Goal: Task Accomplishment & Management: Complete application form

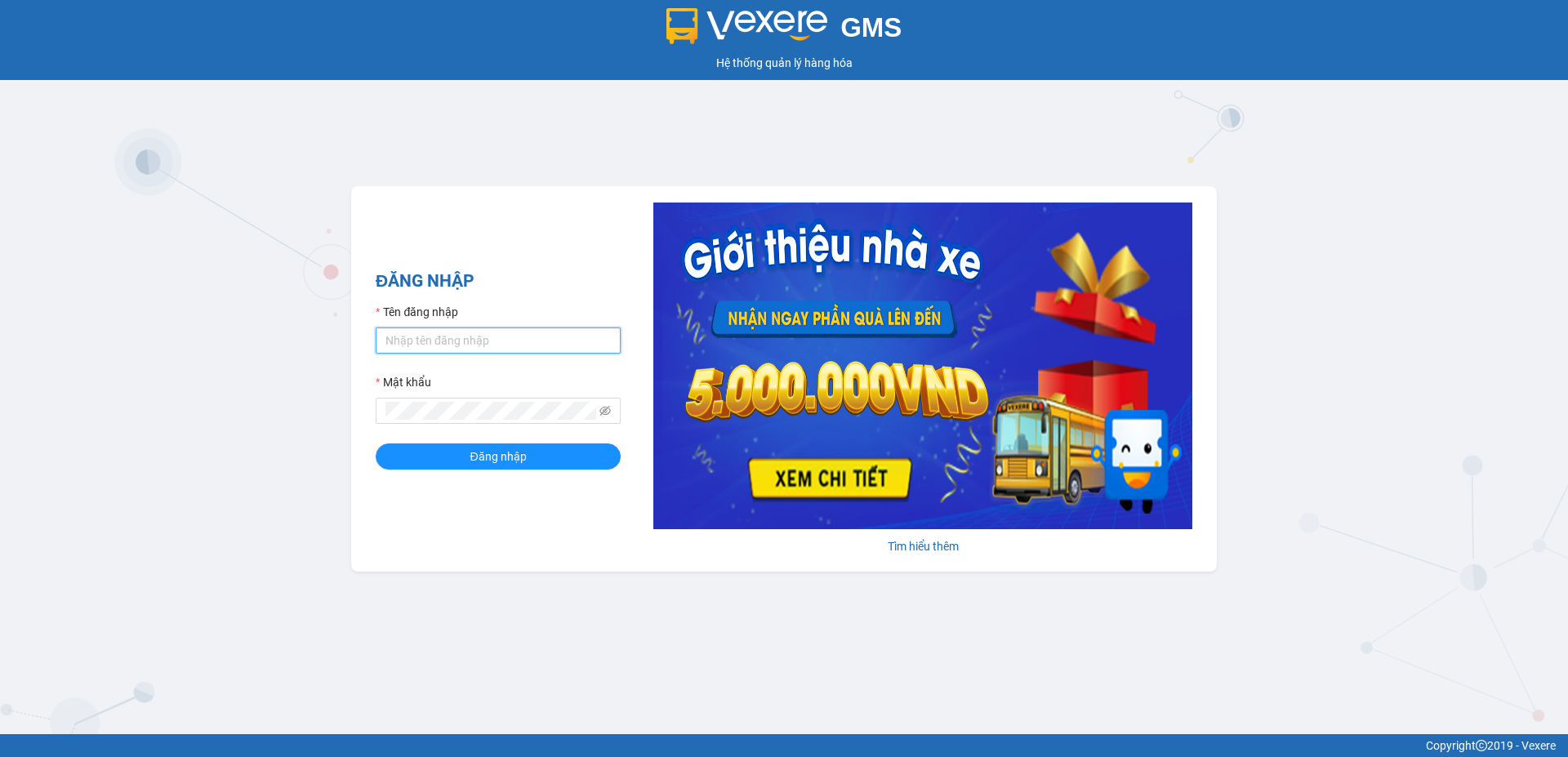
click at [523, 339] on input "Tên đăng nhập" at bounding box center [498, 340] width 245 height 26
type input "duongthuhuong.apq"
click at [375, 444] on button "Đăng nhập" at bounding box center [498, 457] width 245 height 26
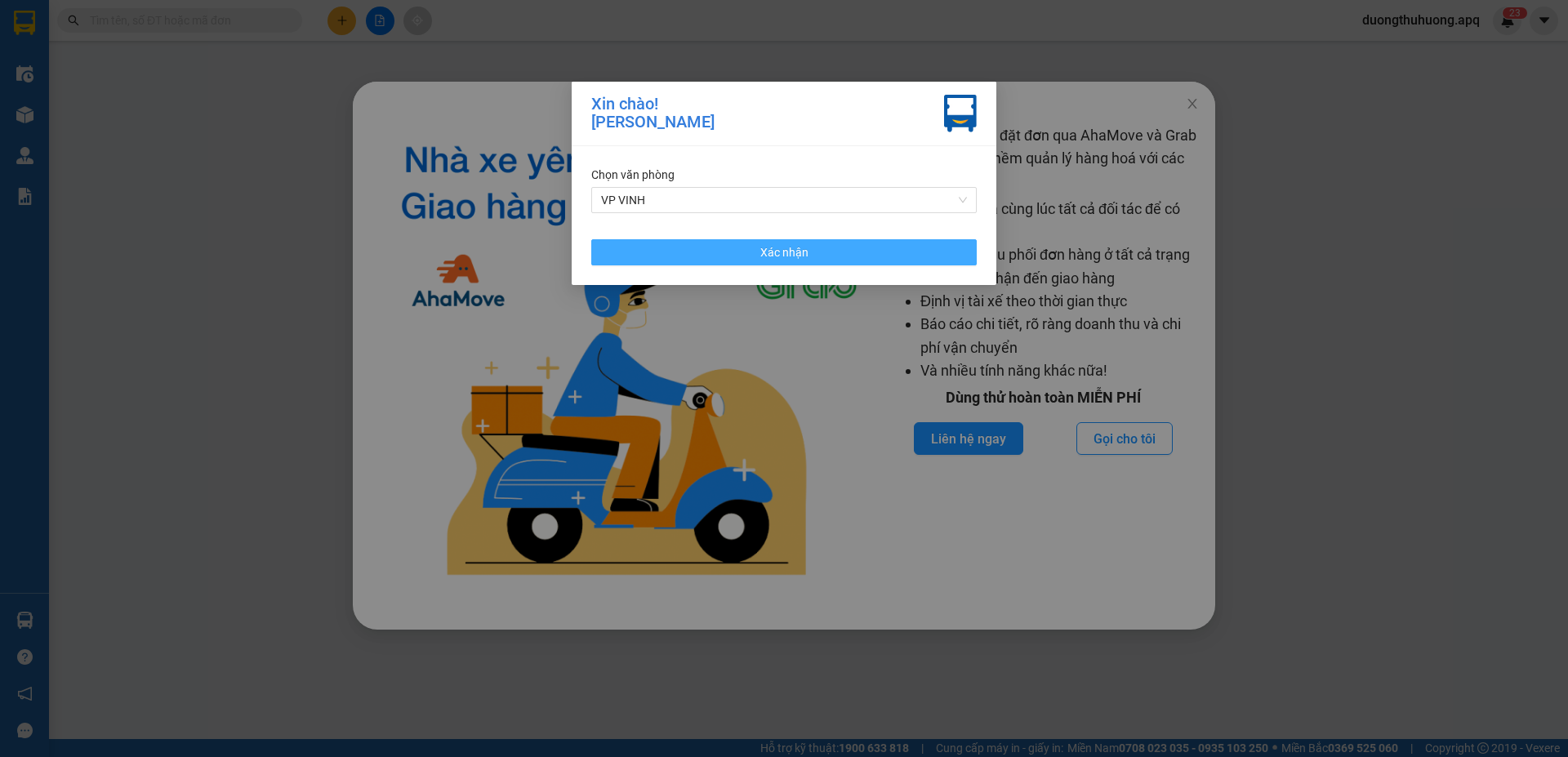
click at [796, 253] on span "Xác nhận" at bounding box center [784, 251] width 48 height 18
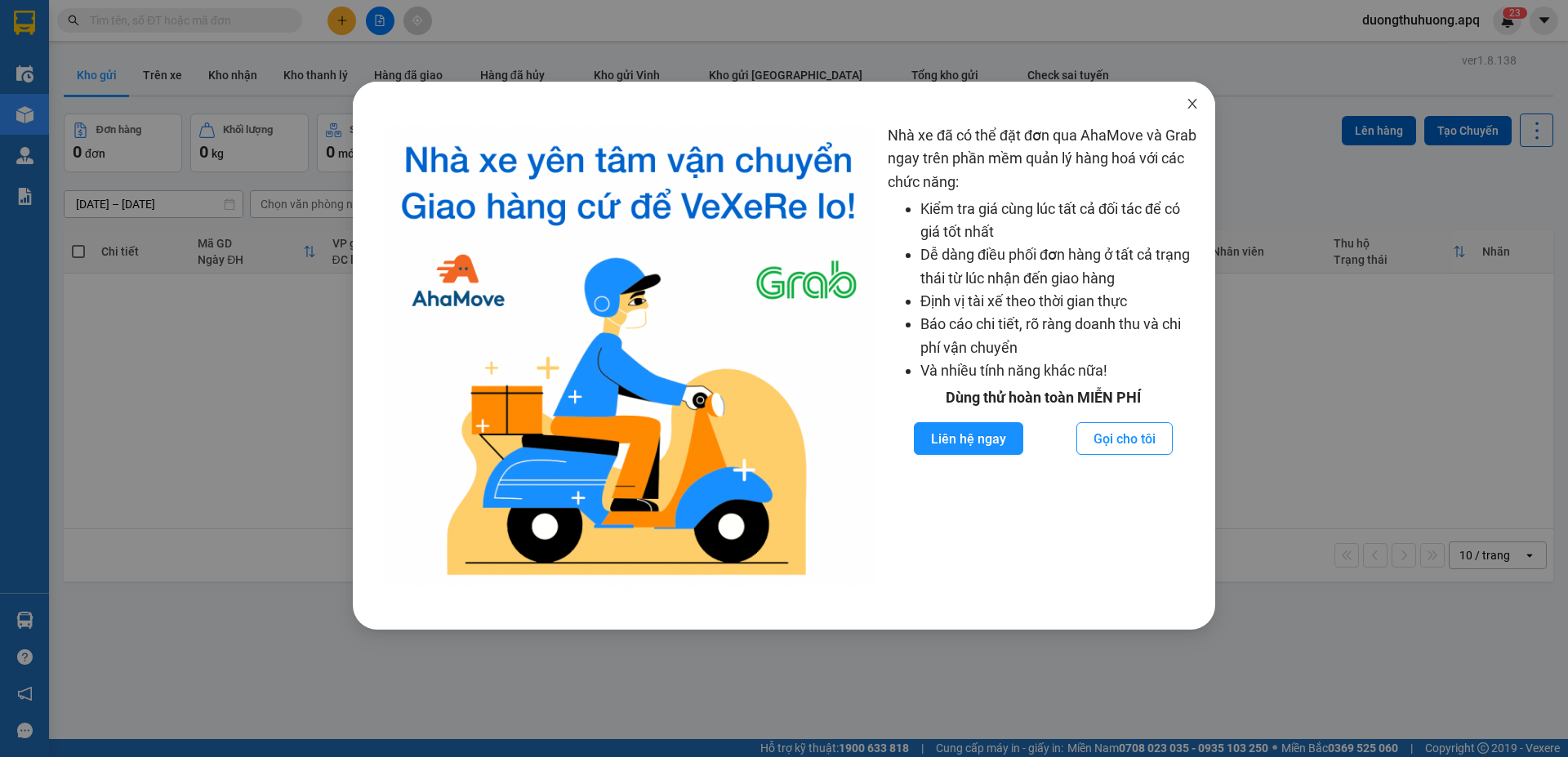
click at [1188, 104] on icon "close" at bounding box center [1192, 103] width 13 height 13
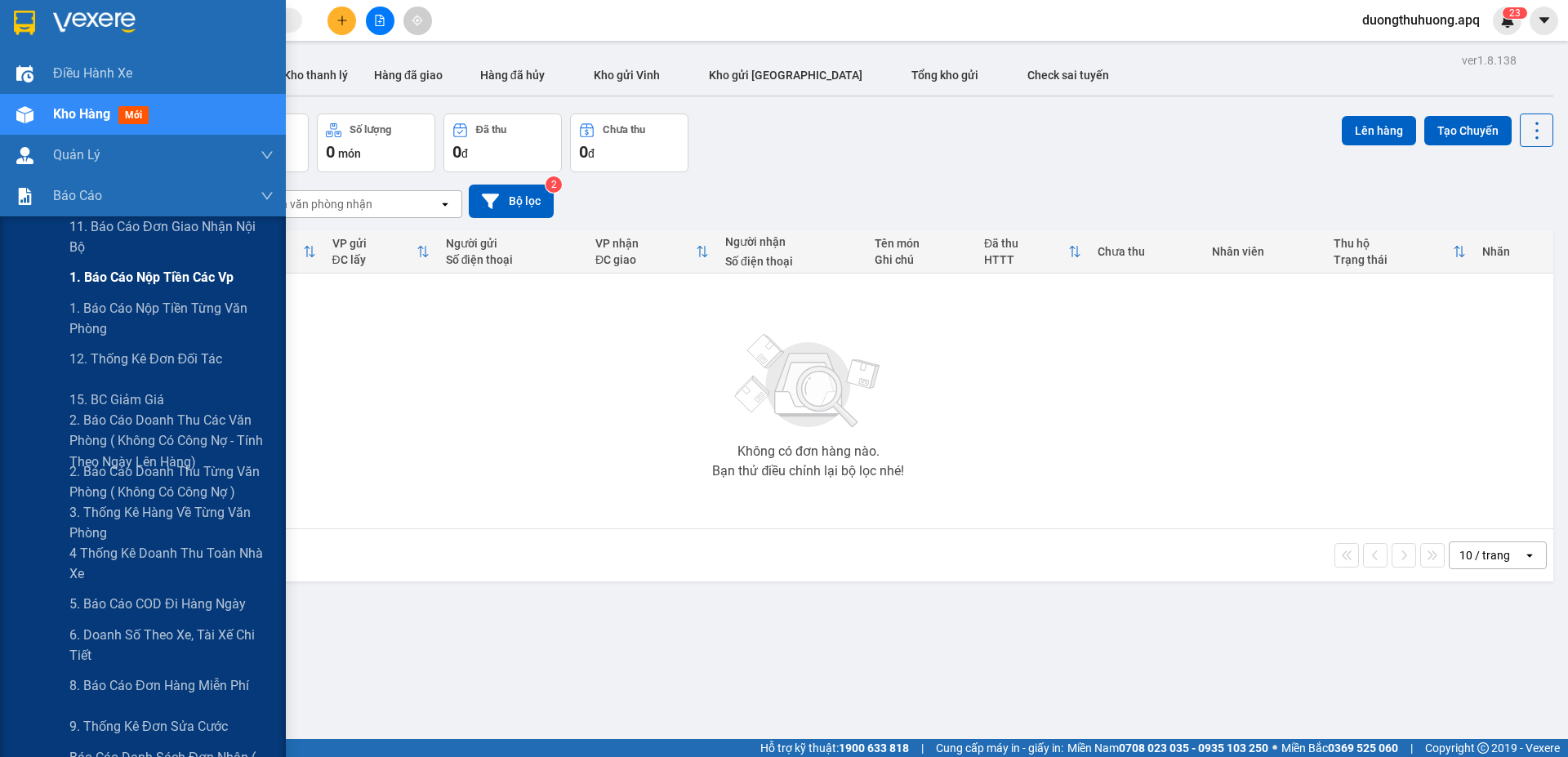
click at [137, 277] on span "1. Báo cáo nộp tiền các vp" at bounding box center [151, 278] width 164 height 20
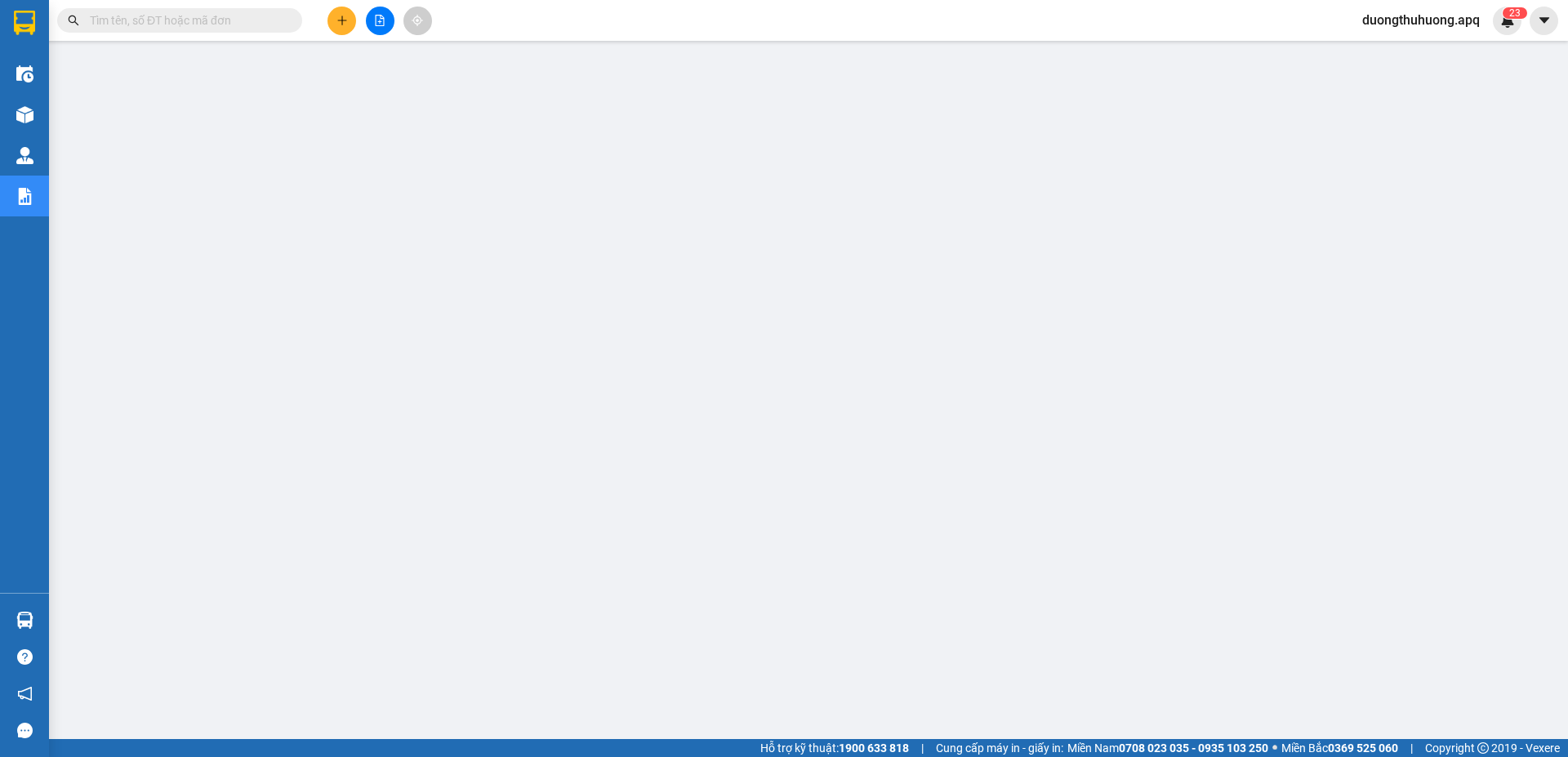
click at [270, 18] on input "text" at bounding box center [186, 20] width 192 height 18
click at [256, 24] on input "text" at bounding box center [186, 20] width 192 height 18
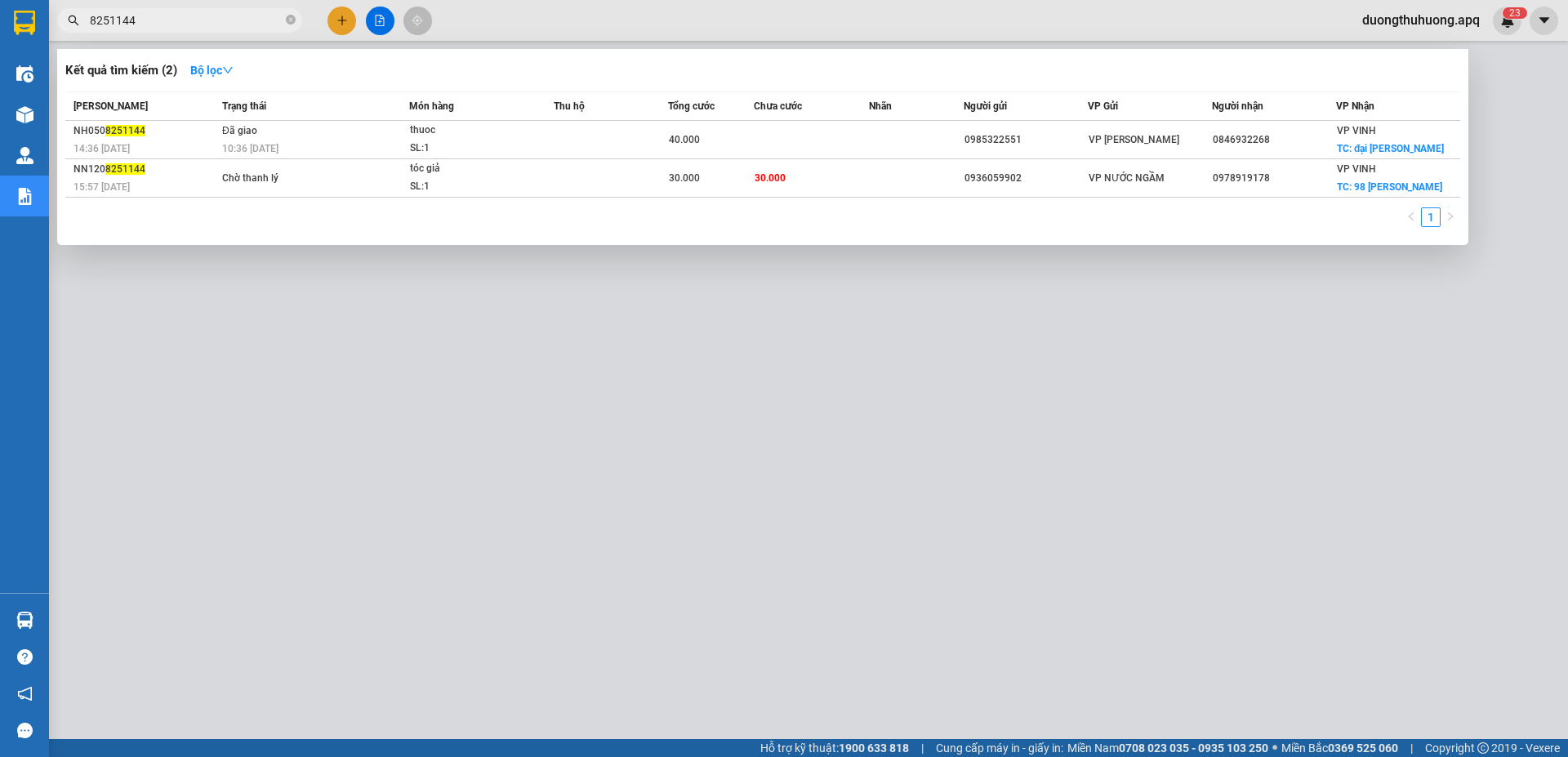
type input "8251144"
click at [420, 502] on div at bounding box center [784, 378] width 1568 height 757
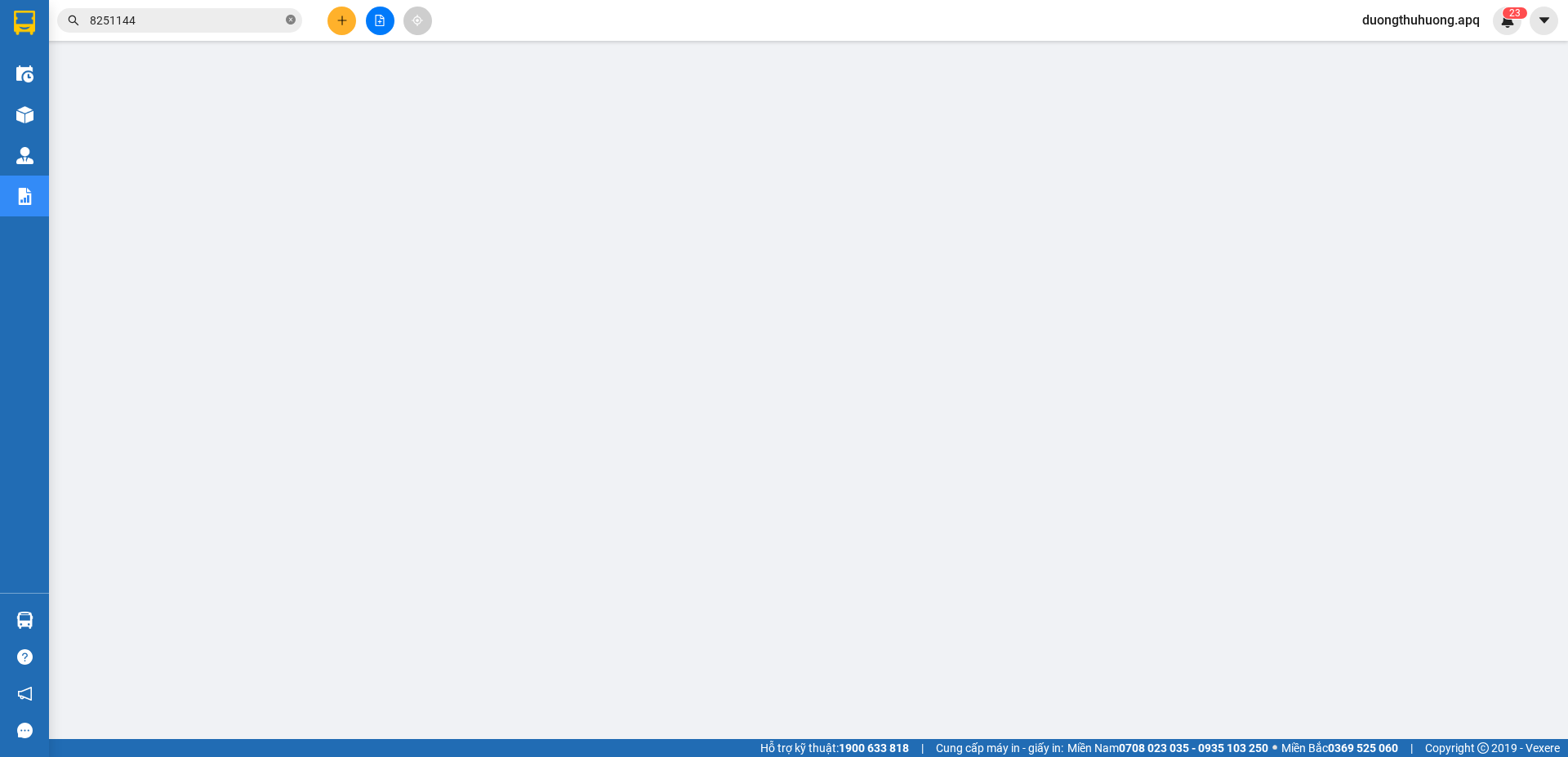
click at [290, 19] on icon "close-circle" at bounding box center [291, 19] width 10 height 10
click at [262, 20] on input "text" at bounding box center [186, 20] width 192 height 18
click at [243, 17] on input "text" at bounding box center [186, 20] width 192 height 18
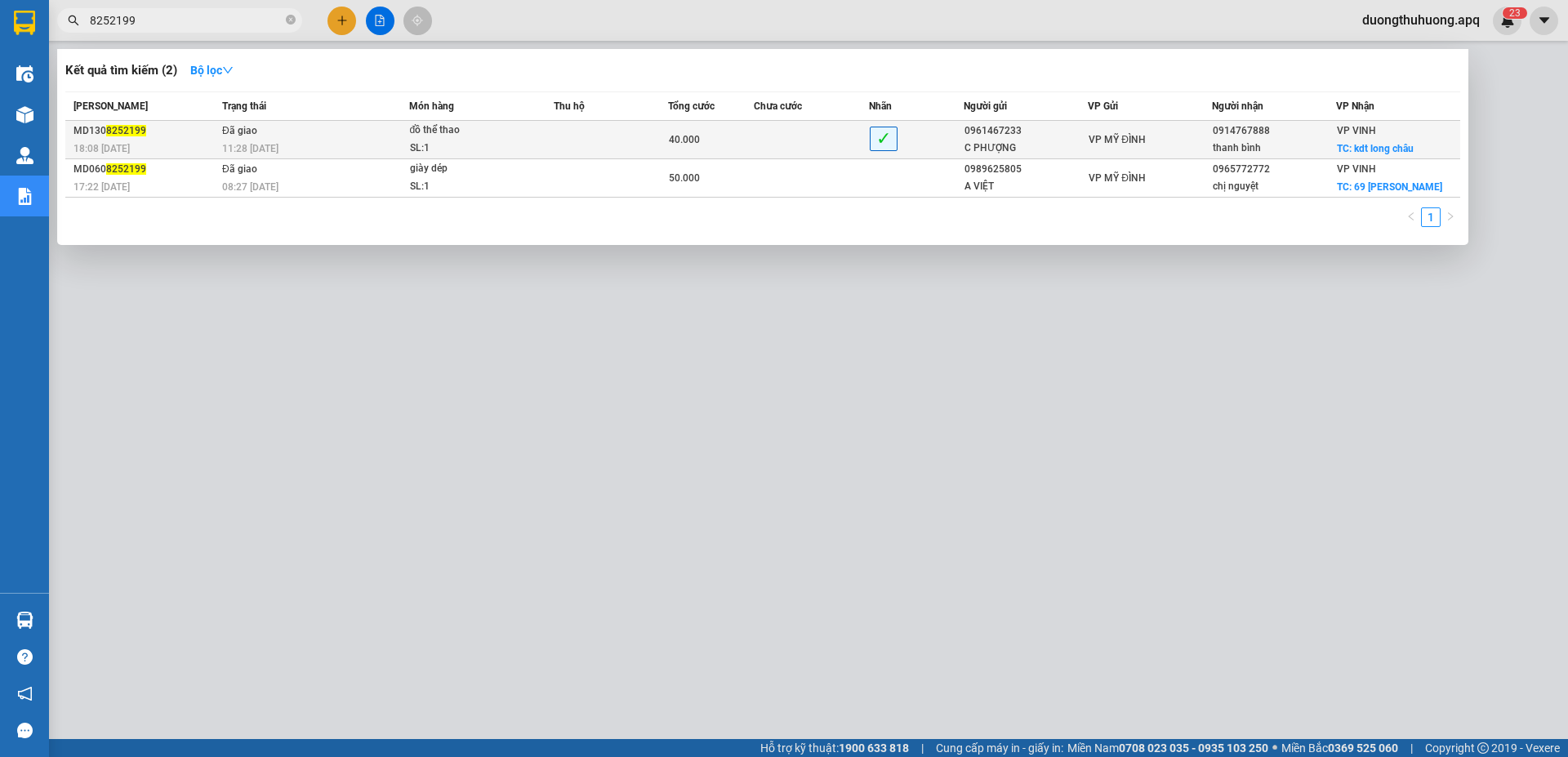
type input "8252199"
click at [310, 140] on div "11:28 - 14/08" at bounding box center [315, 149] width 186 height 18
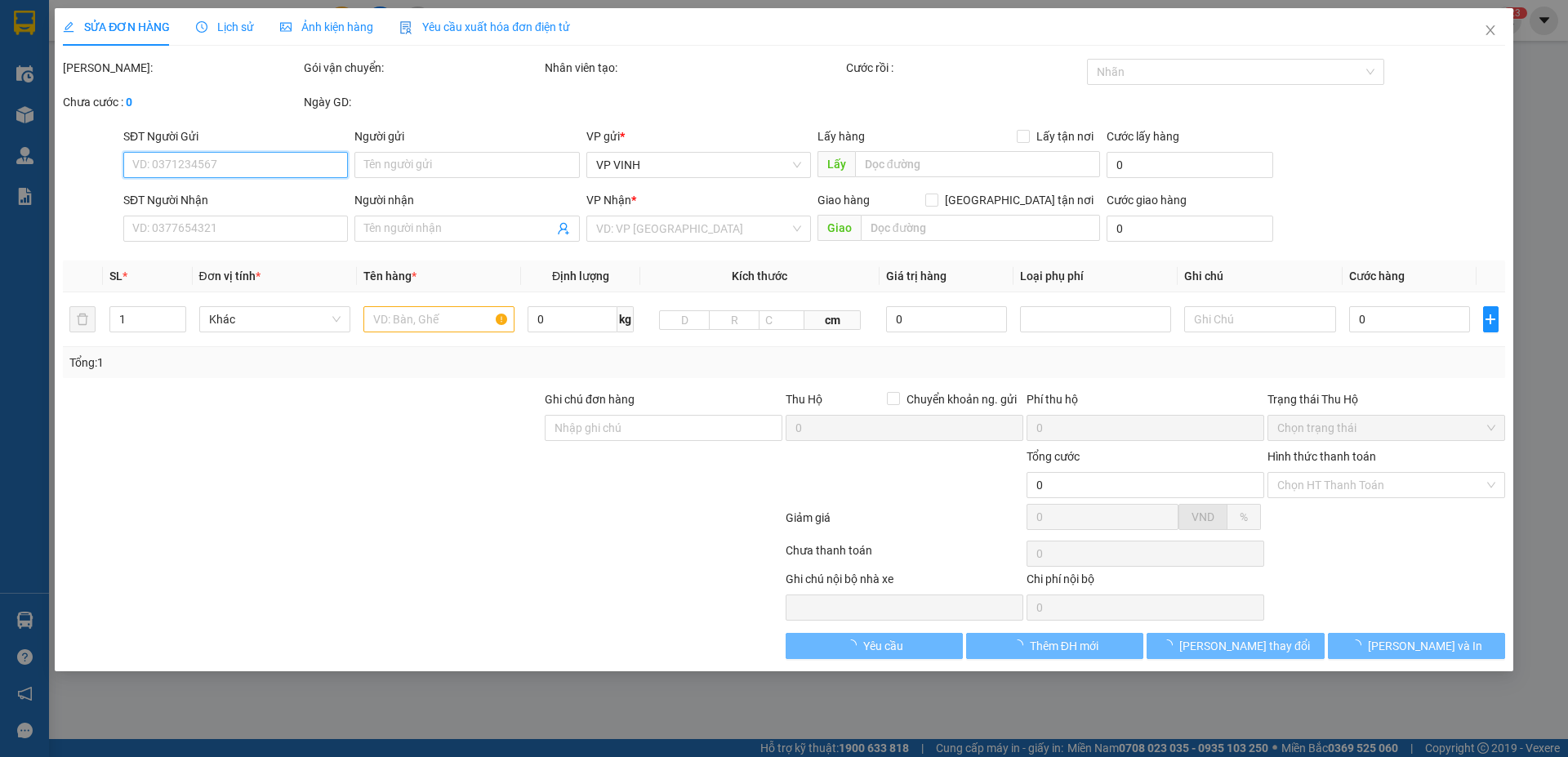
type input "0961467233"
type input "C PHƯỢNG"
type input "0914767888"
type input "thanh bình"
checkbox input "true"
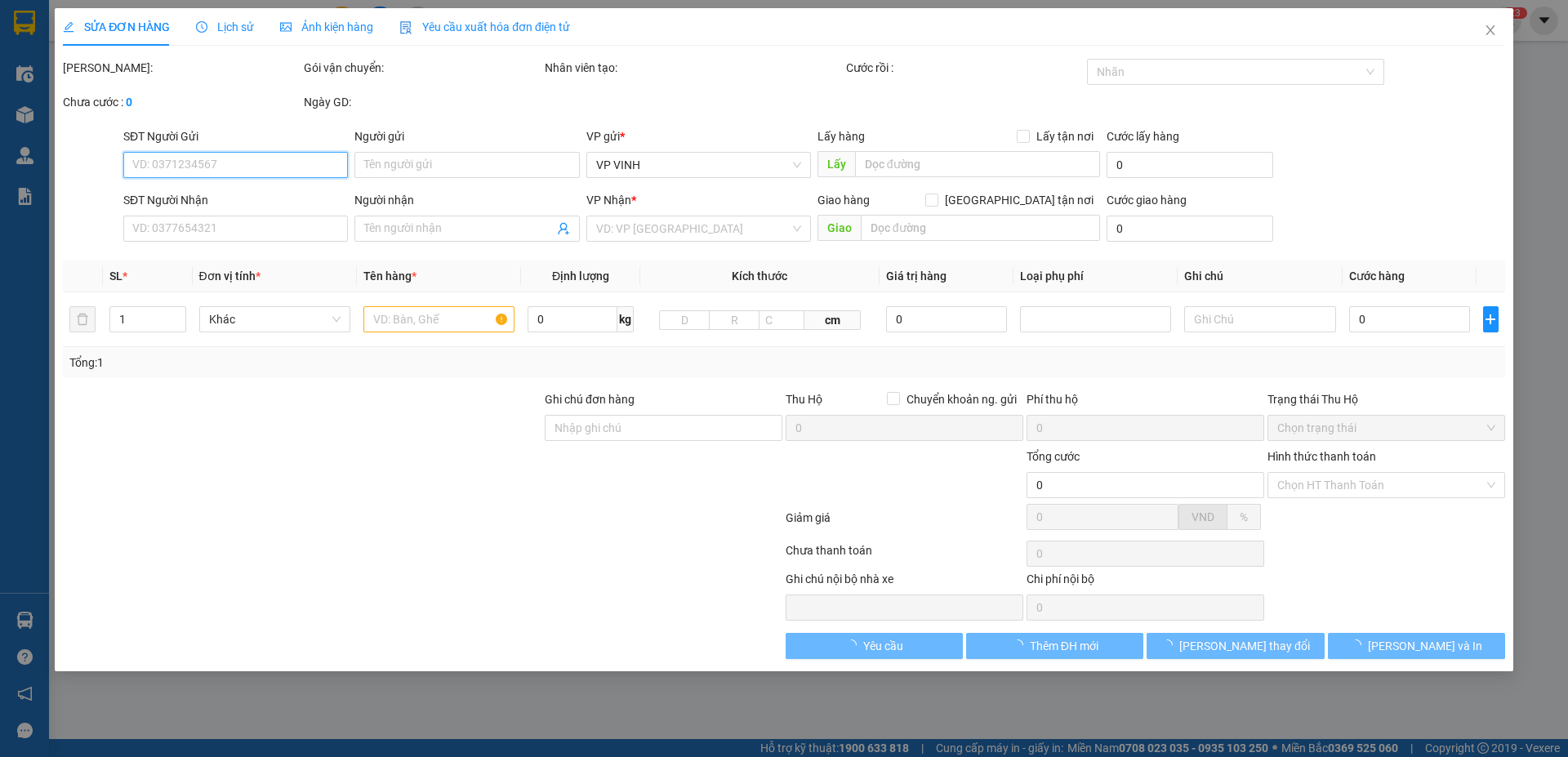
type input "kdt long châu"
type input "40.000"
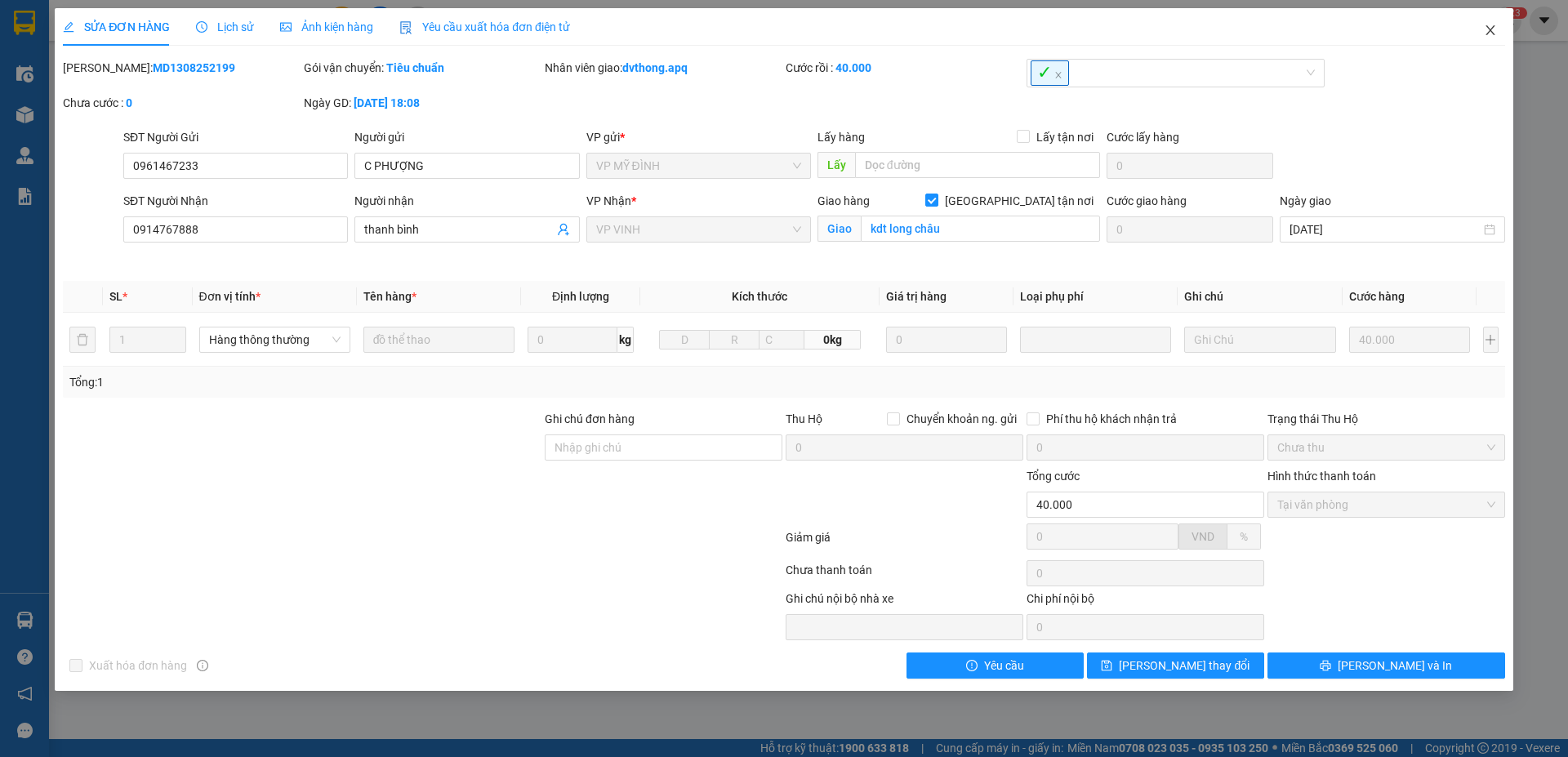
click at [1494, 33] on icon "close" at bounding box center [1490, 30] width 13 height 13
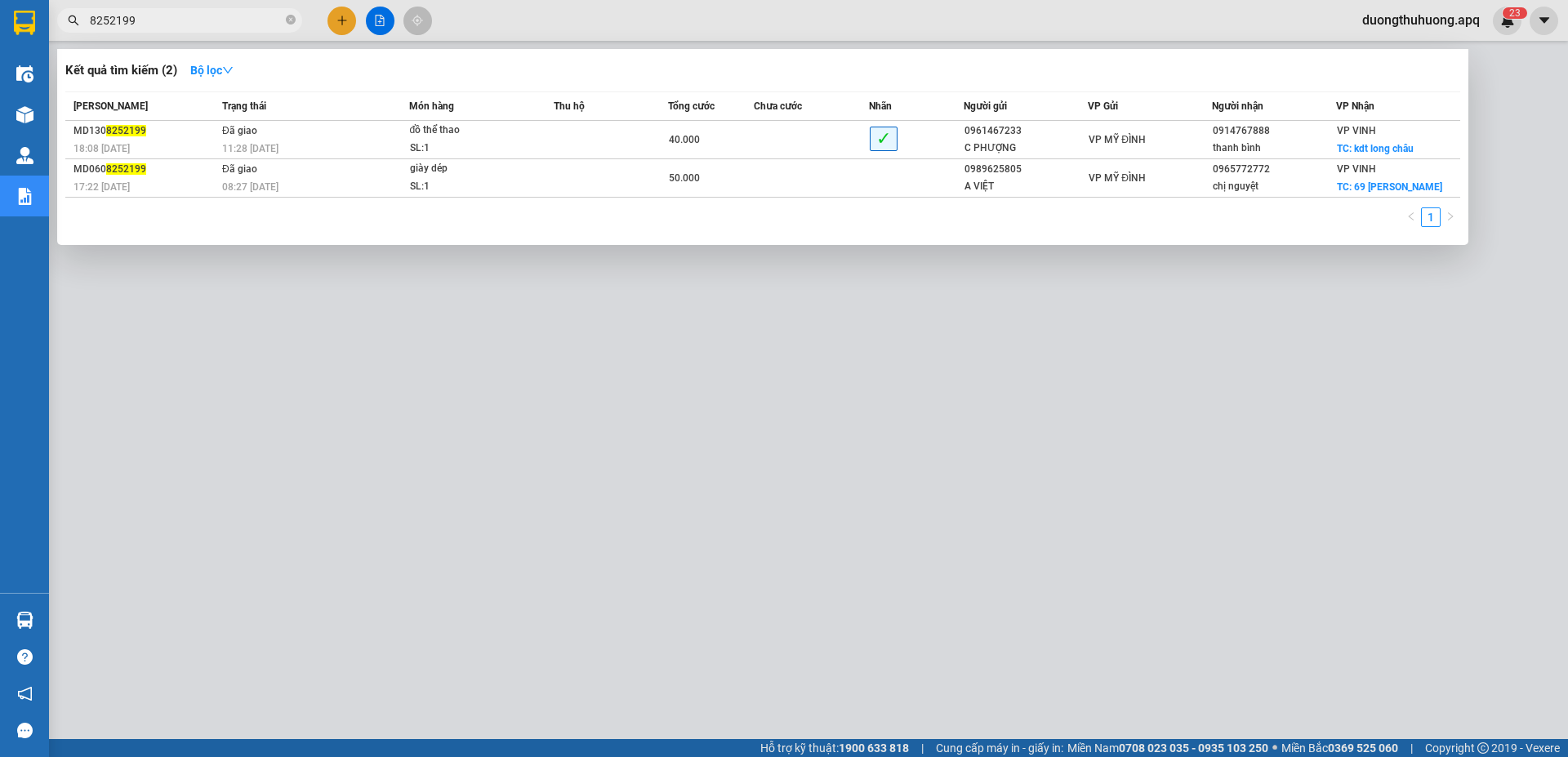
click at [199, 24] on input "8252199" at bounding box center [186, 20] width 192 height 18
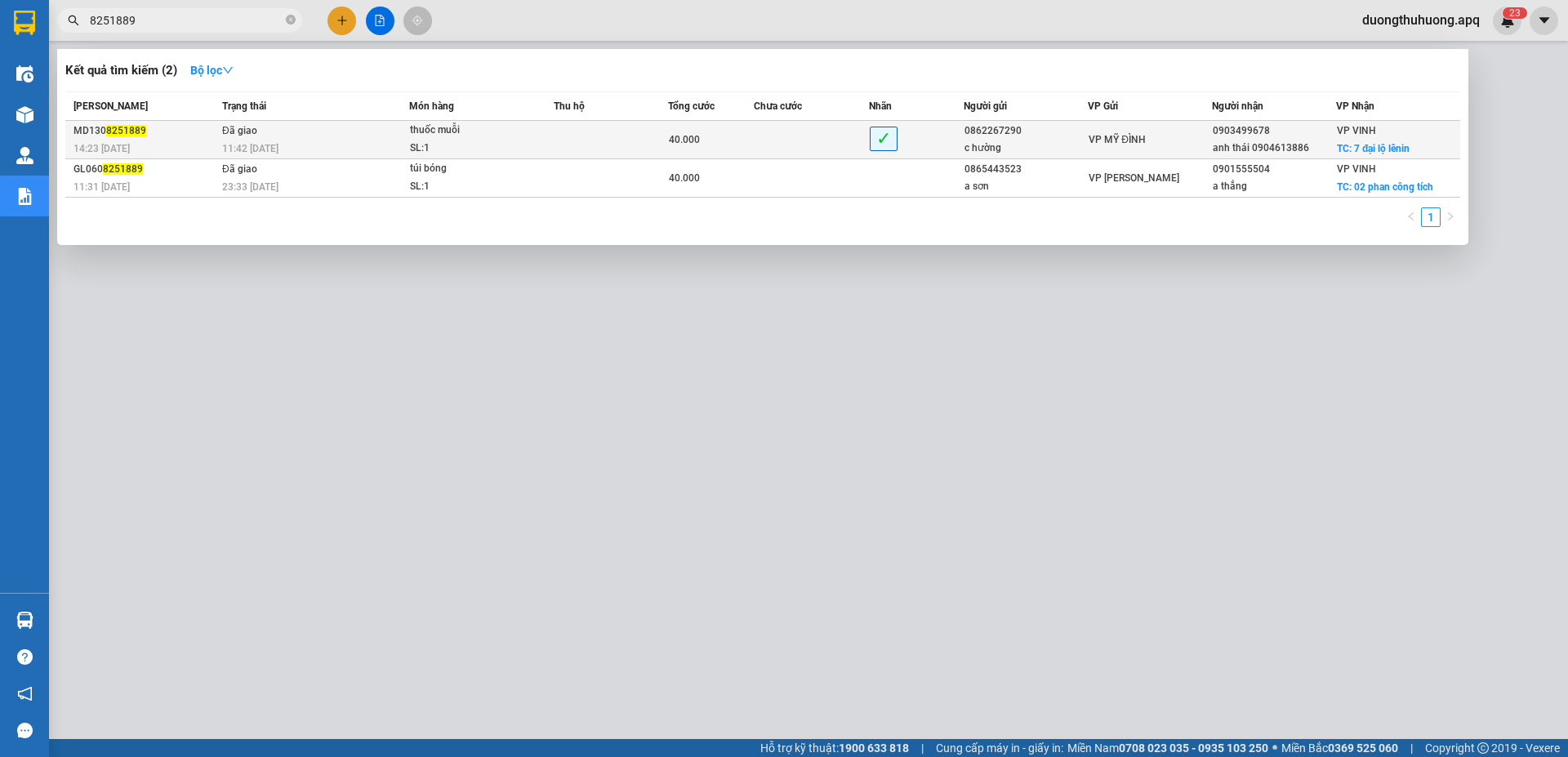
type input "8251889"
click at [328, 147] on div "11:42 - 14/08" at bounding box center [315, 149] width 186 height 18
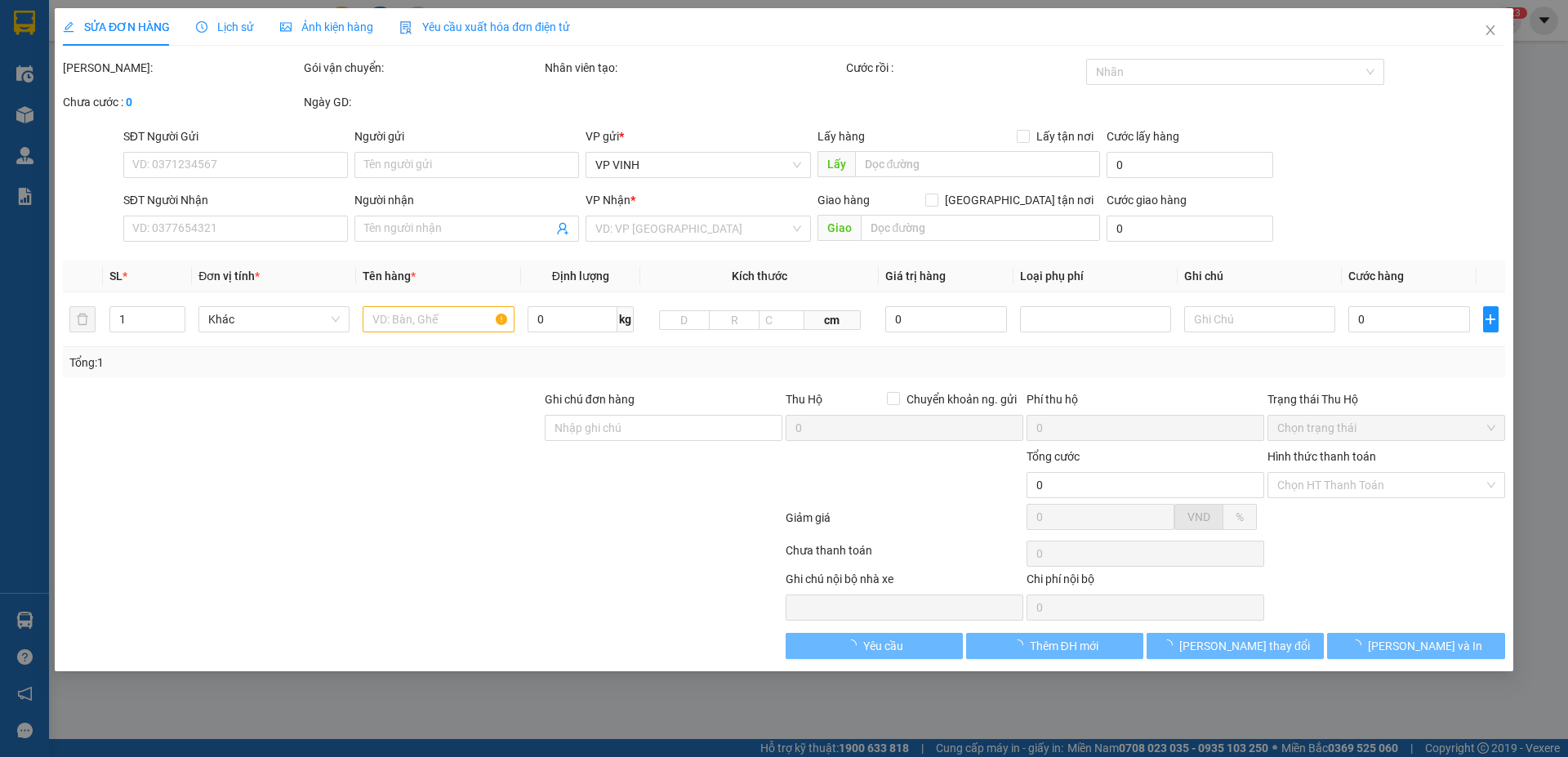
type input "0862267290"
type input "c hường"
type input "0903499678"
type input "anh thái 0904613886"
checkbox input "true"
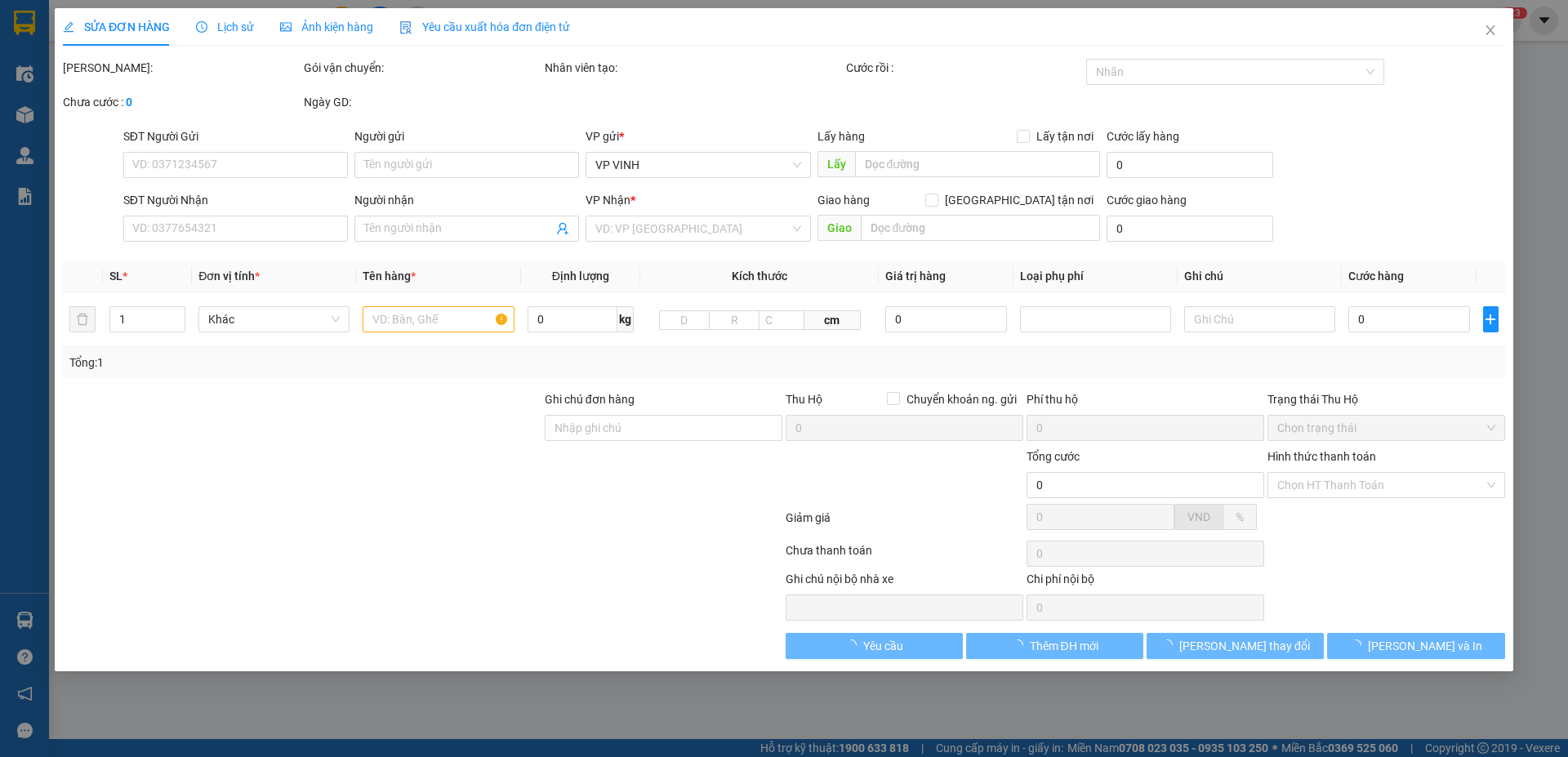
type input "7 đại lộ lênin"
checkbox input "true"
type input "40.000"
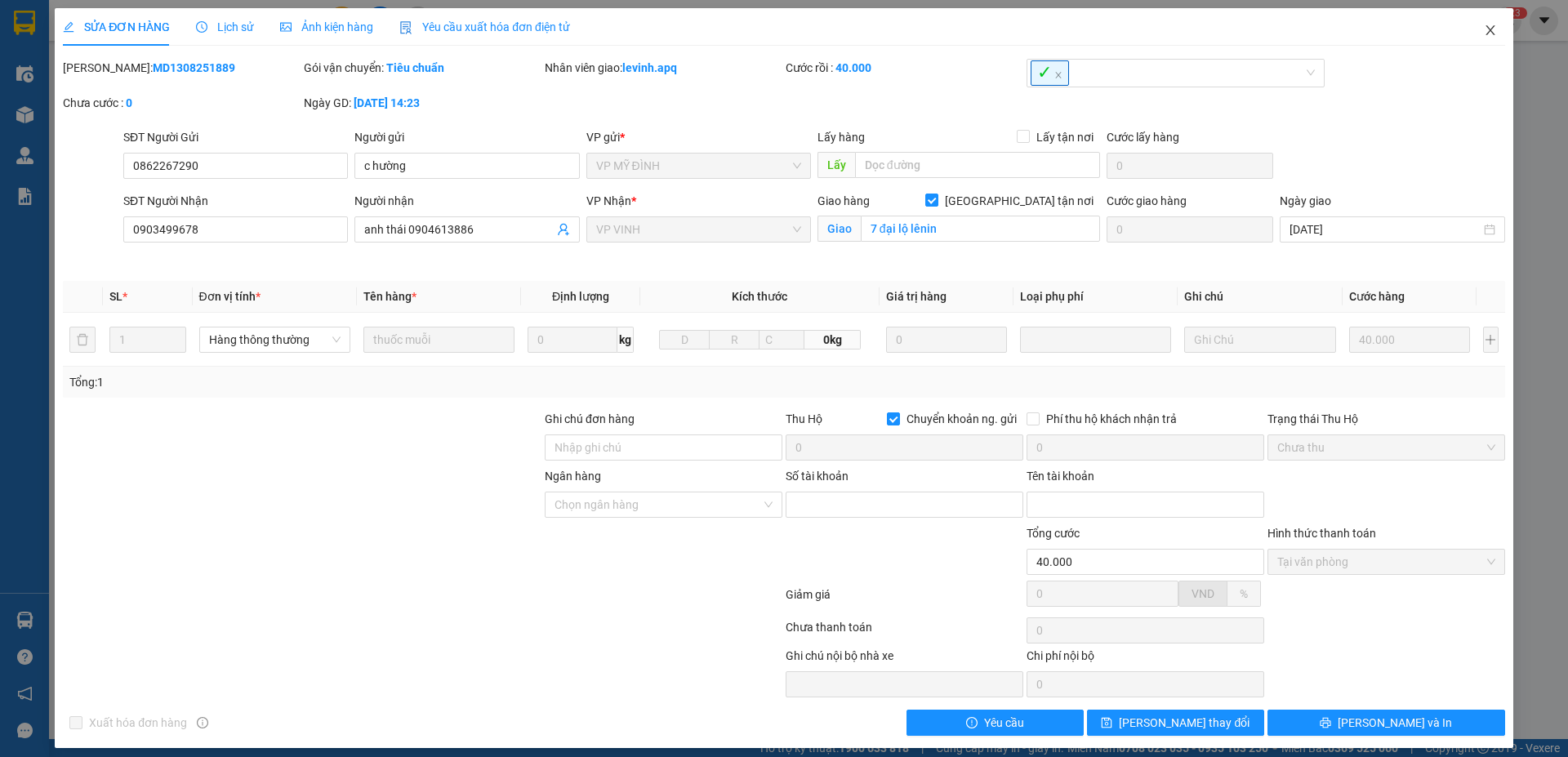
click at [1484, 27] on icon "close" at bounding box center [1490, 30] width 13 height 13
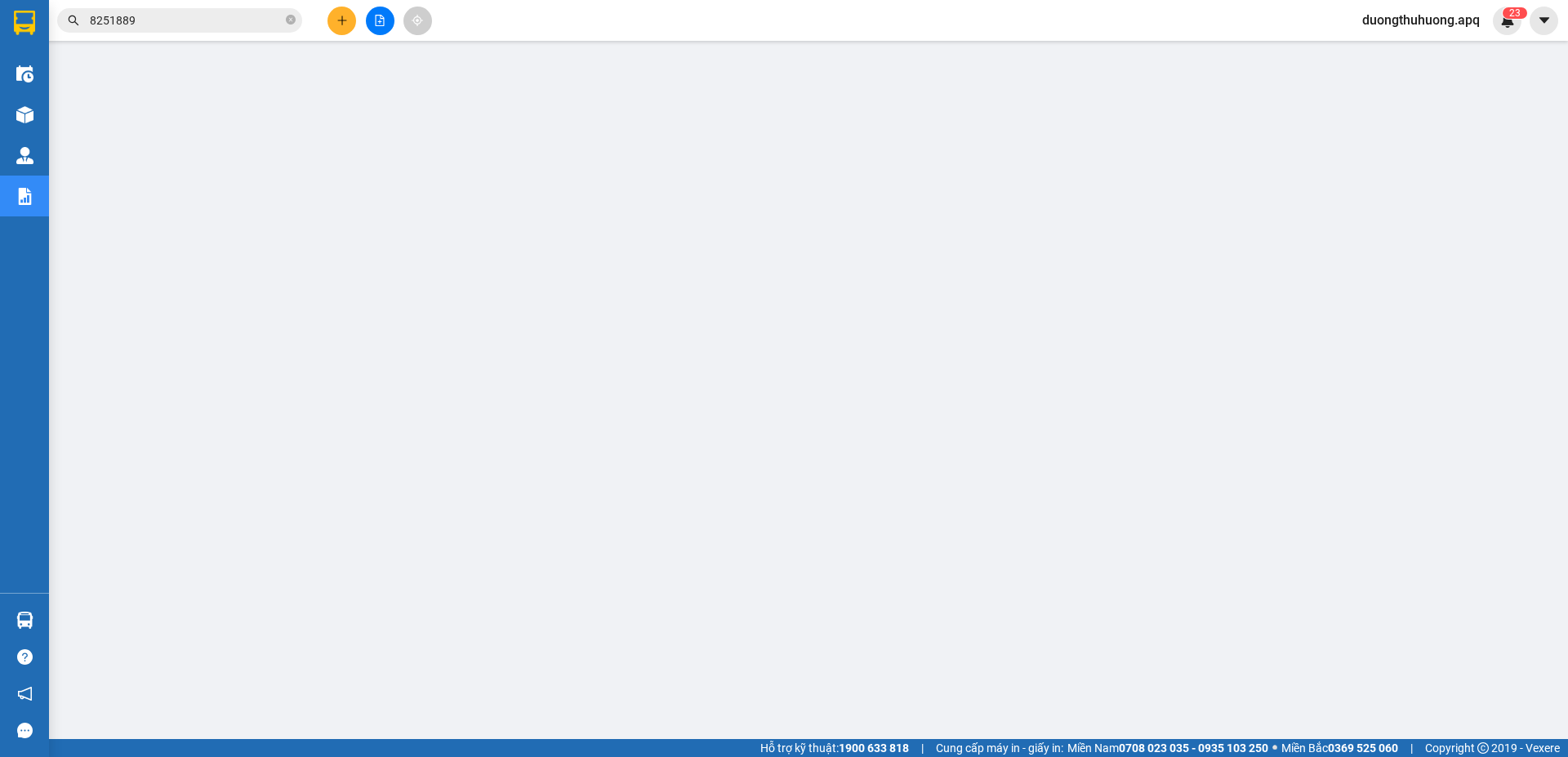
click at [217, 24] on input "8251889" at bounding box center [186, 20] width 192 height 18
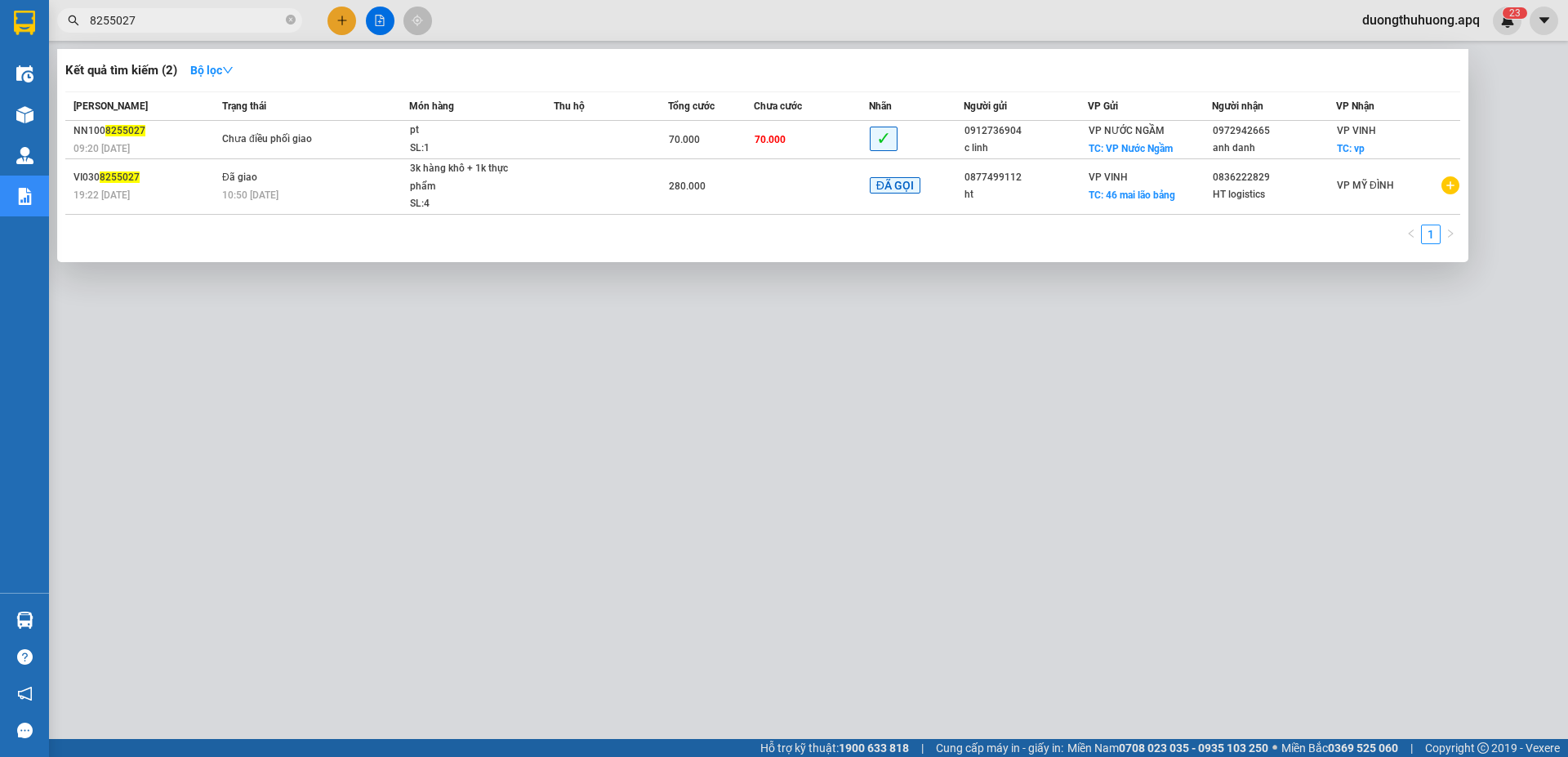
click at [157, 18] on input "8255027" at bounding box center [186, 20] width 192 height 18
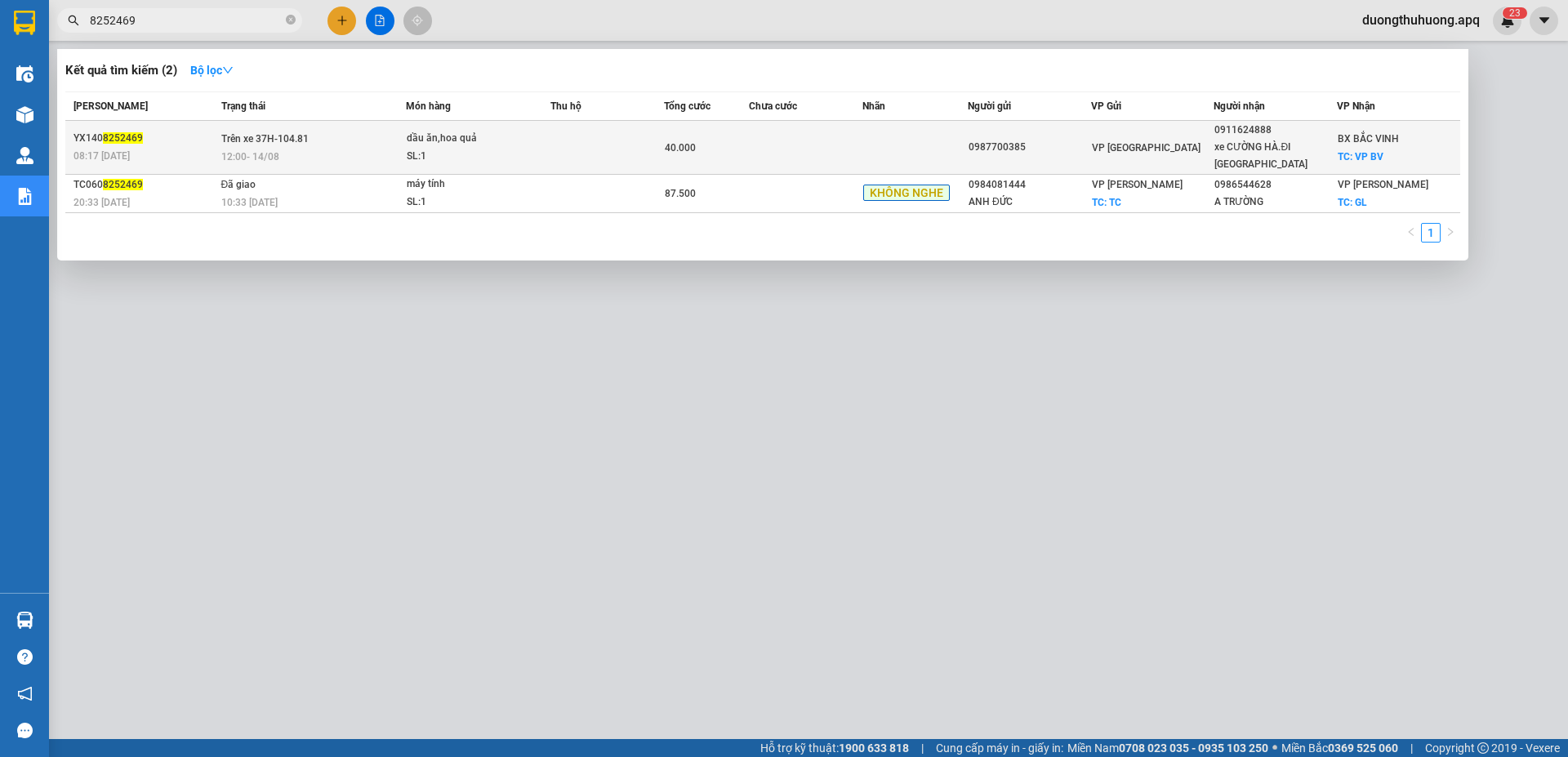
type input "8252469"
click at [319, 154] on div "12:00 - 14/08" at bounding box center [313, 156] width 185 height 18
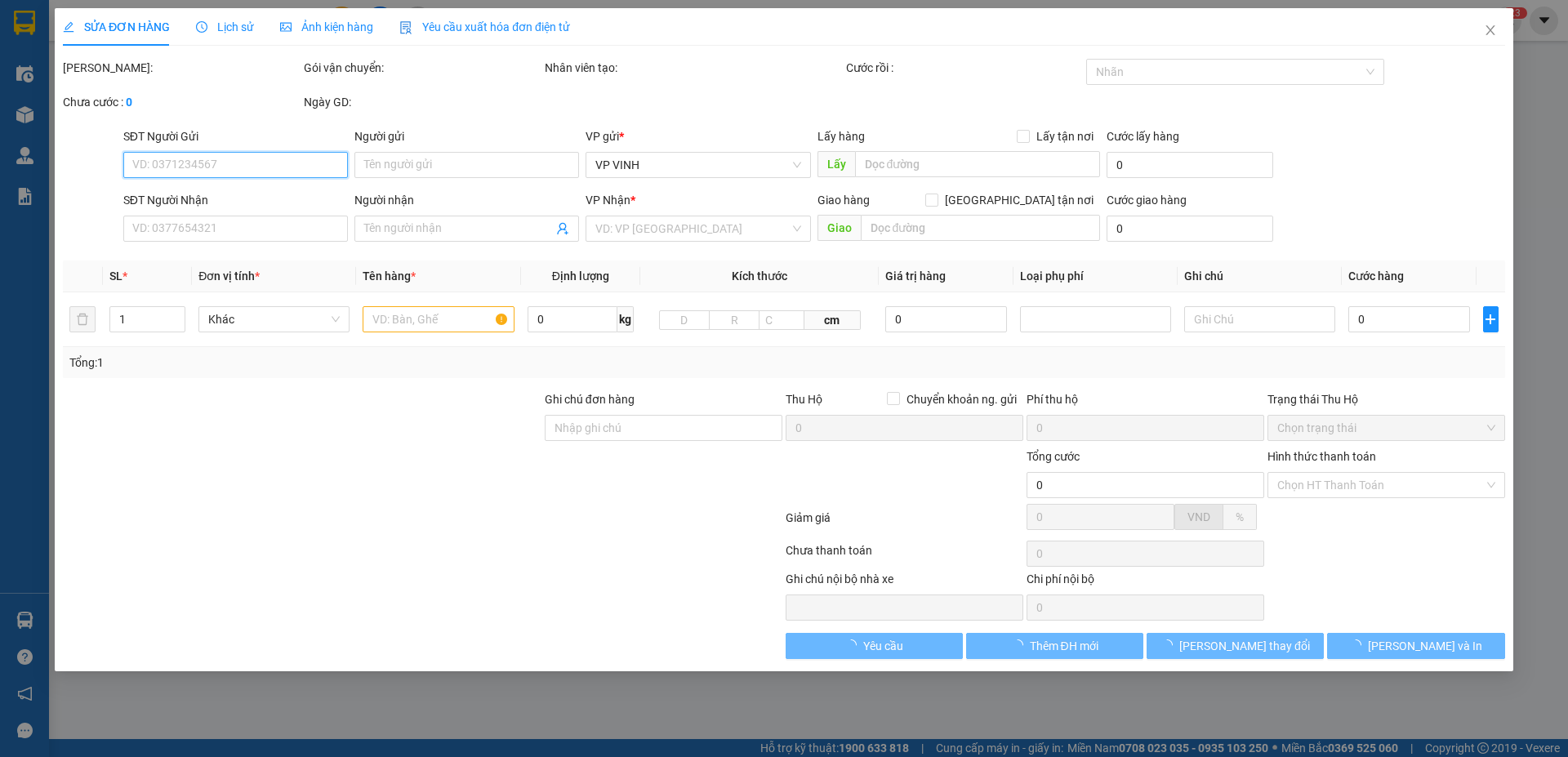
type input "0987700385"
type input "0911624888"
type input "xe CƯỜNG HÀ.ĐI HÀ GIANG"
checkbox input "true"
type input "VP BV"
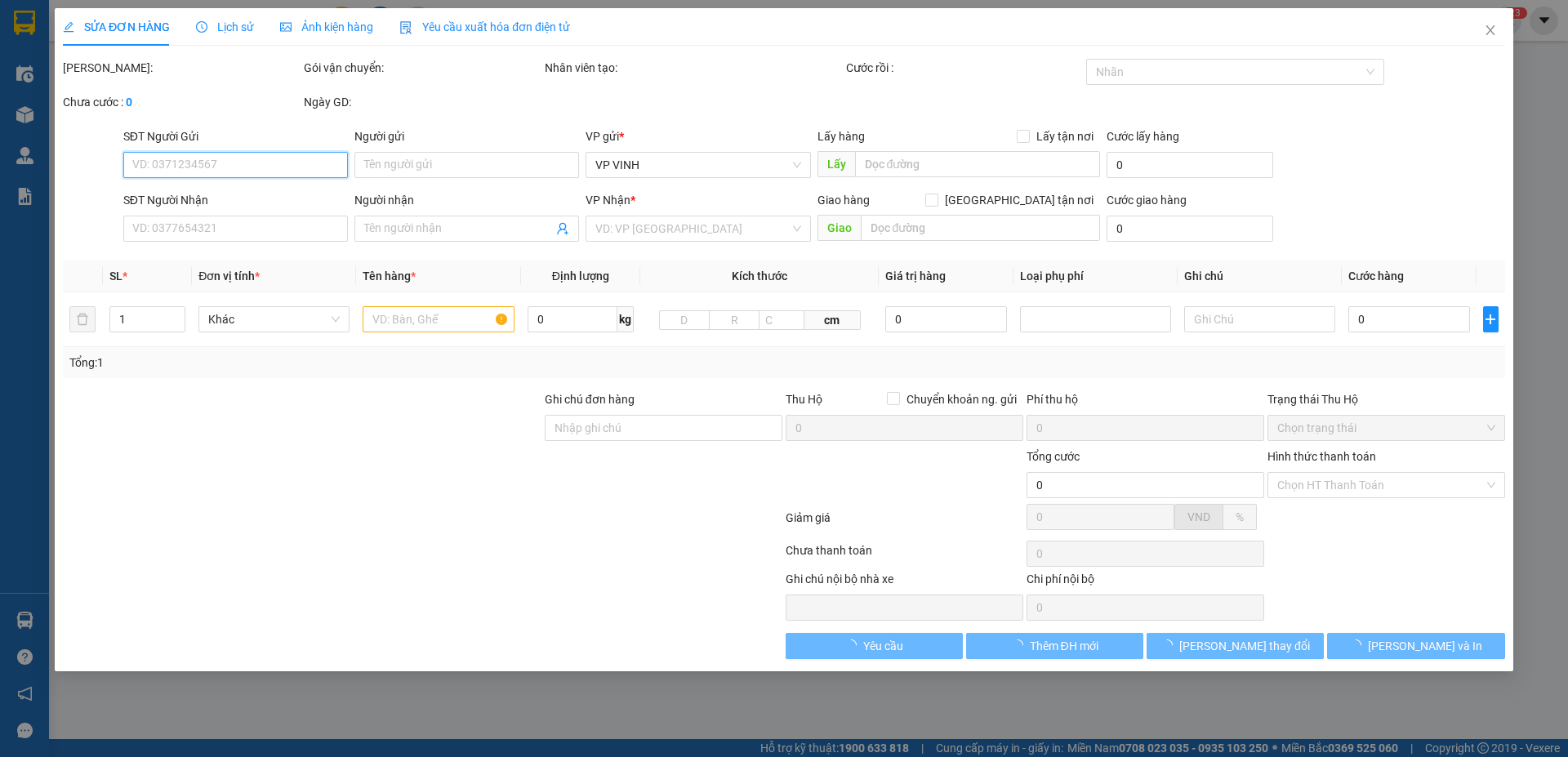
type input "40.000"
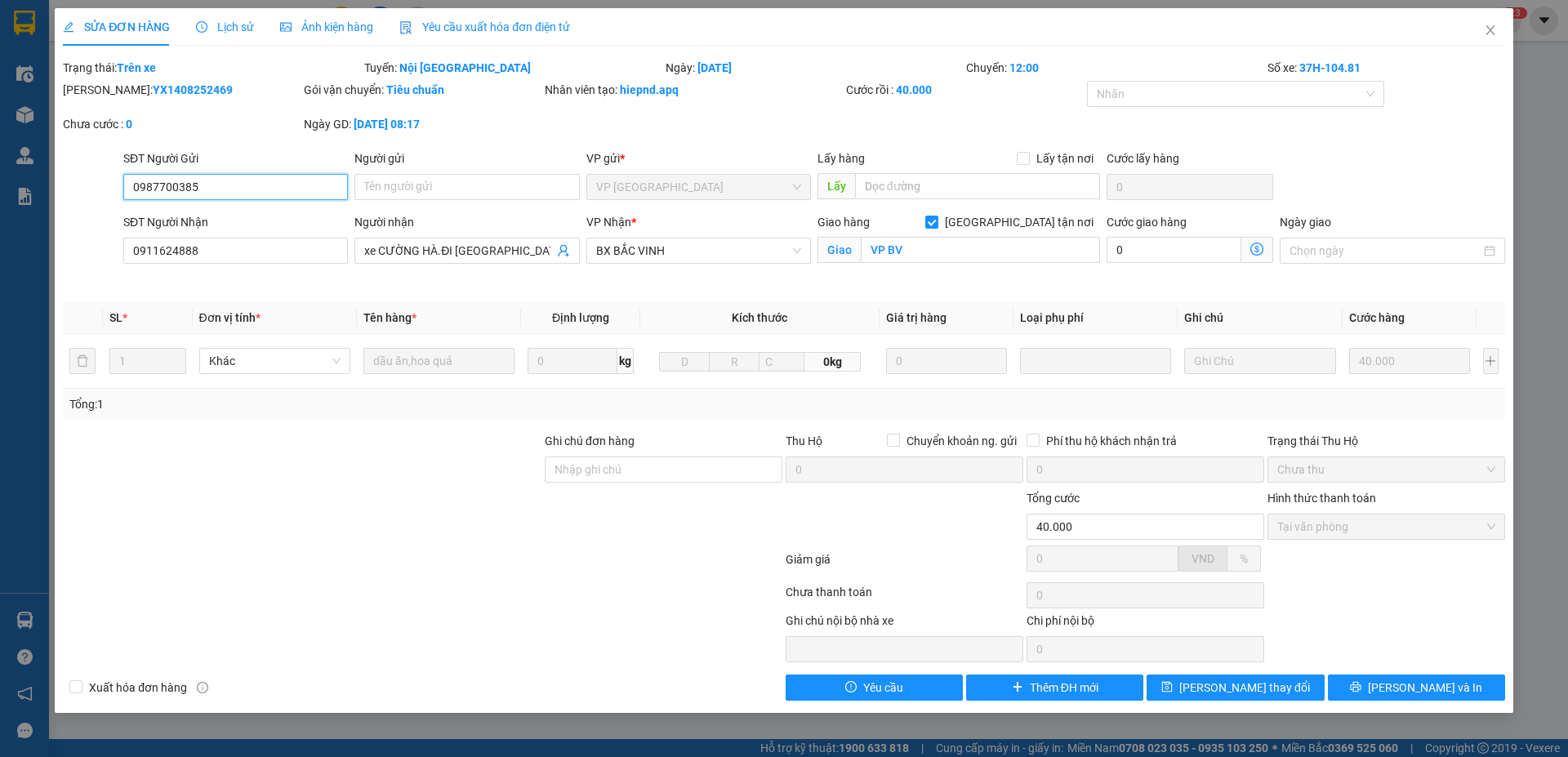
click at [1419, 532] on span "Tại văn phòng" at bounding box center [1386, 527] width 218 height 24
click at [1472, 533] on span "Tại văn phòng" at bounding box center [1386, 527] width 218 height 24
click at [1489, 32] on icon "close" at bounding box center [1490, 30] width 13 height 13
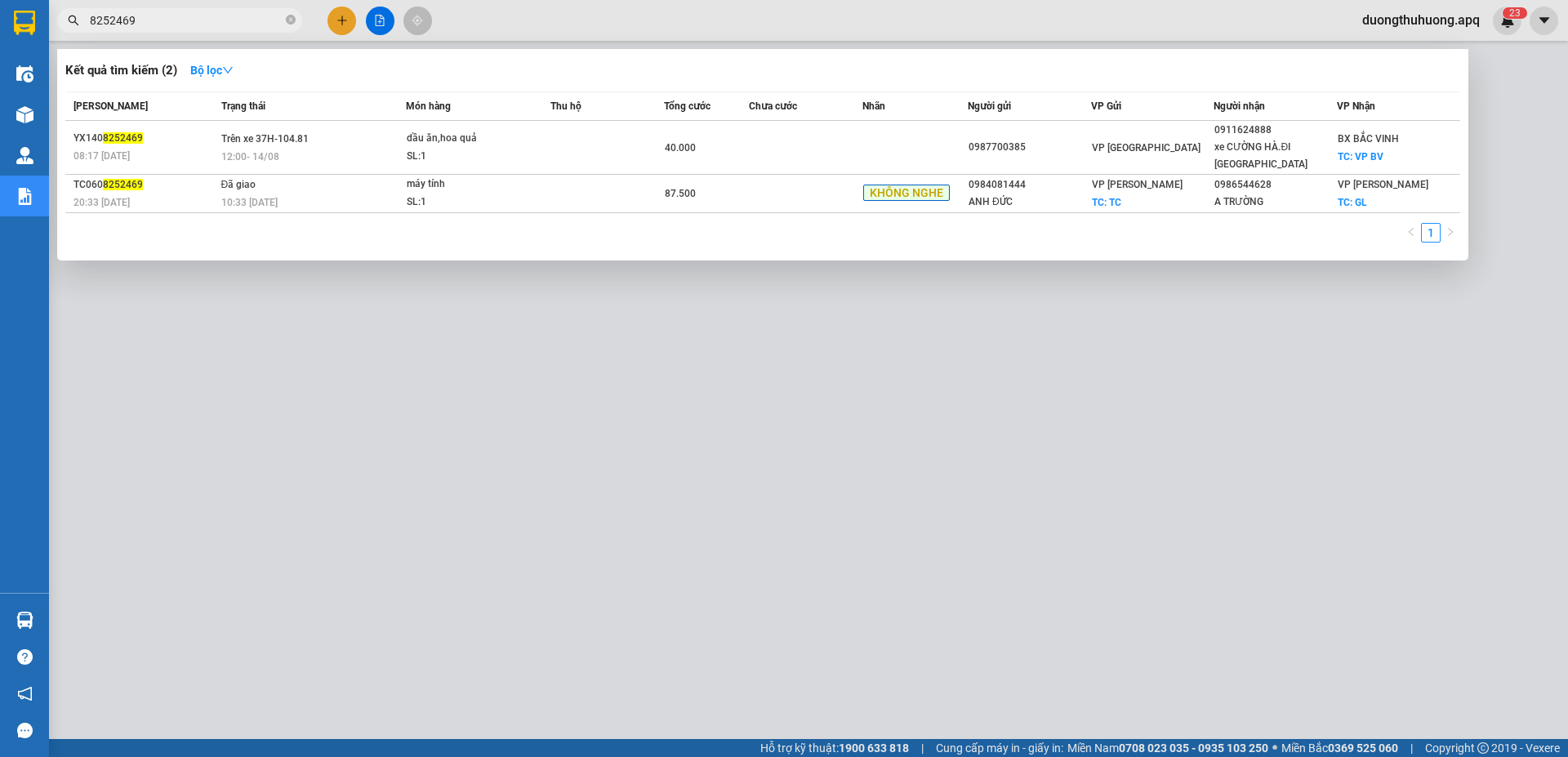
click at [243, 22] on input "8252469" at bounding box center [186, 20] width 192 height 18
click at [293, 19] on icon "close-circle" at bounding box center [291, 19] width 10 height 10
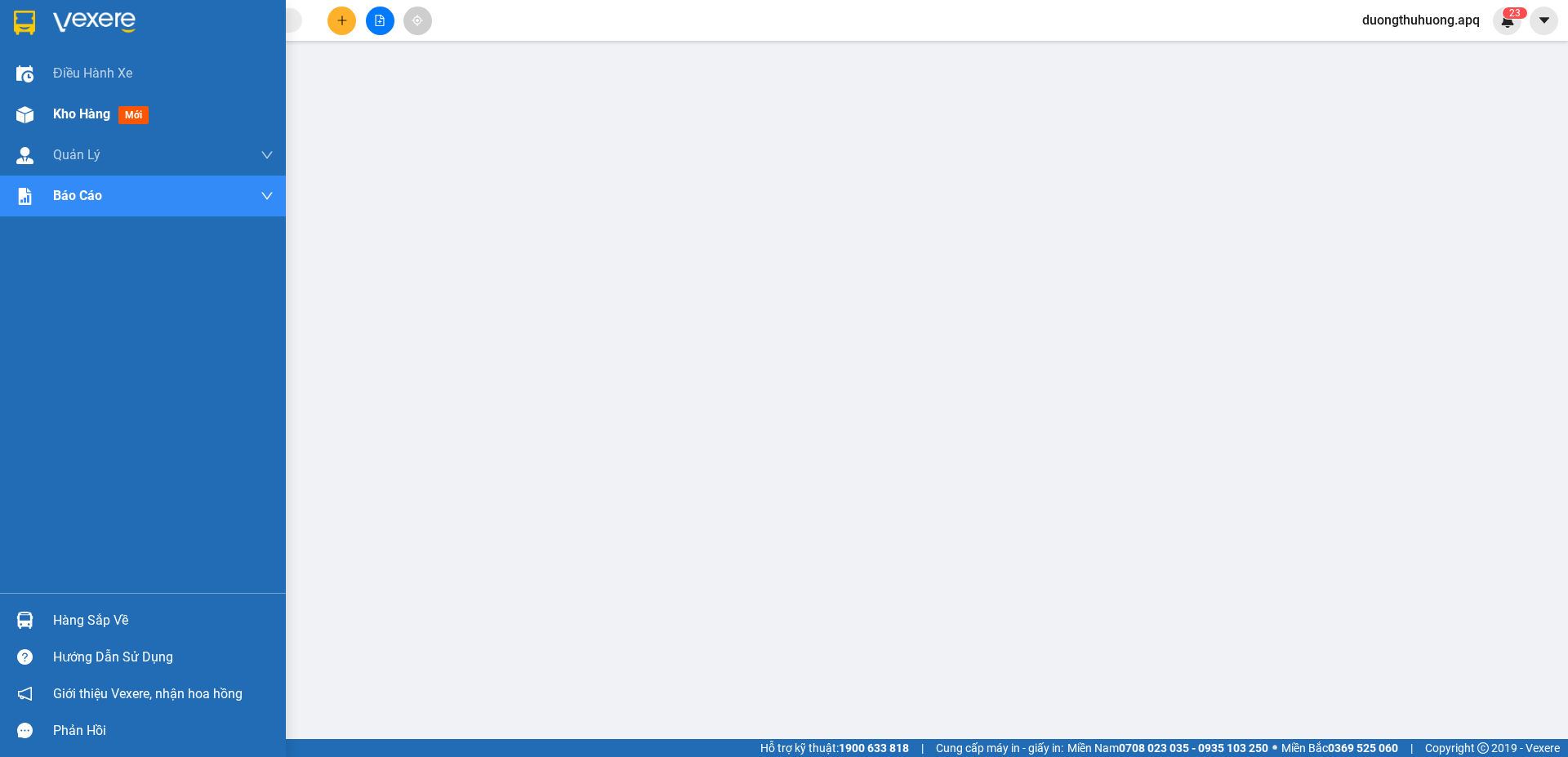
click at [75, 121] on span "Kho hàng" at bounding box center [82, 114] width 57 height 15
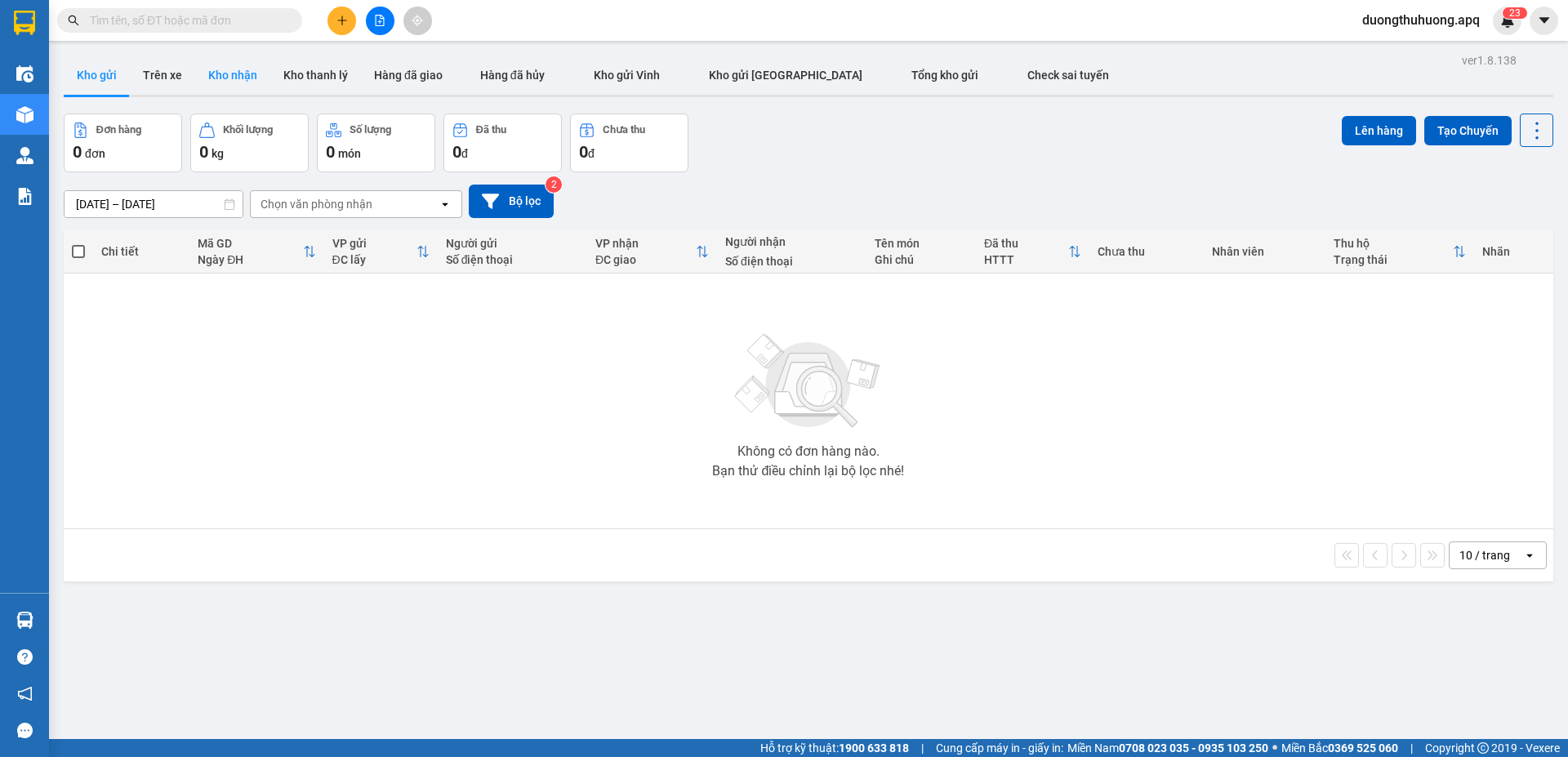
click at [242, 73] on button "Kho nhận" at bounding box center [232, 75] width 75 height 39
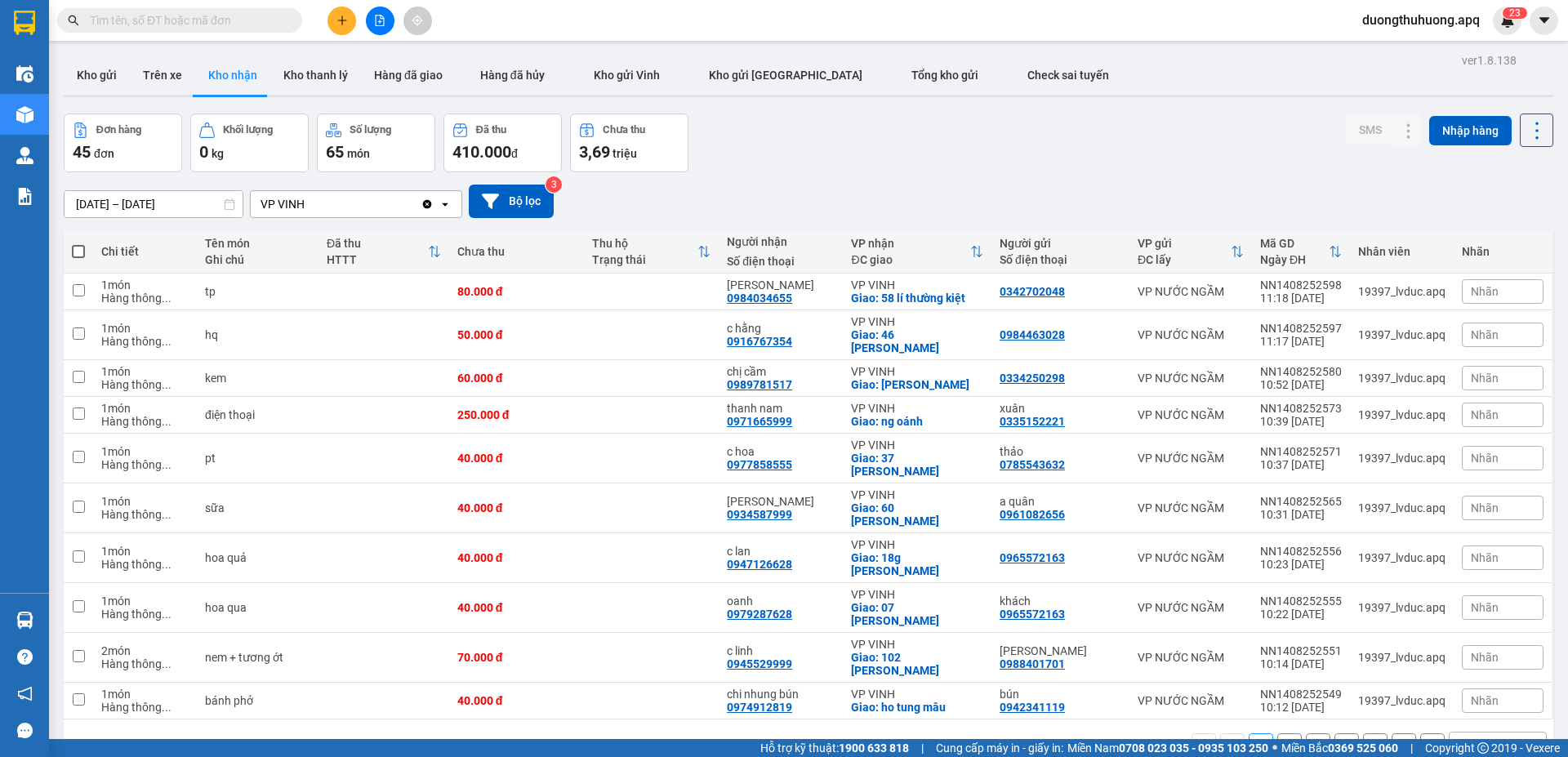
click at [78, 202] on input "14/08/2025 – 14/08/2025" at bounding box center [153, 204] width 178 height 26
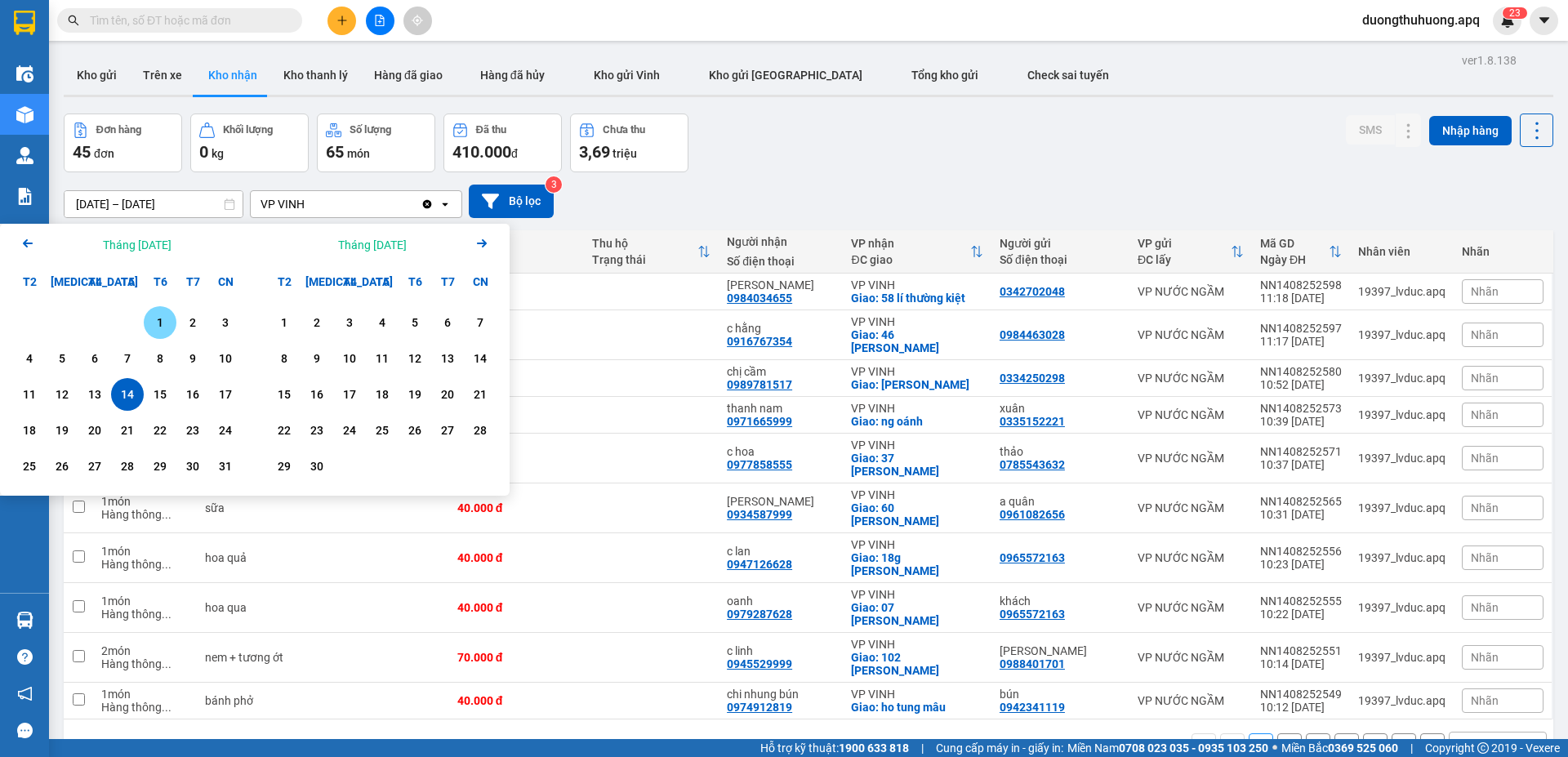
click at [160, 327] on div "1" at bounding box center [159, 322] width 23 height 19
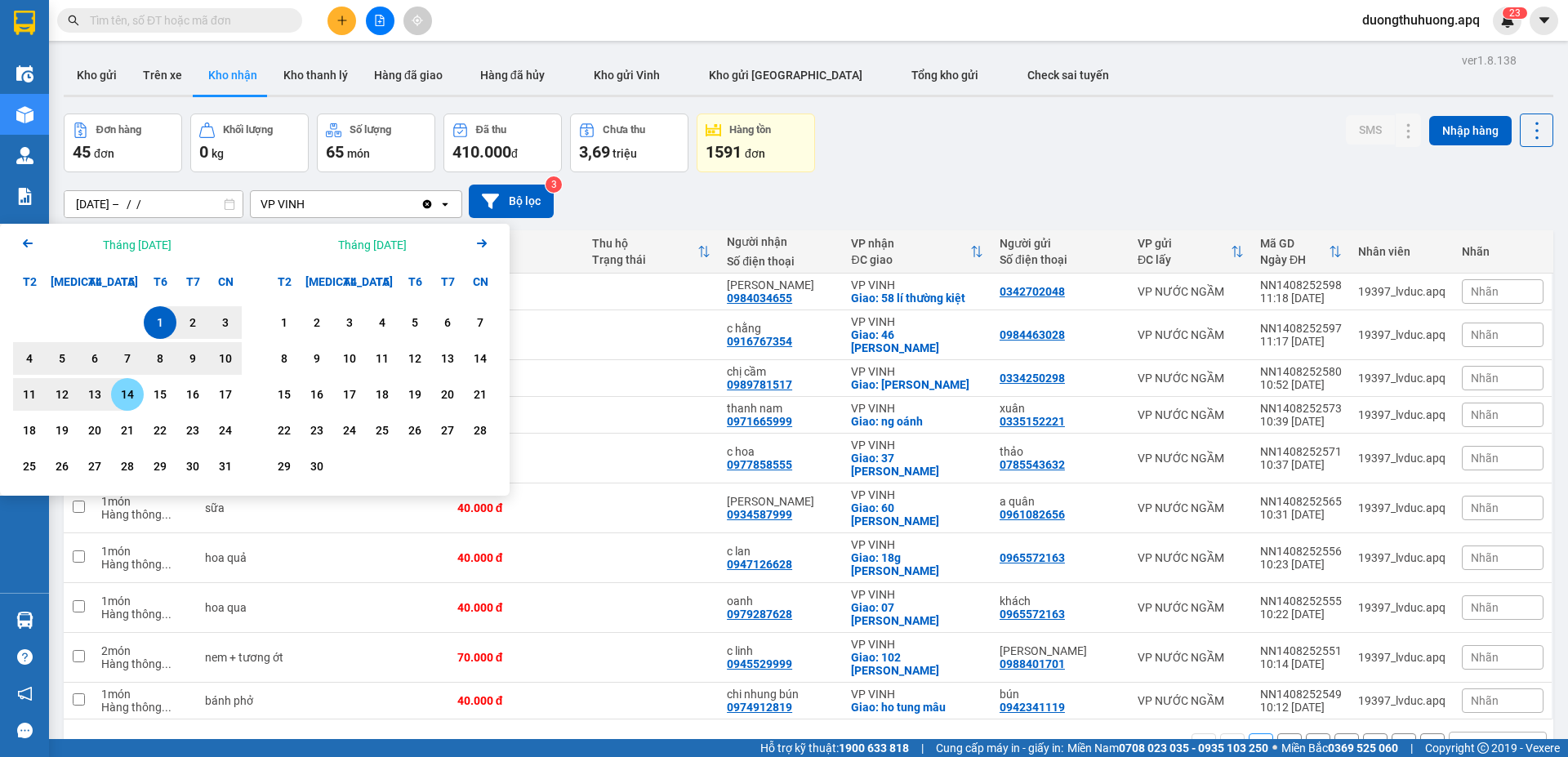
click at [127, 397] on div "14" at bounding box center [127, 394] width 23 height 19
type input "01/08/2025 – 14/08/2025"
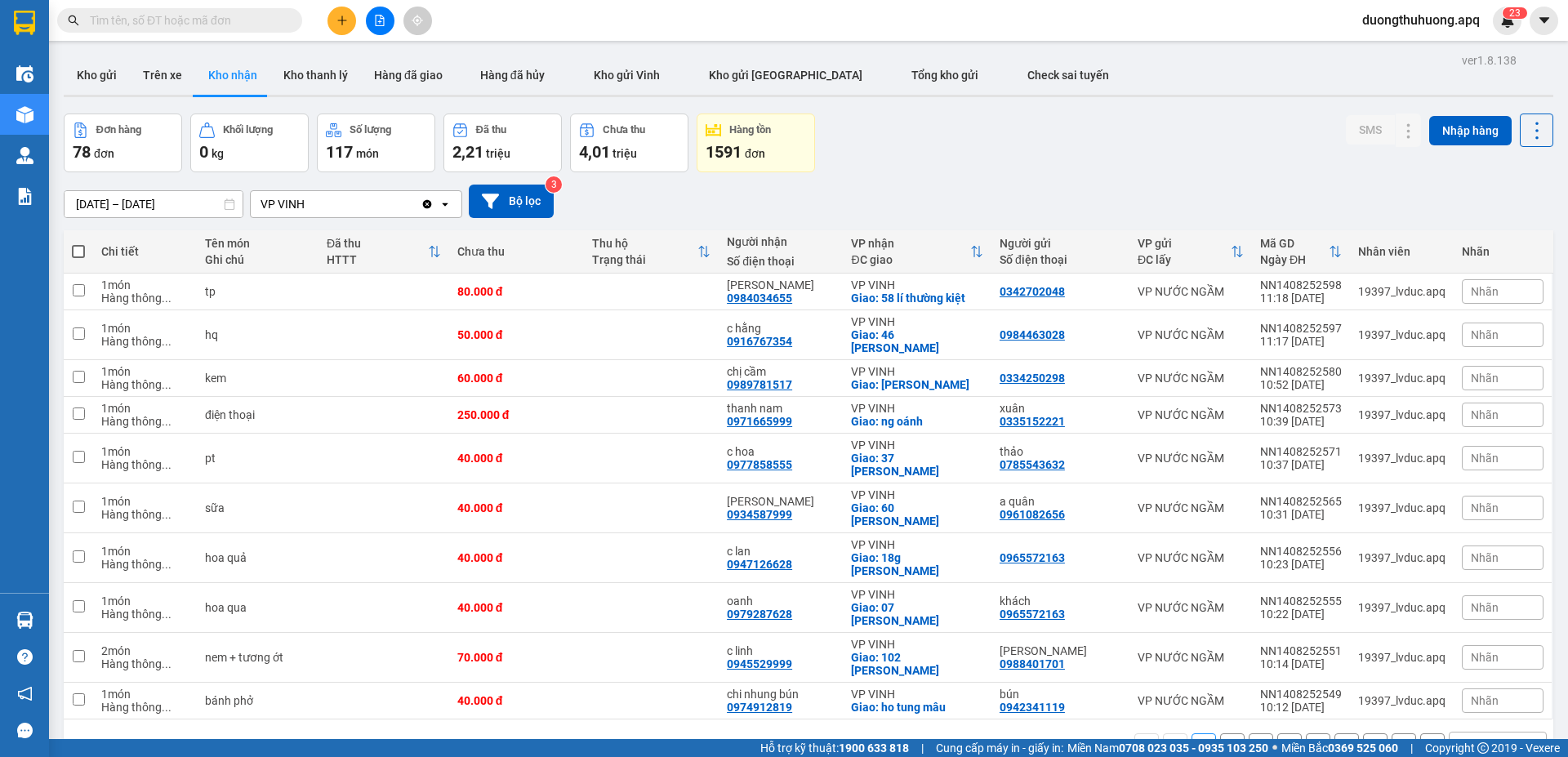
click at [1526, 744] on icon at bounding box center [1528, 746] width 6 height 3
click at [1474, 660] on span "100 / trang" at bounding box center [1478, 657] width 59 height 16
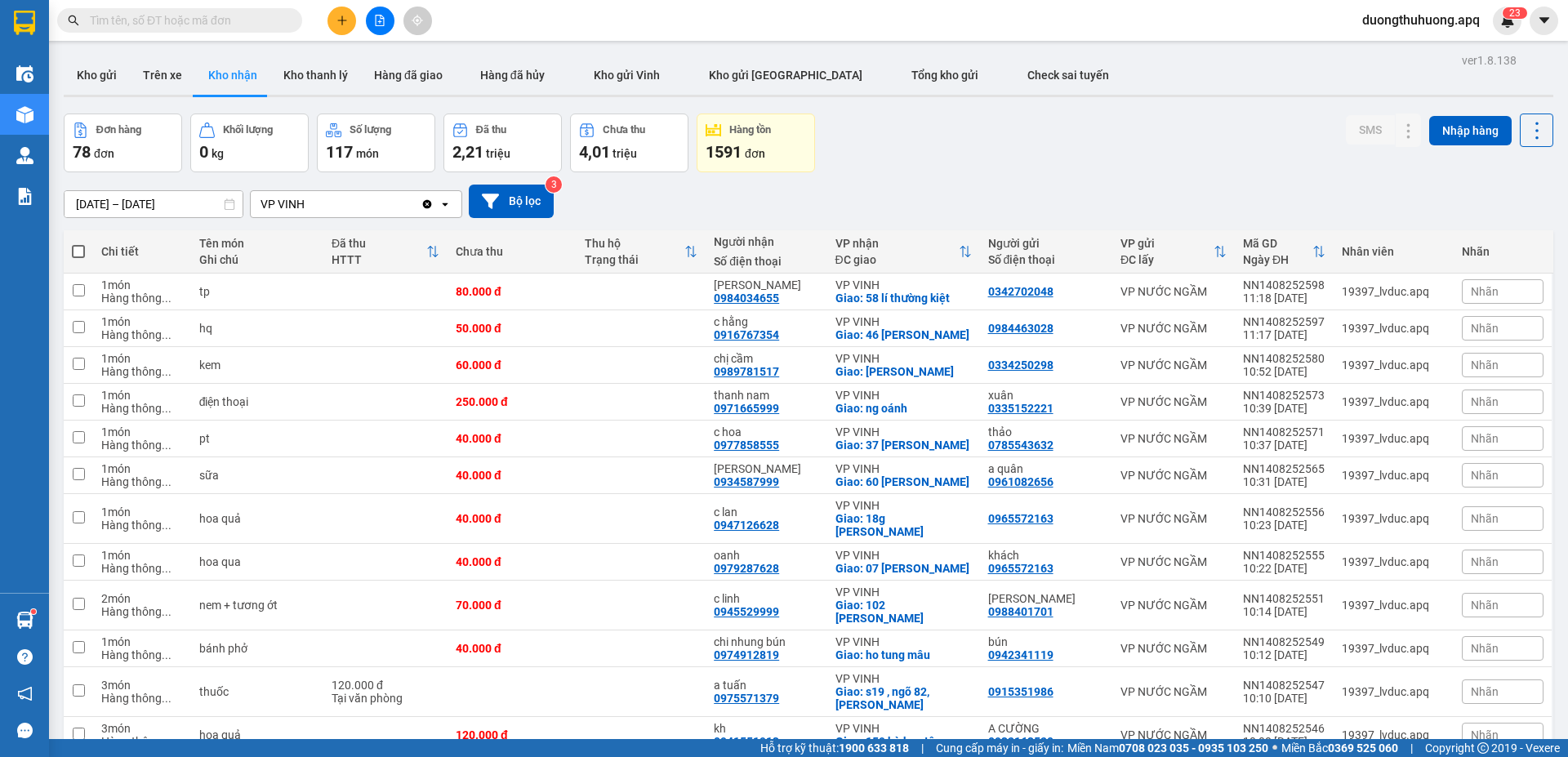
click at [1425, 19] on span "duongthuhuong.apq" at bounding box center [1420, 20] width 143 height 20
click at [1404, 52] on span "Đăng xuất" at bounding box center [1425, 50] width 114 height 18
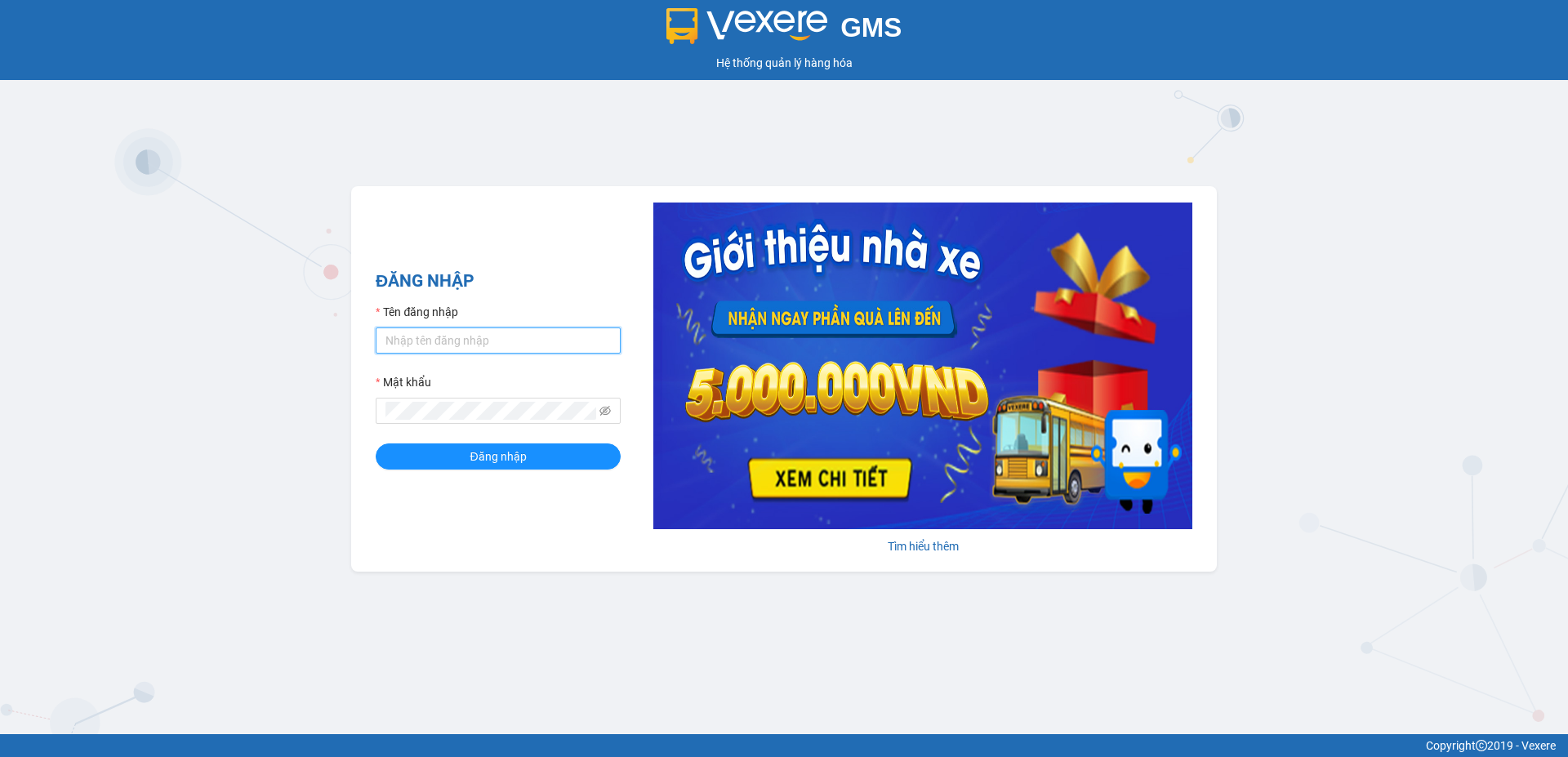
click at [494, 343] on input "Tên đăng nhập" at bounding box center [498, 340] width 245 height 26
type input "lecuong.apq"
click at [375, 444] on button "Đăng nhập" at bounding box center [498, 457] width 245 height 26
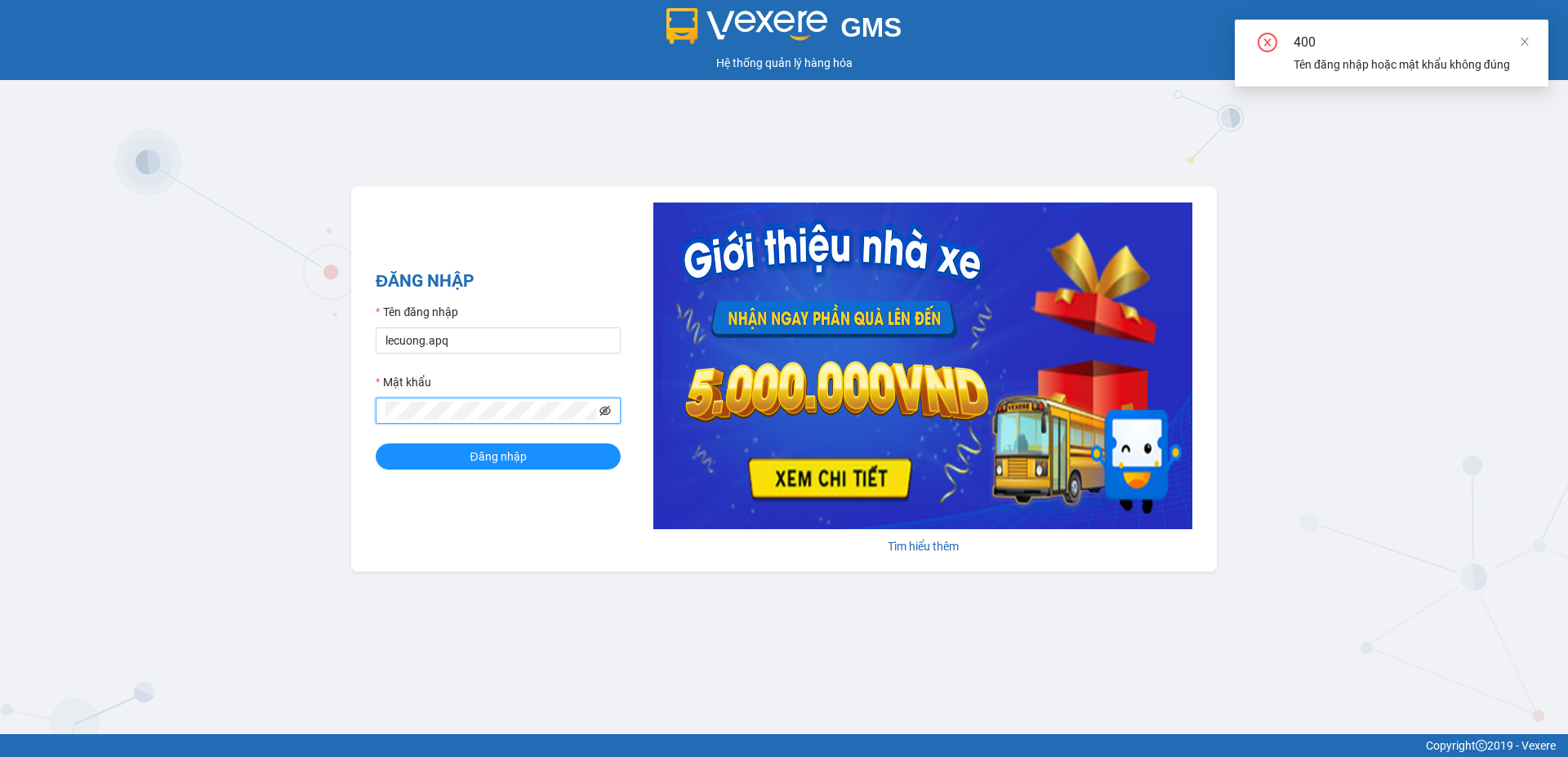
click at [609, 411] on icon "eye-invisible" at bounding box center [606, 411] width 12 height 12
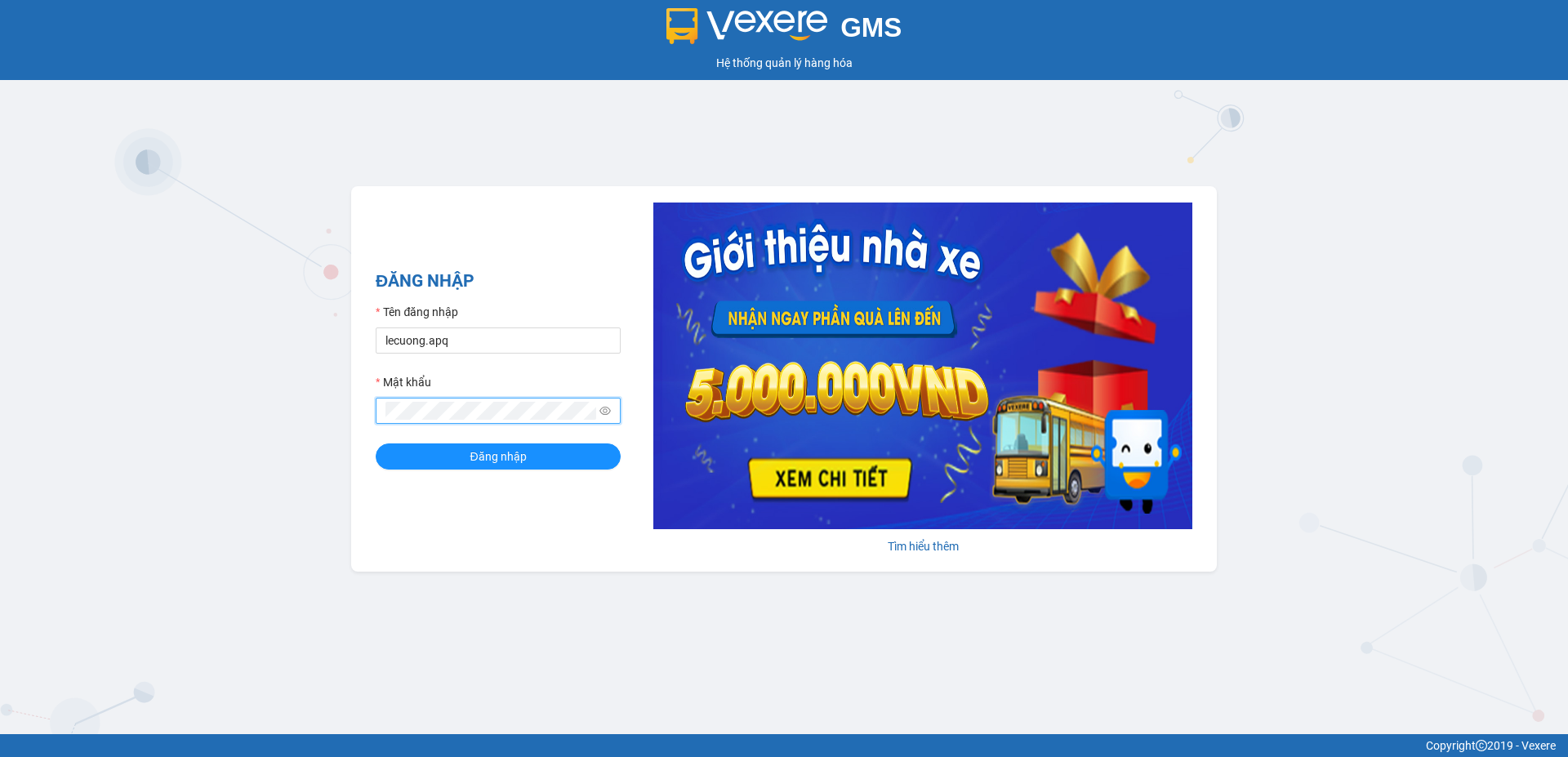
click at [375, 444] on button "Đăng nhập" at bounding box center [498, 457] width 245 height 26
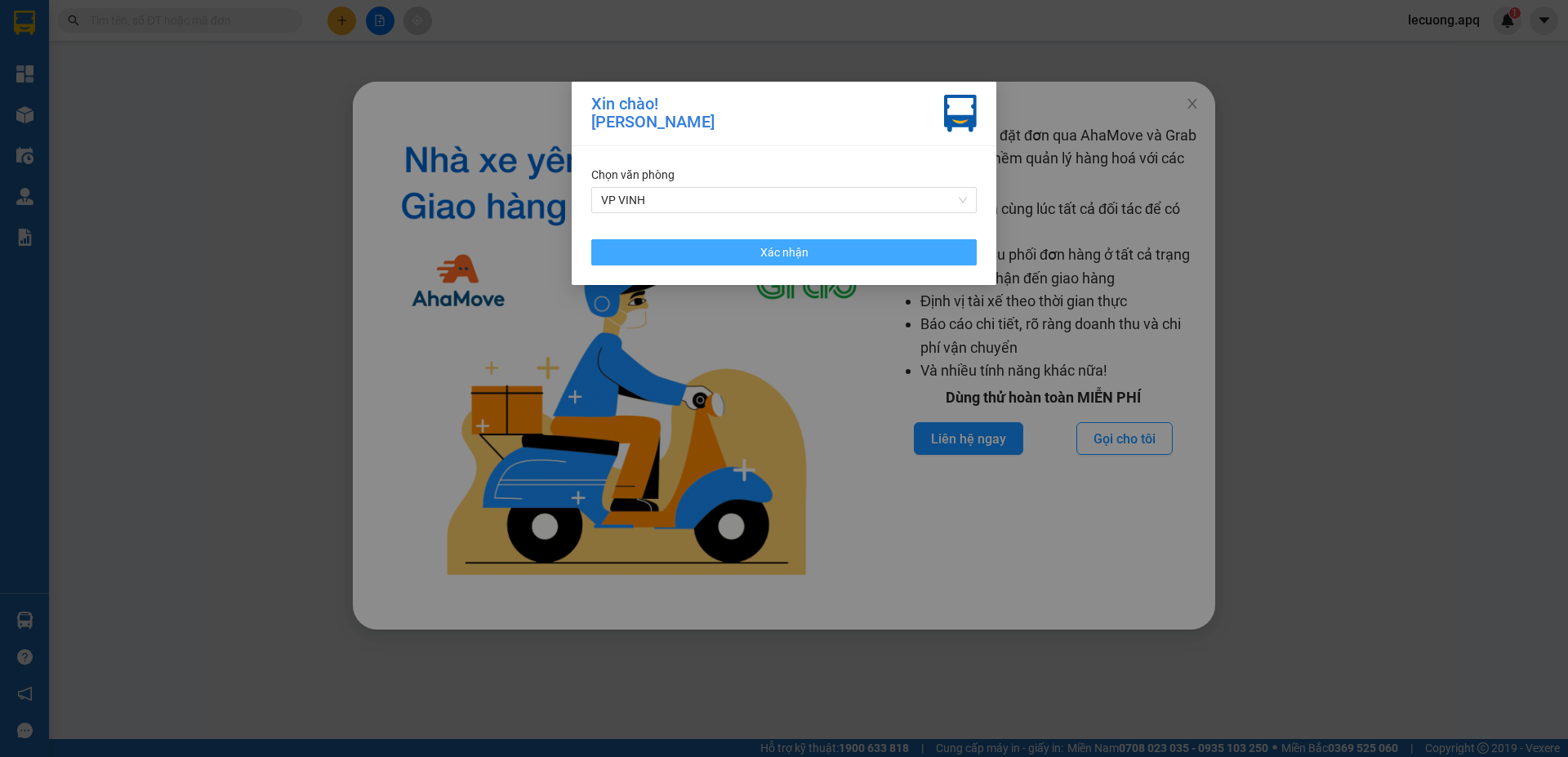
click at [838, 250] on button "Xác nhận" at bounding box center [784, 252] width 385 height 26
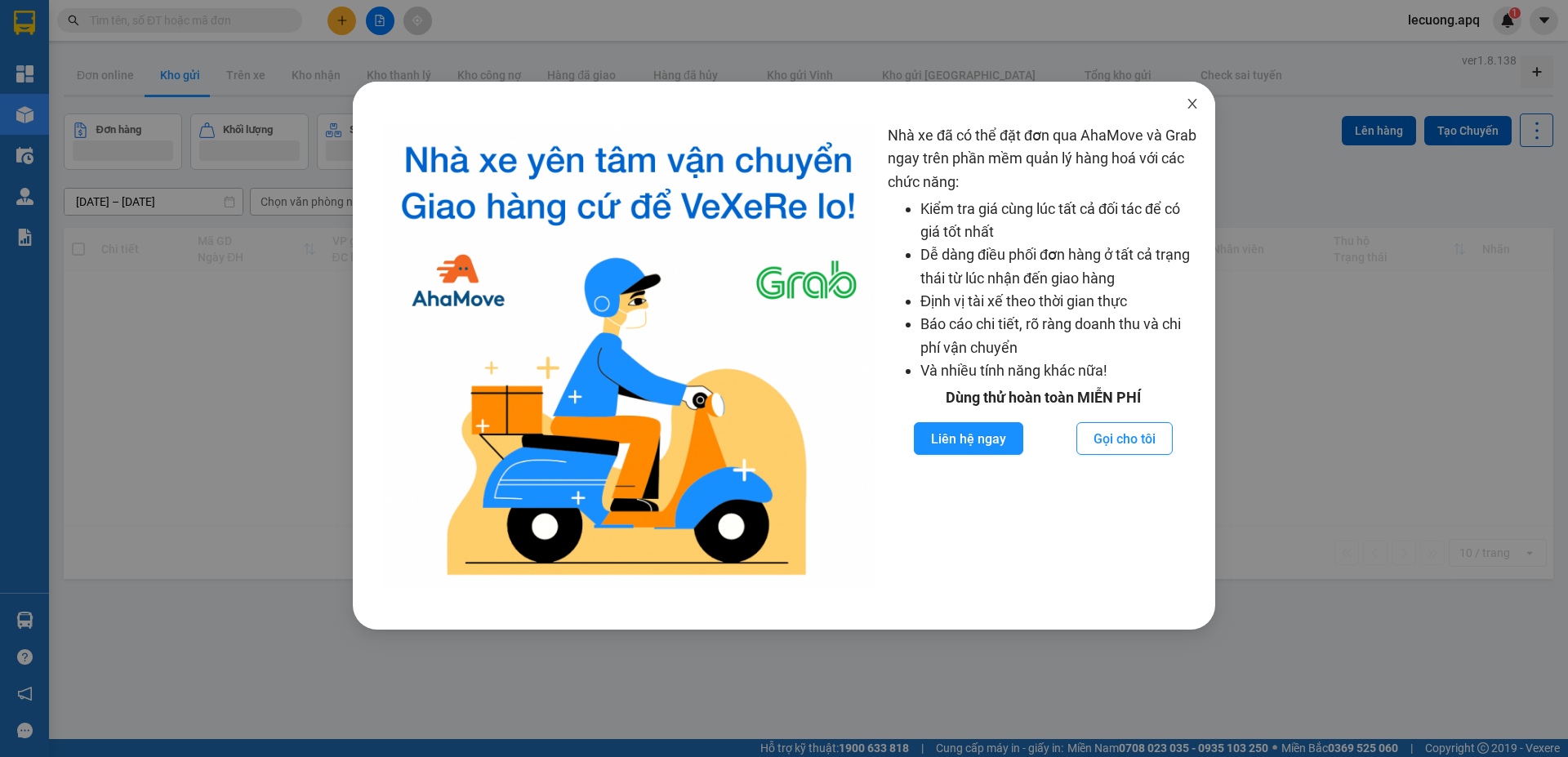
drag, startPoint x: 1193, startPoint y: 102, endPoint x: 1365, endPoint y: 10, distance: 195.1
click at [1194, 102] on icon "close" at bounding box center [1192, 103] width 13 height 13
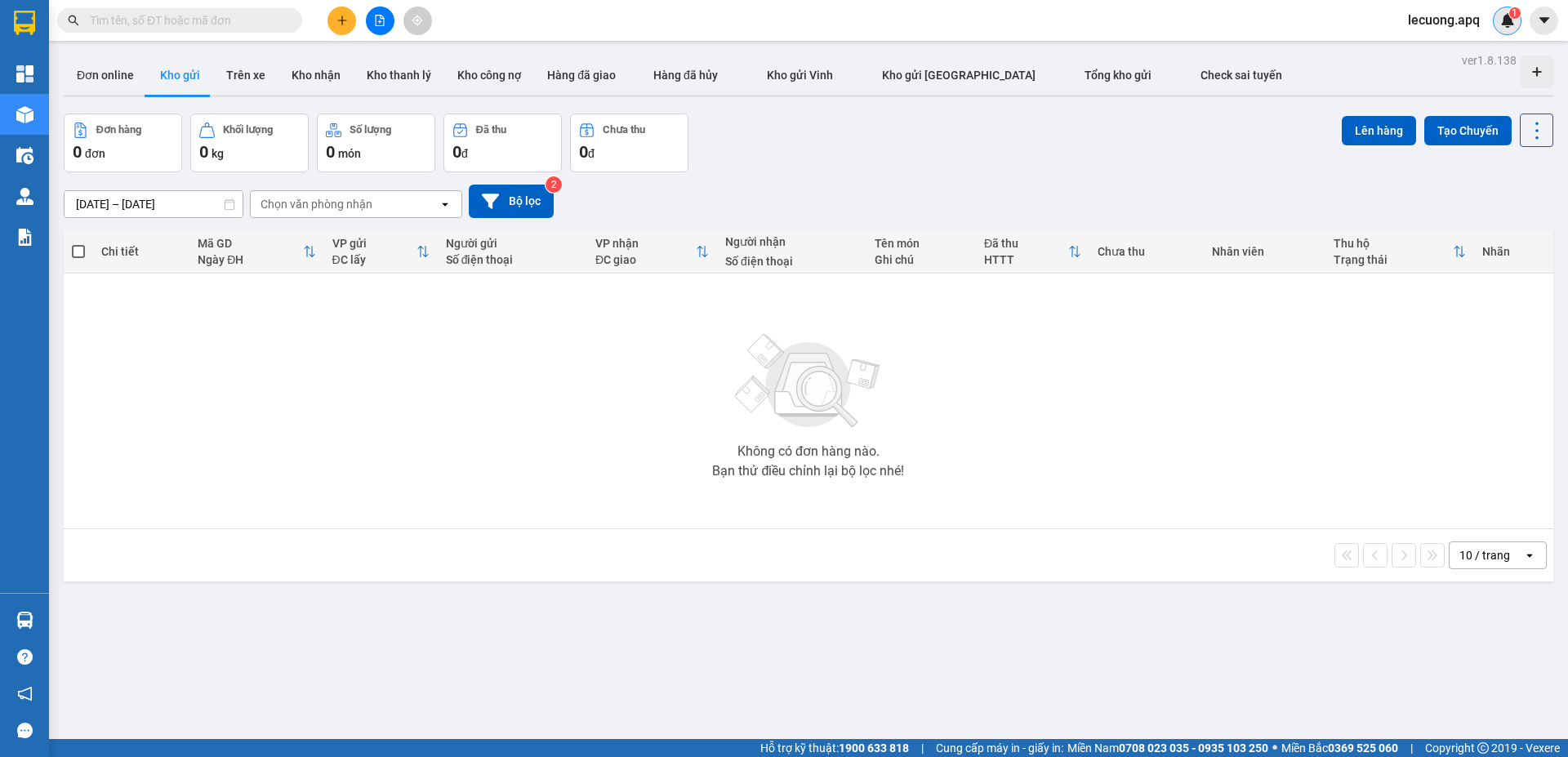
click at [1508, 18] on img at bounding box center [1506, 19] width 14 height 14
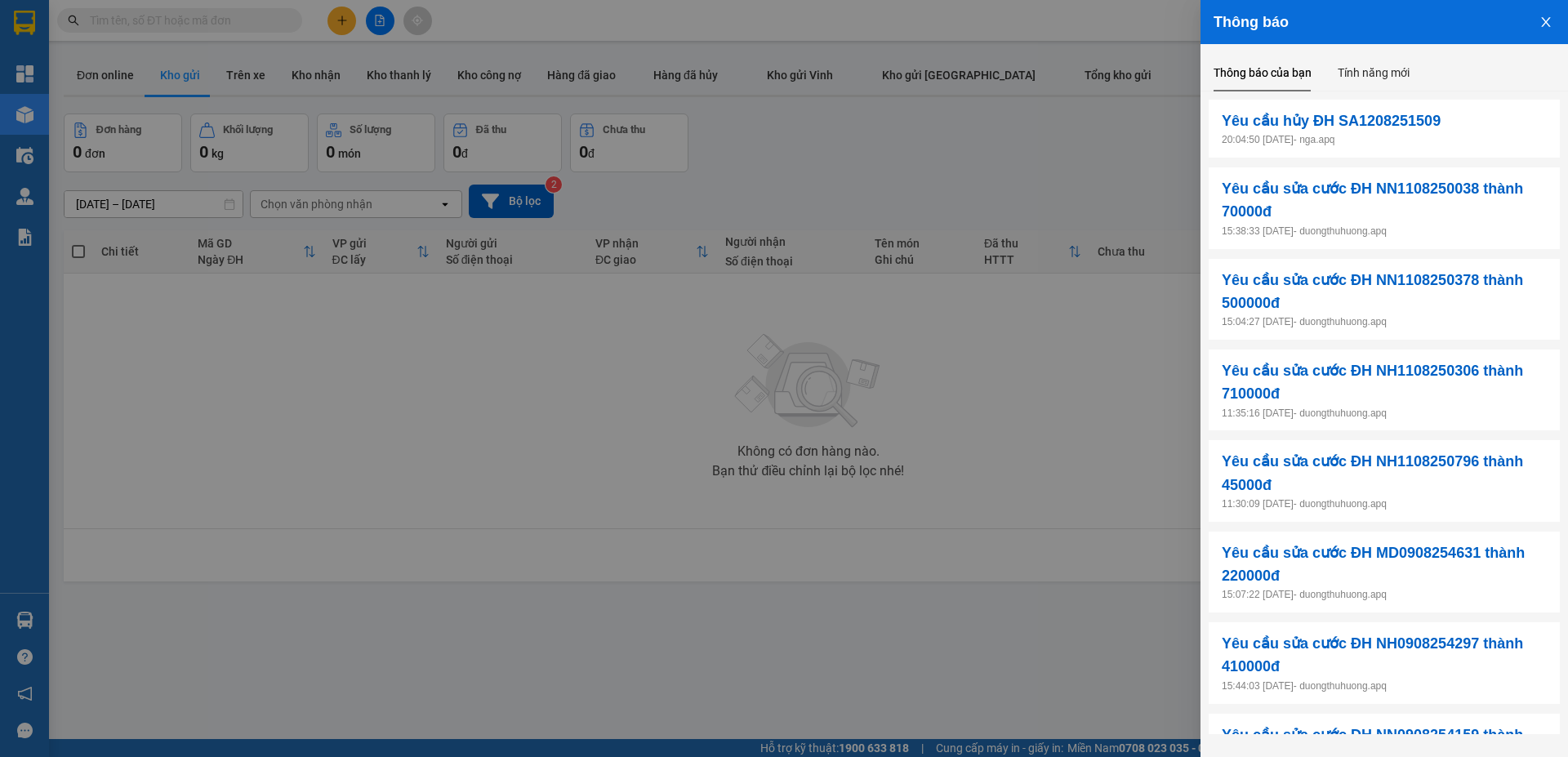
click at [1546, 21] on icon "close" at bounding box center [1545, 22] width 9 height 10
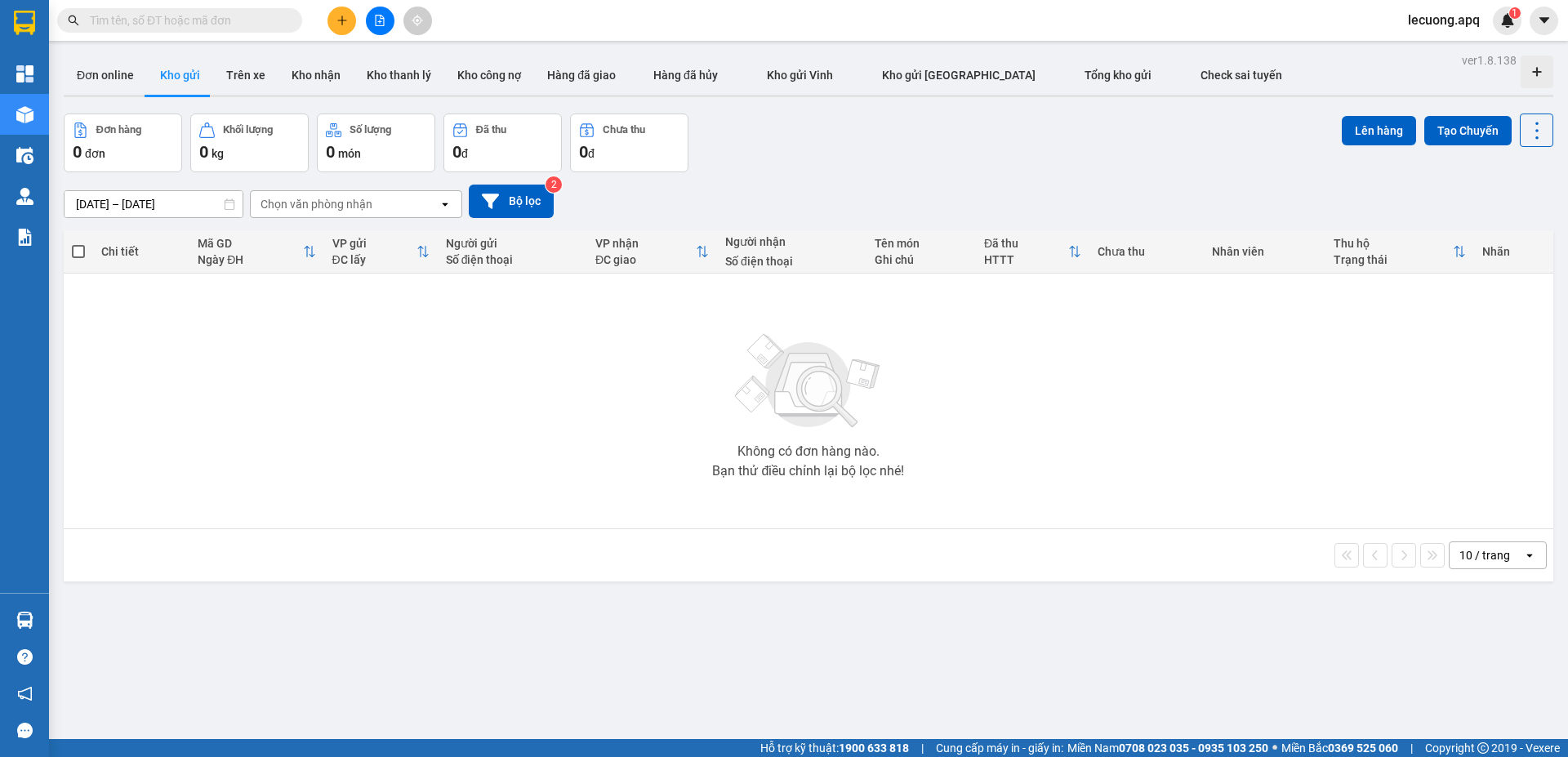
click at [1434, 18] on span "lecuong.apq" at bounding box center [1443, 20] width 98 height 20
click at [1436, 55] on span "Đăng xuất" at bounding box center [1452, 50] width 67 height 18
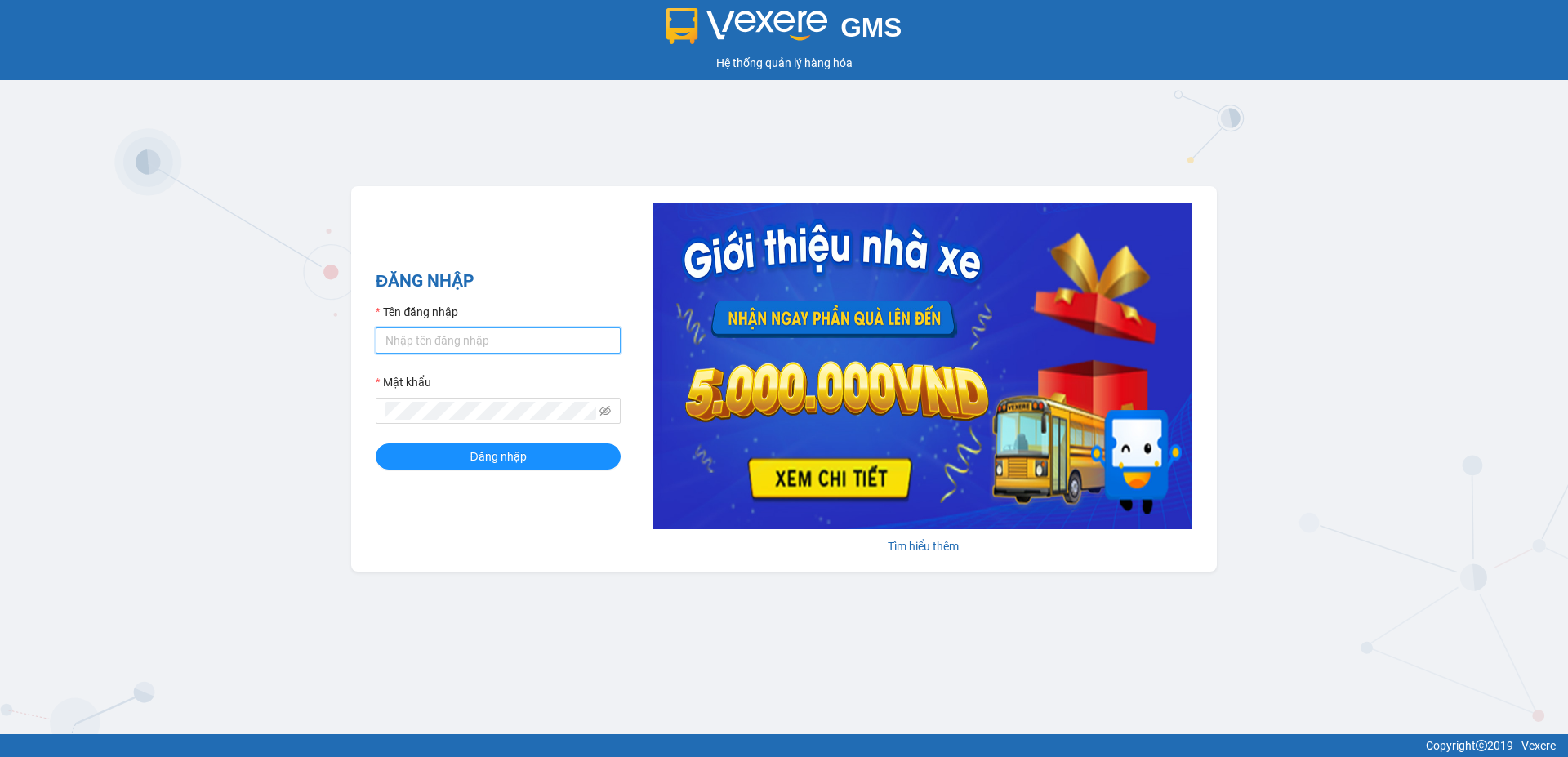
click at [501, 340] on input "Tên đăng nhập" at bounding box center [498, 340] width 245 height 26
type input "duongthuhuong.apq"
click at [375, 444] on button "Đăng nhập" at bounding box center [498, 457] width 245 height 26
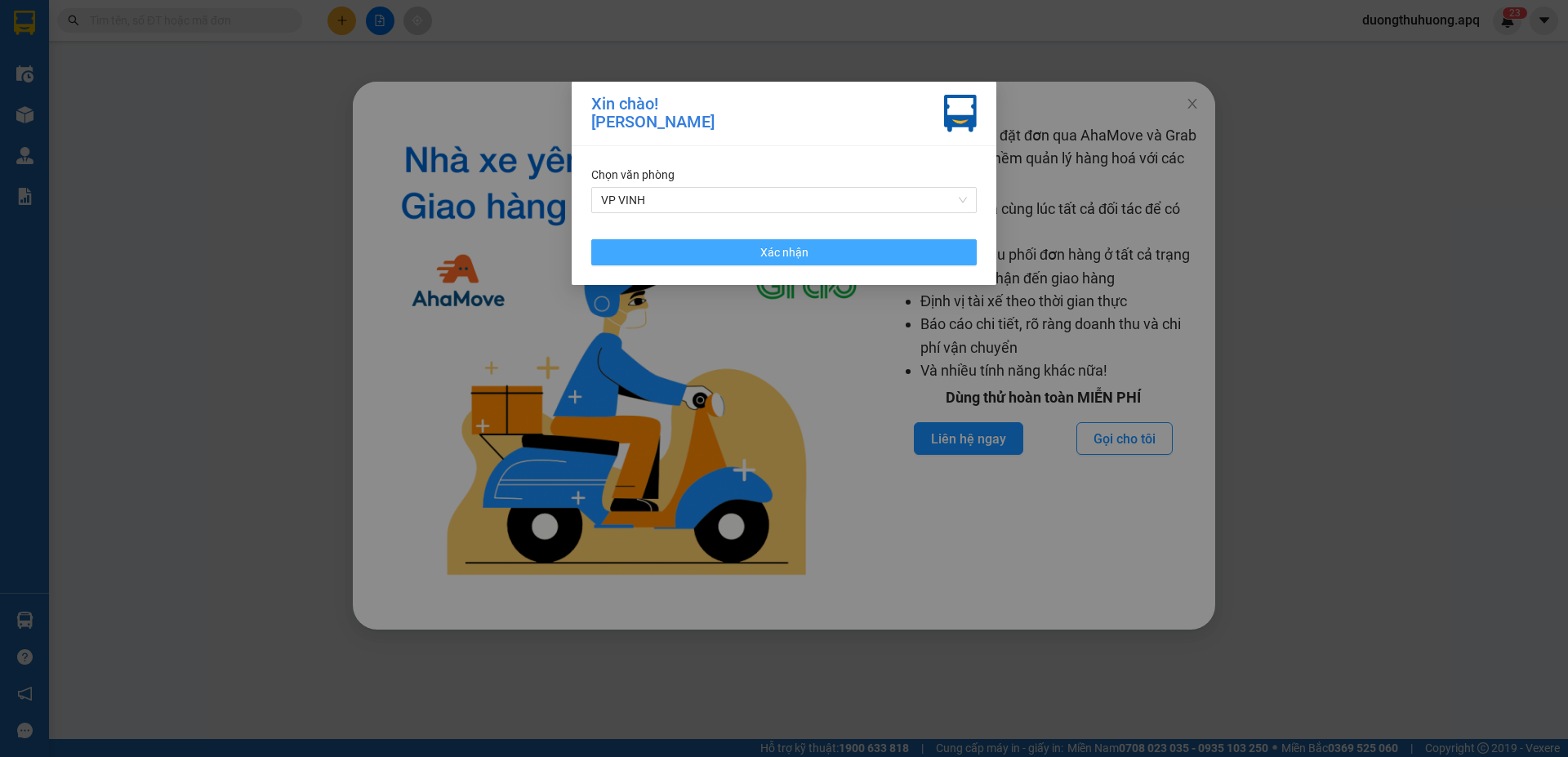
click at [779, 251] on span "Xác nhận" at bounding box center [784, 251] width 48 height 18
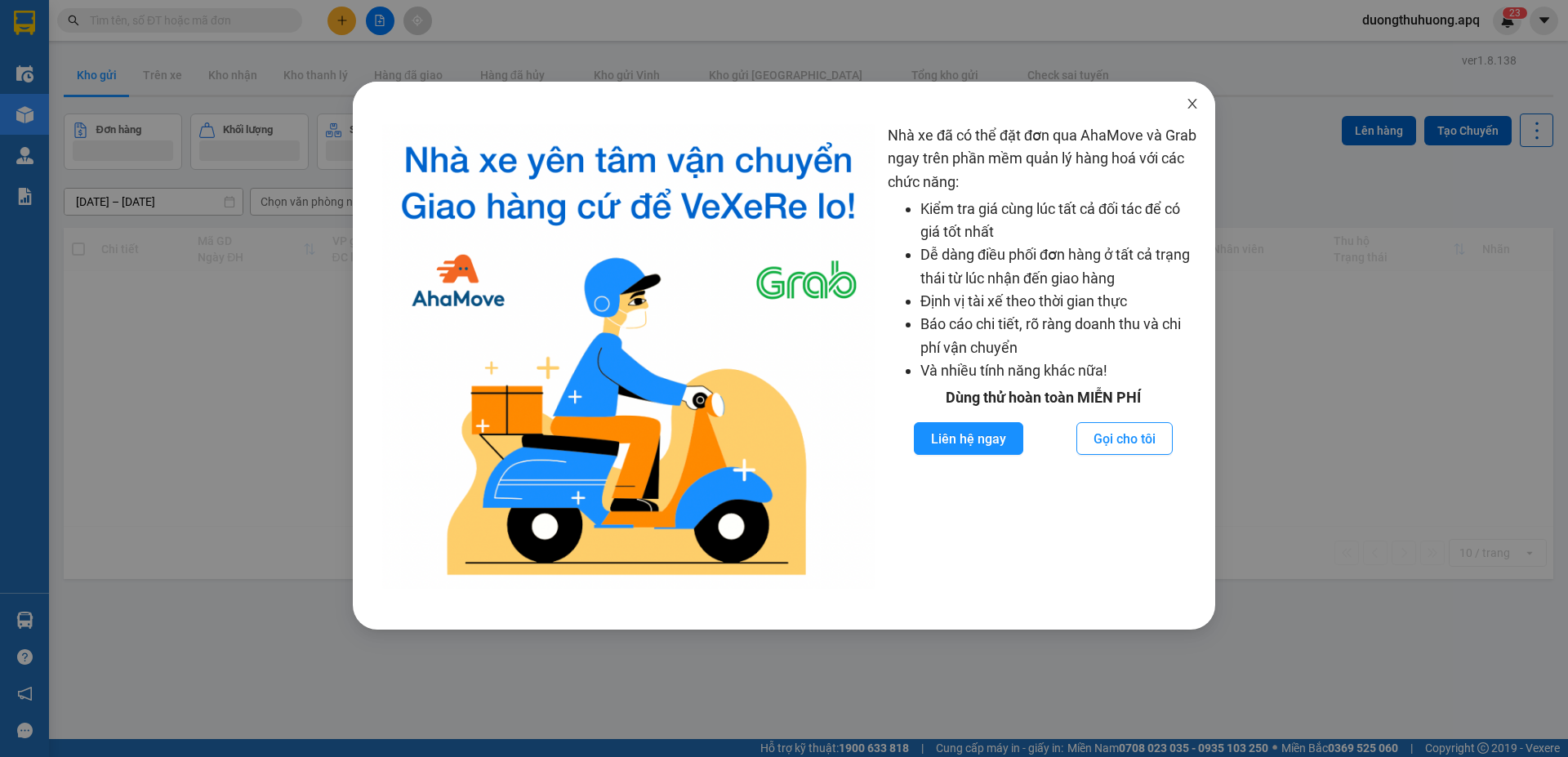
click at [1195, 103] on icon "close" at bounding box center [1192, 103] width 13 height 13
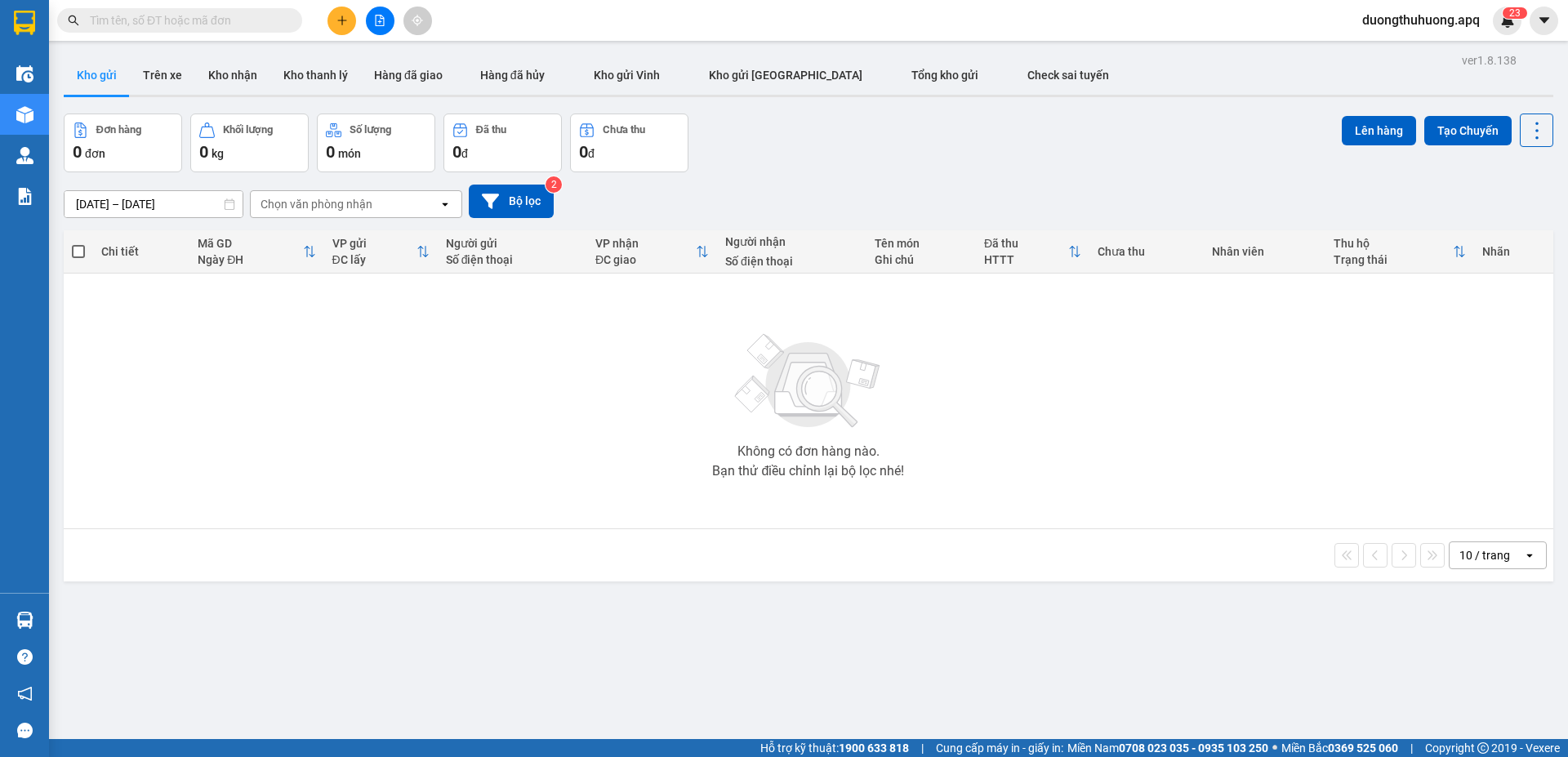
click at [753, 622] on div "ver 1.8.138 Kho gửi Trên xe Kho nhận Kho thanh lý Hàng đã giao Hàng đã hủy Kho …" at bounding box center [808, 427] width 1502 height 757
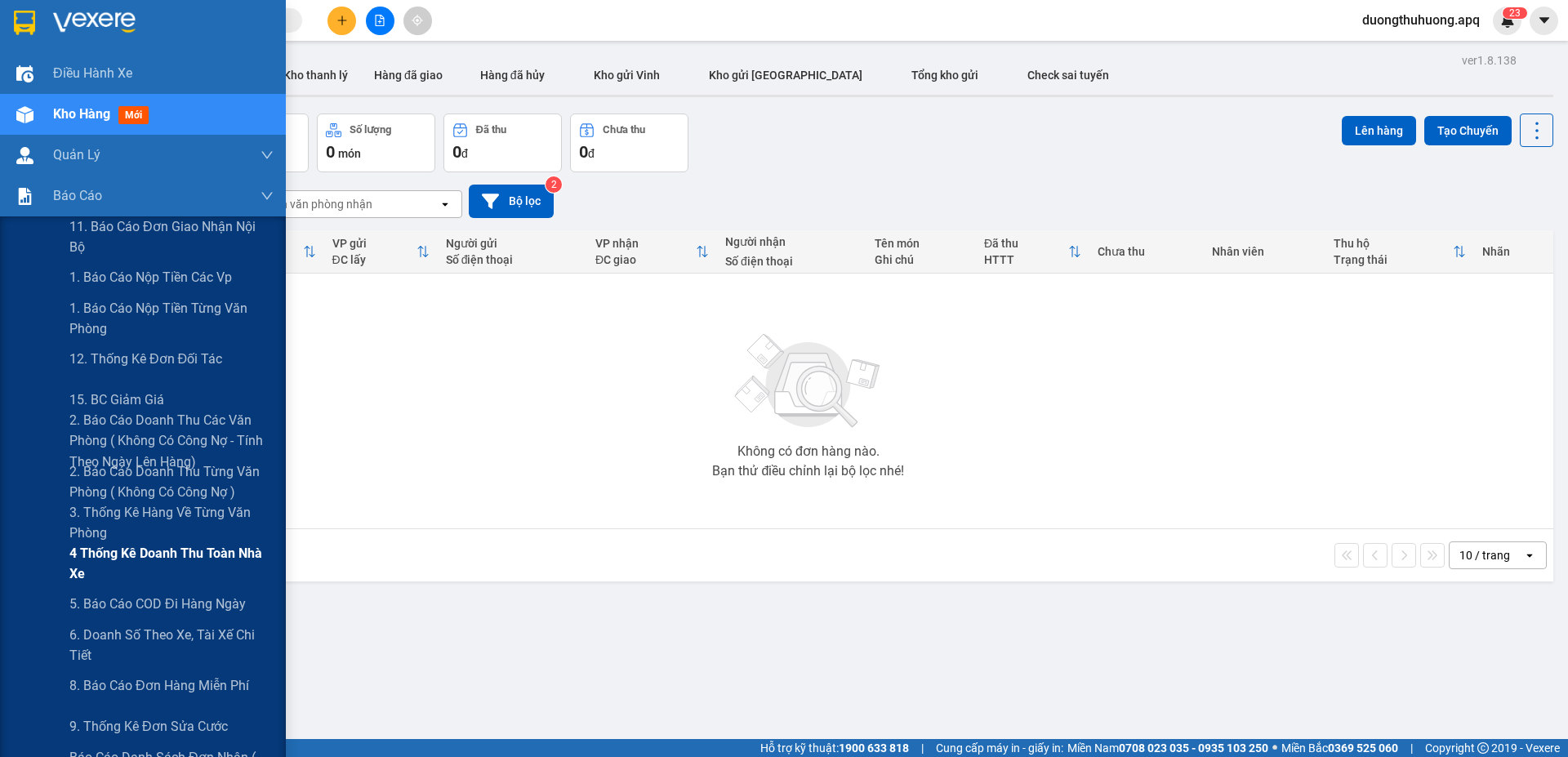
click at [129, 554] on span "4 Thống kê doanh thu toàn nhà xe" at bounding box center [171, 564] width 204 height 41
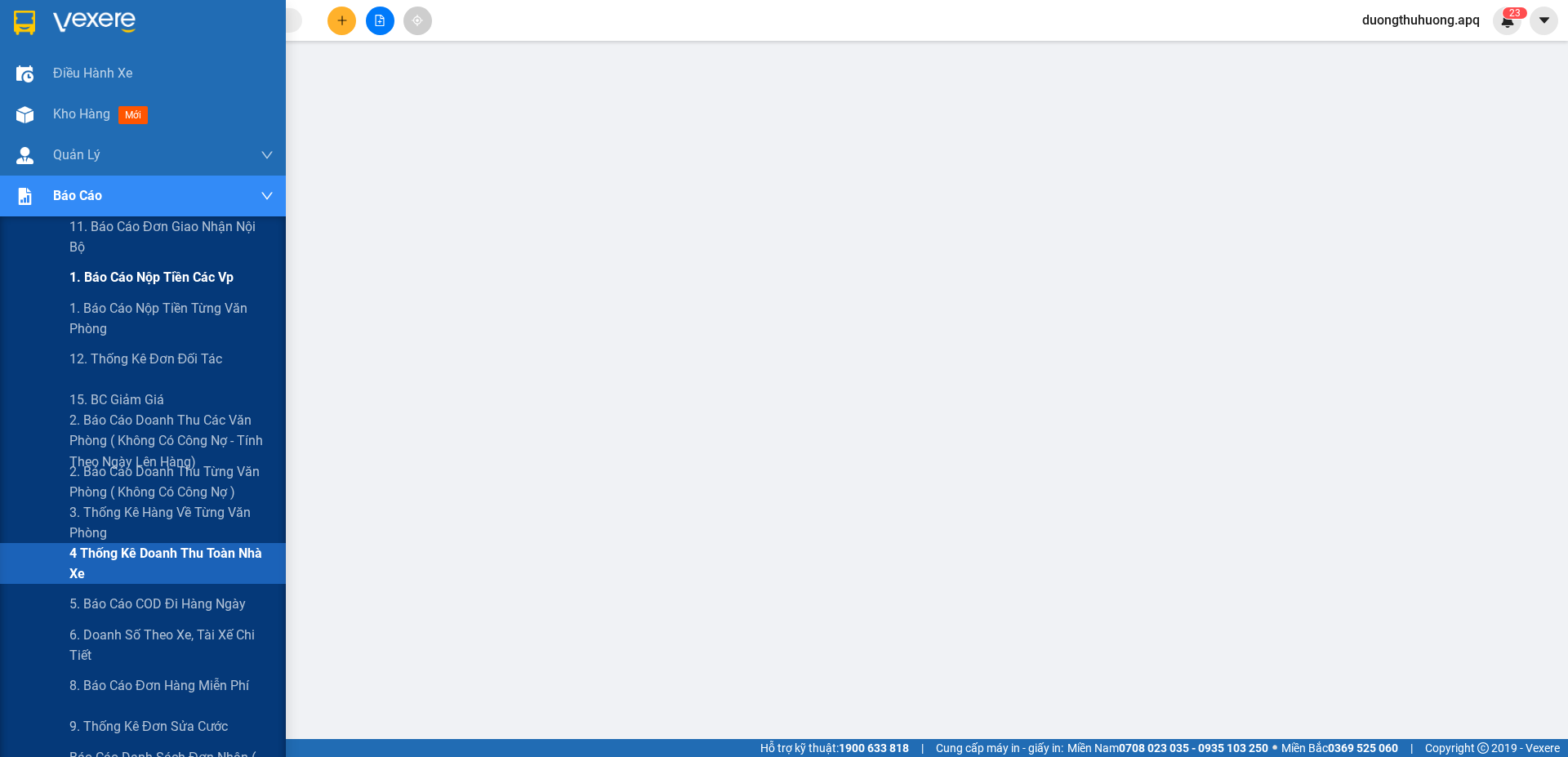
click at [127, 280] on span "1. Báo cáo nộp tiền các vp" at bounding box center [151, 278] width 164 height 20
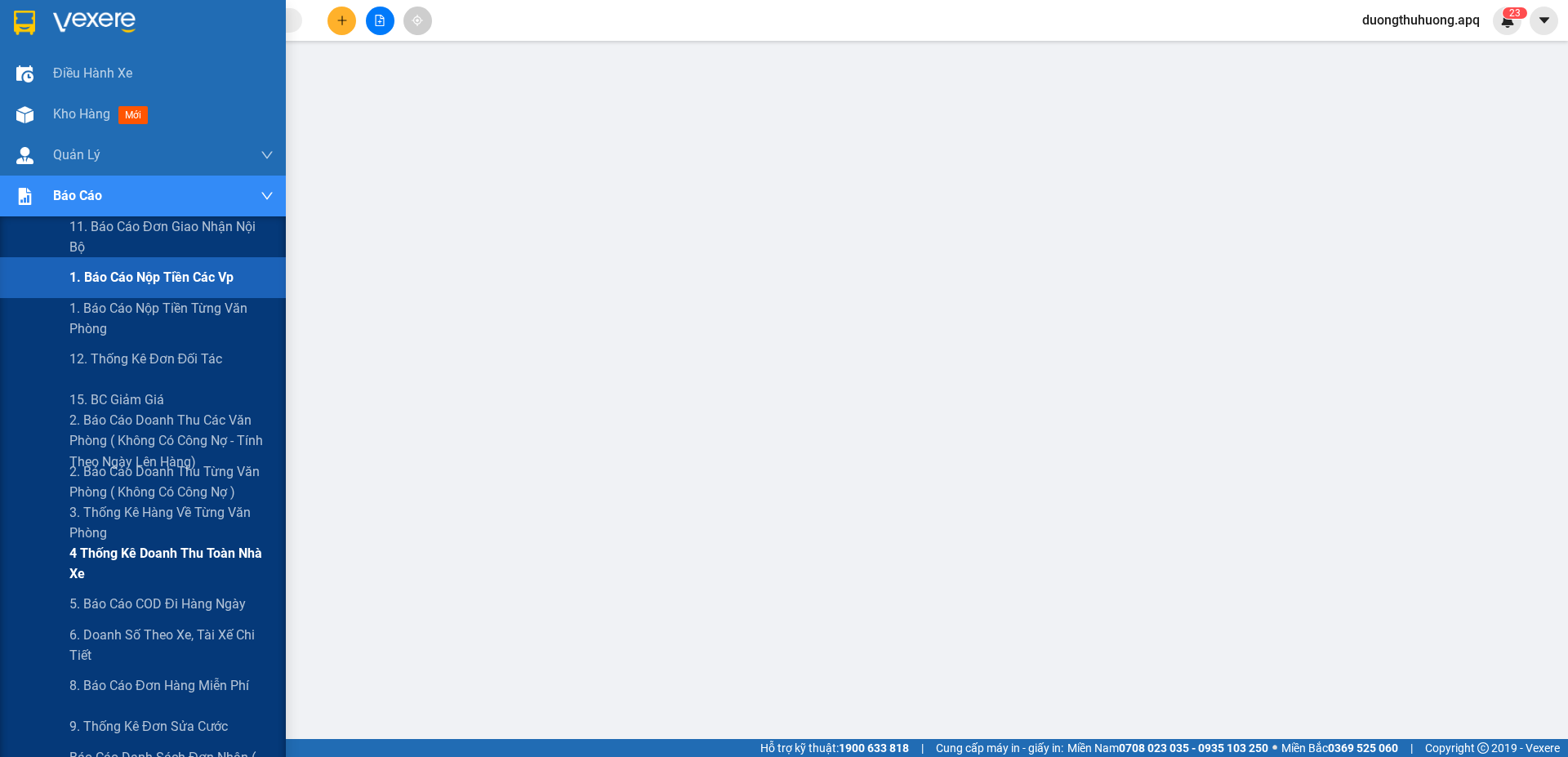
click at [110, 554] on span "4 Thống kê doanh thu toàn nhà xe" at bounding box center [171, 564] width 204 height 41
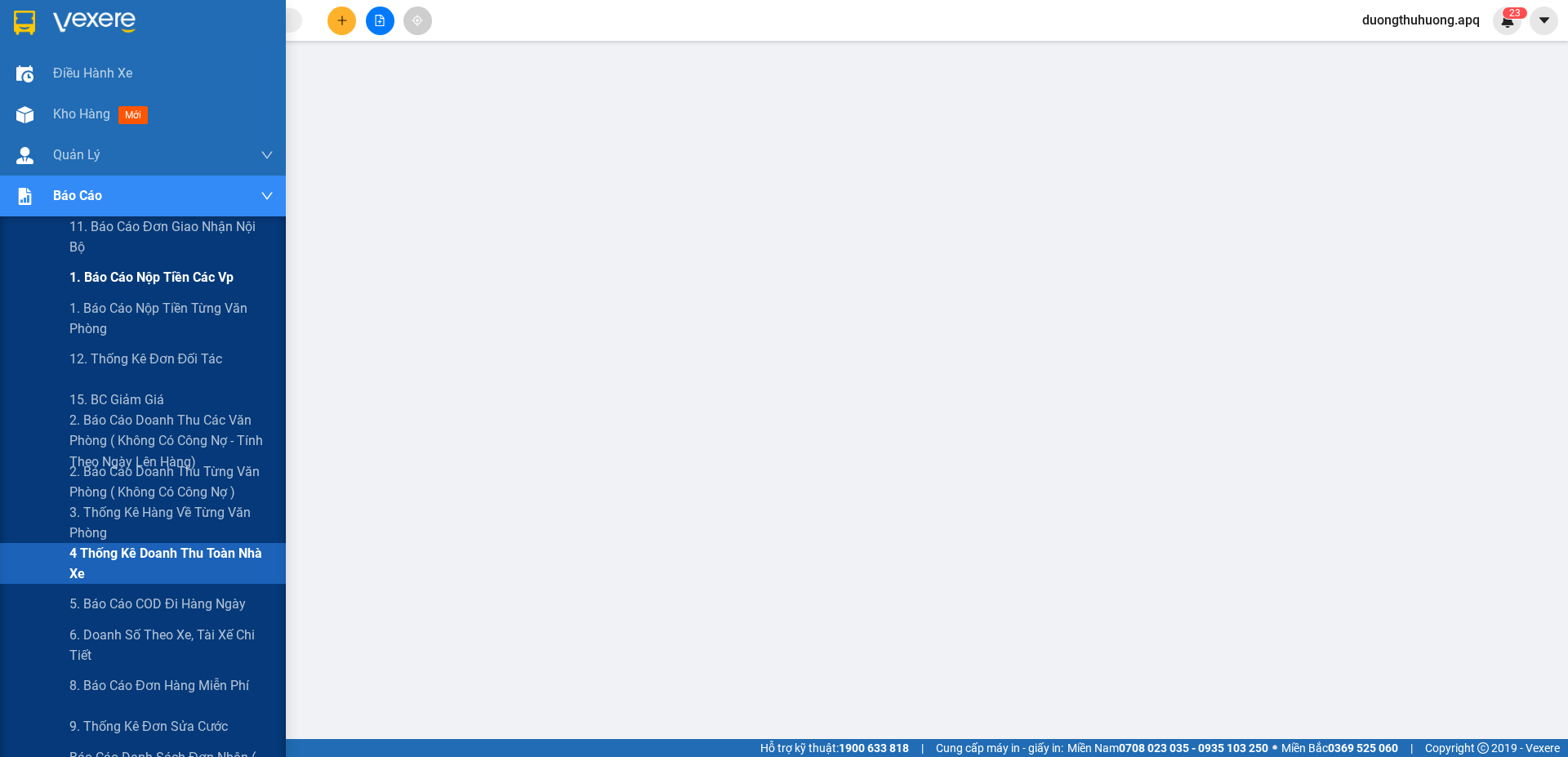
click at [127, 278] on span "1. Báo cáo nộp tiền các vp" at bounding box center [151, 278] width 164 height 20
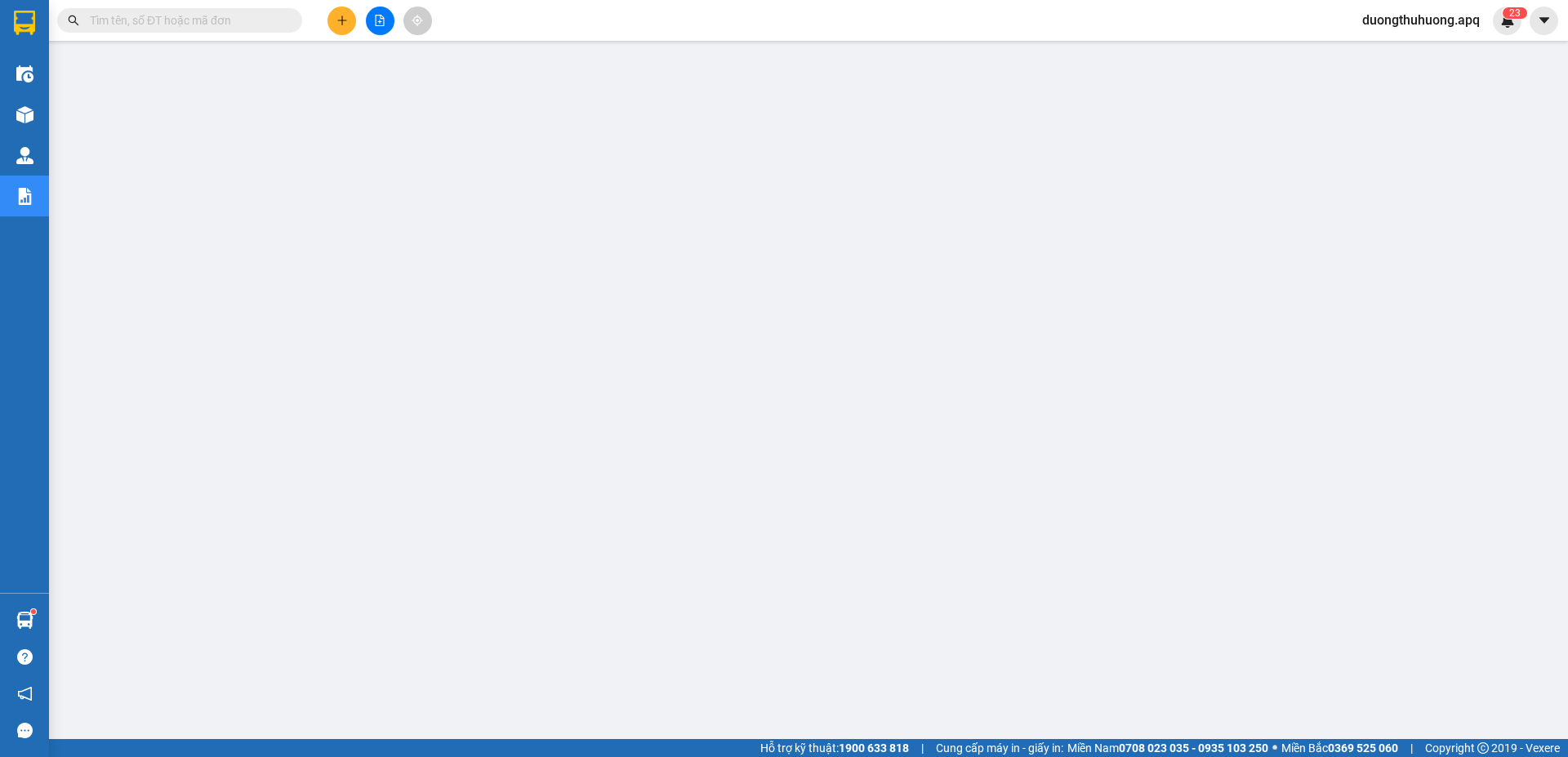
click at [246, 20] on input "text" at bounding box center [186, 20] width 192 height 18
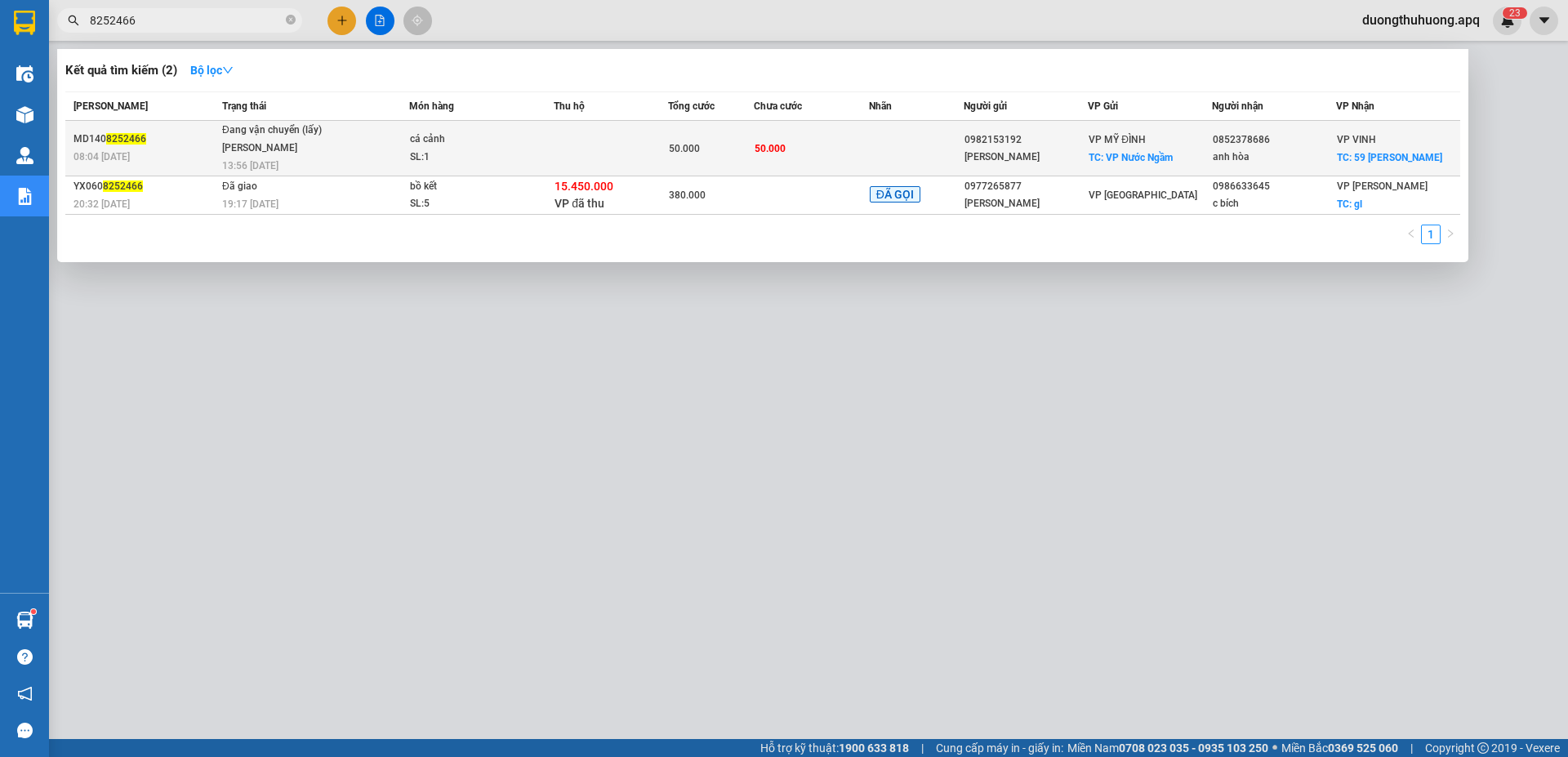
type input "8252466"
click at [326, 148] on div "Nguyễn Tất Tiến" at bounding box center [283, 149] width 122 height 18
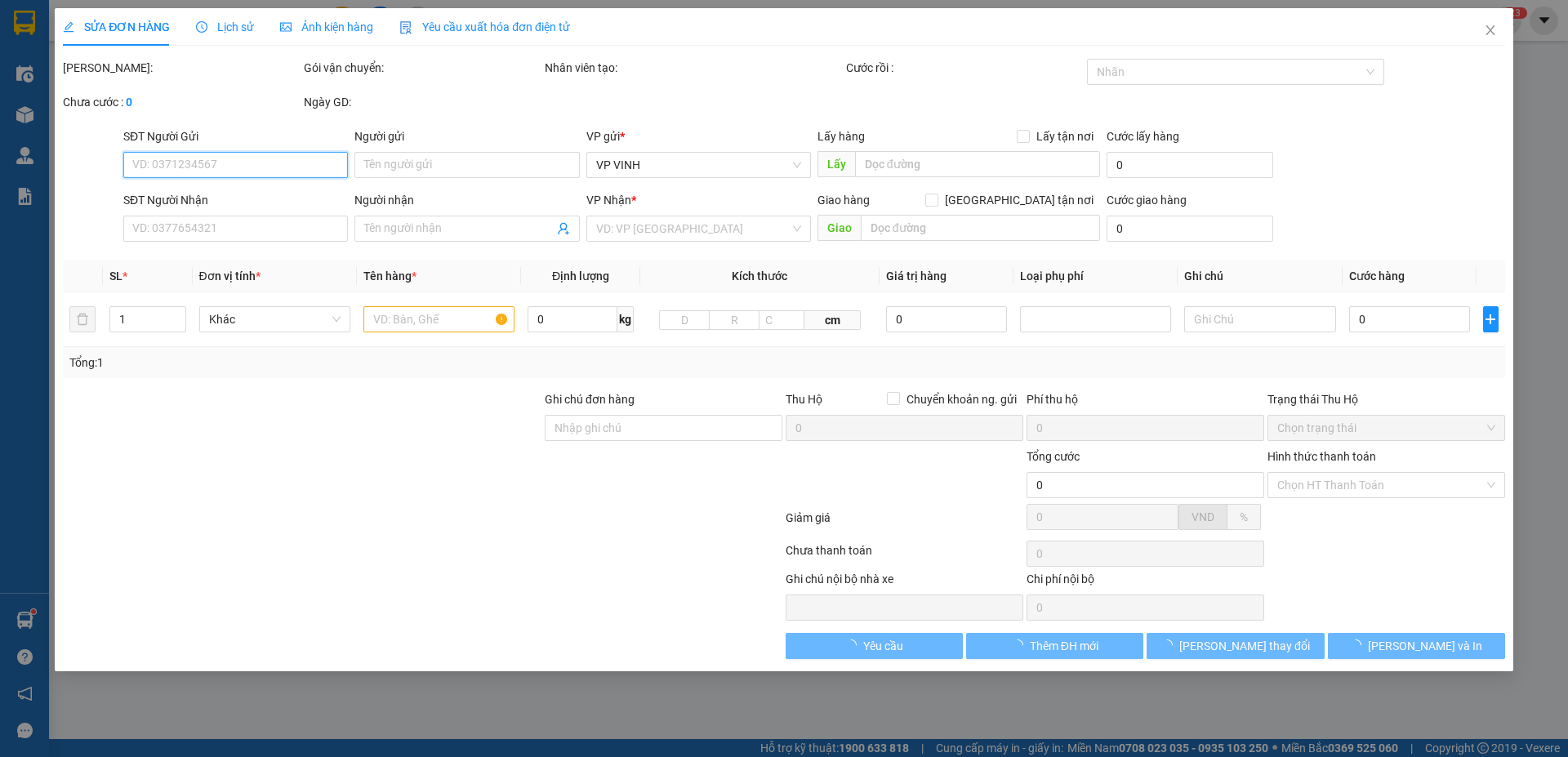
type input "0982153192"
type input "Anh Phong"
checkbox input "true"
type input "VP Nước Ngầm"
type input "0852378686"
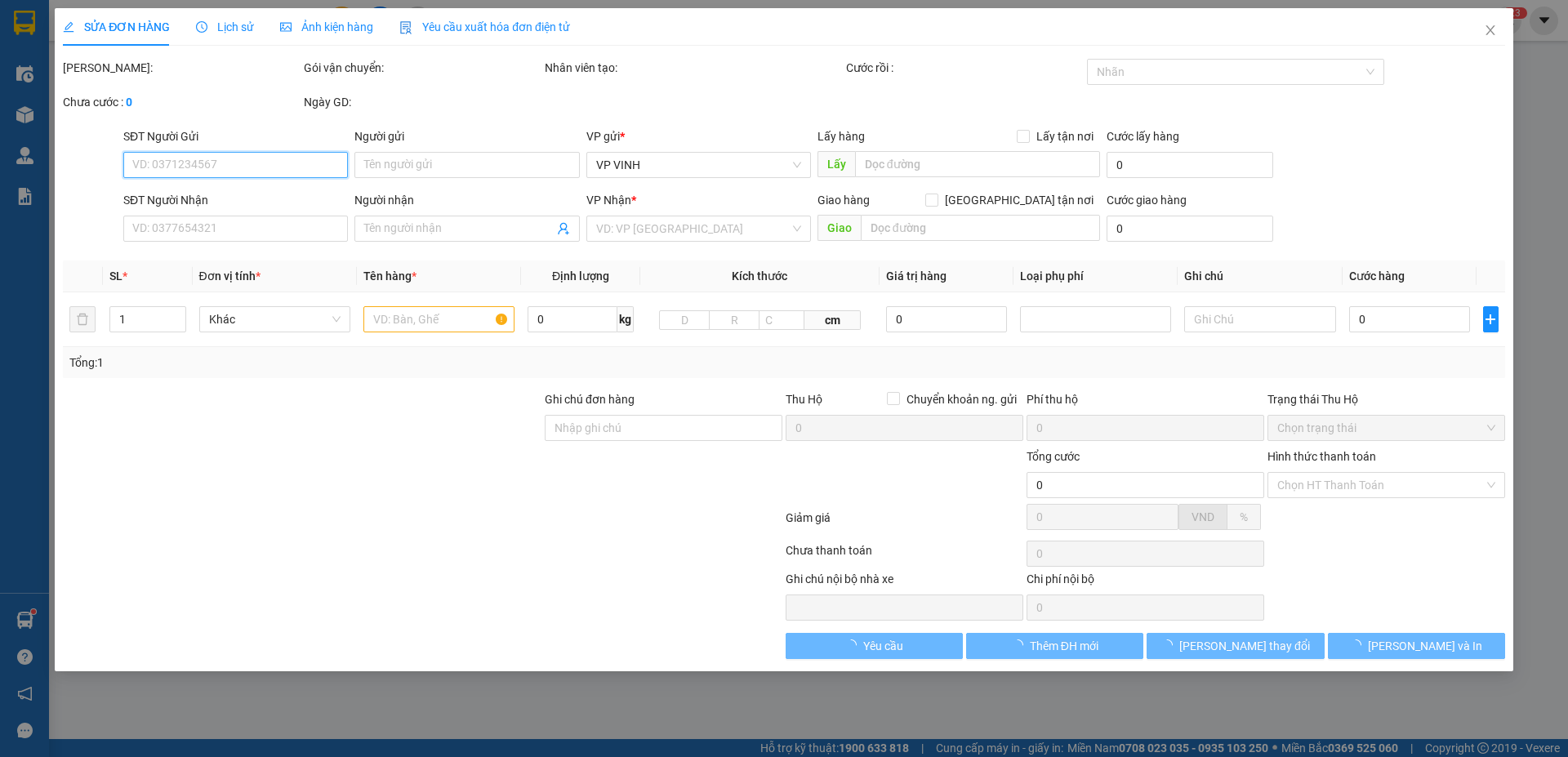
type input "anh hòa"
checkbox input "true"
type input "59 trần phú"
type input "50.000"
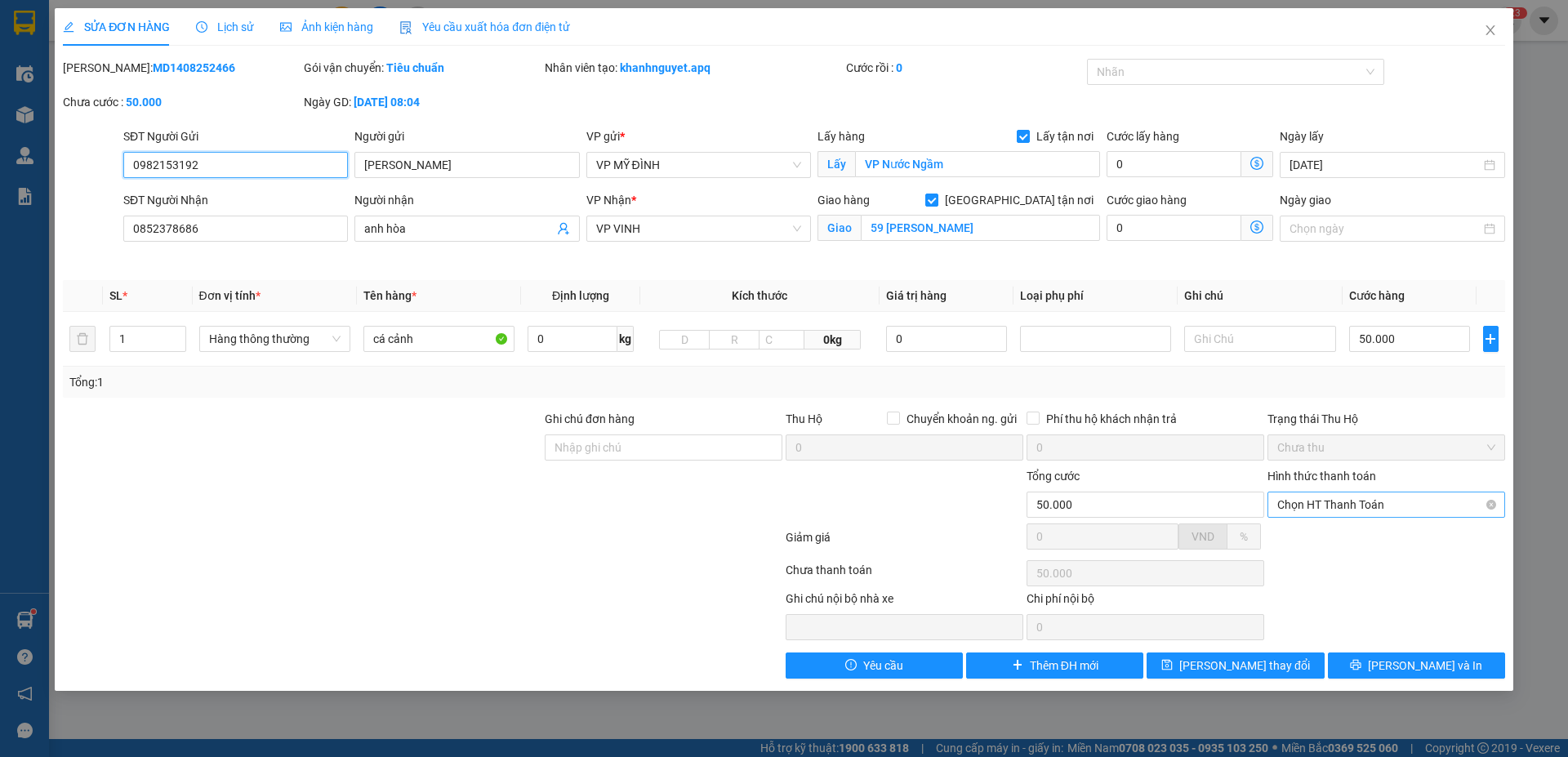
click at [1421, 504] on span "Chọn HT Thanh Toán" at bounding box center [1386, 505] width 218 height 24
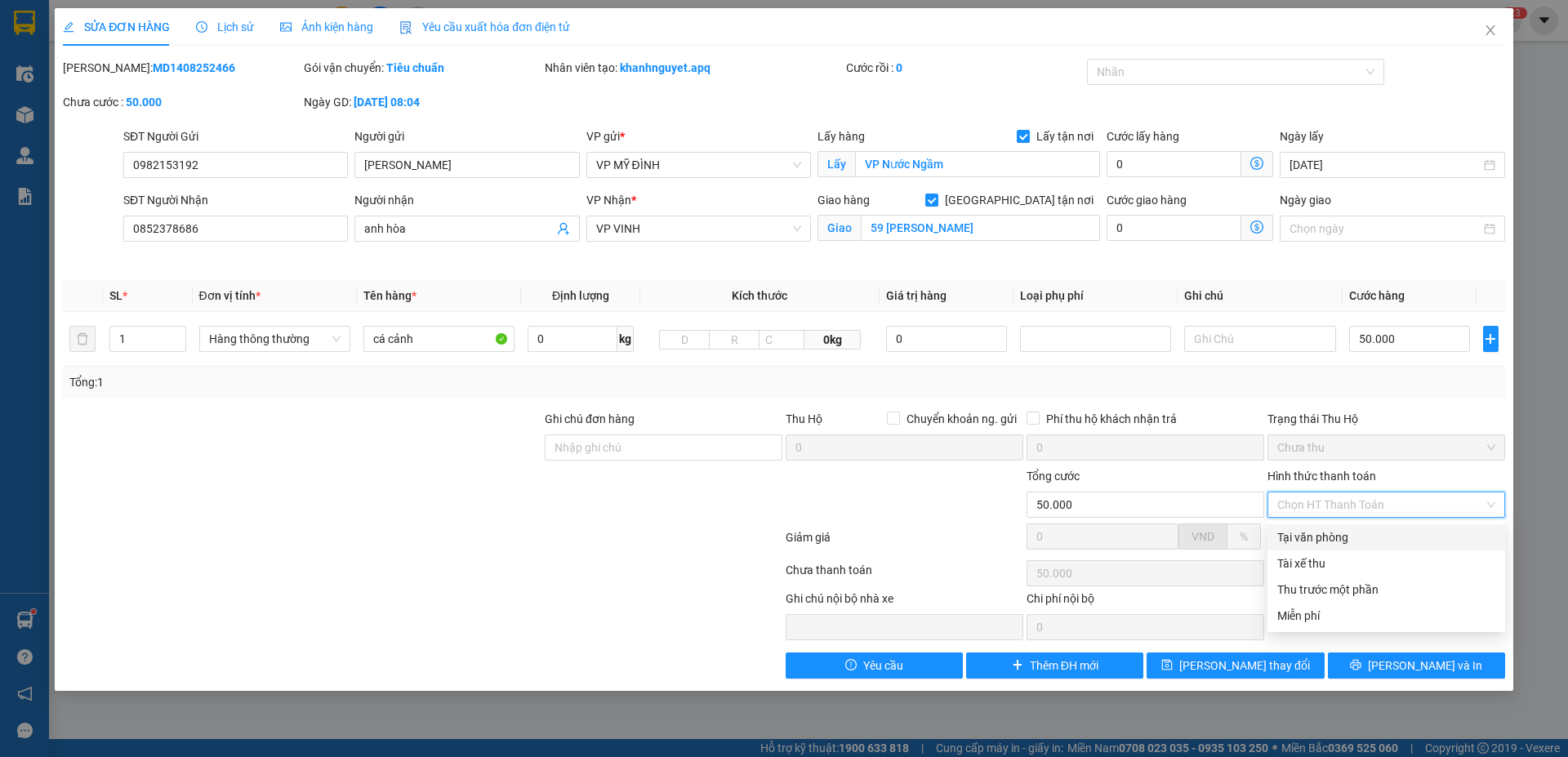
click at [1311, 542] on div "Tại văn phòng" at bounding box center [1386, 537] width 218 height 18
type input "0"
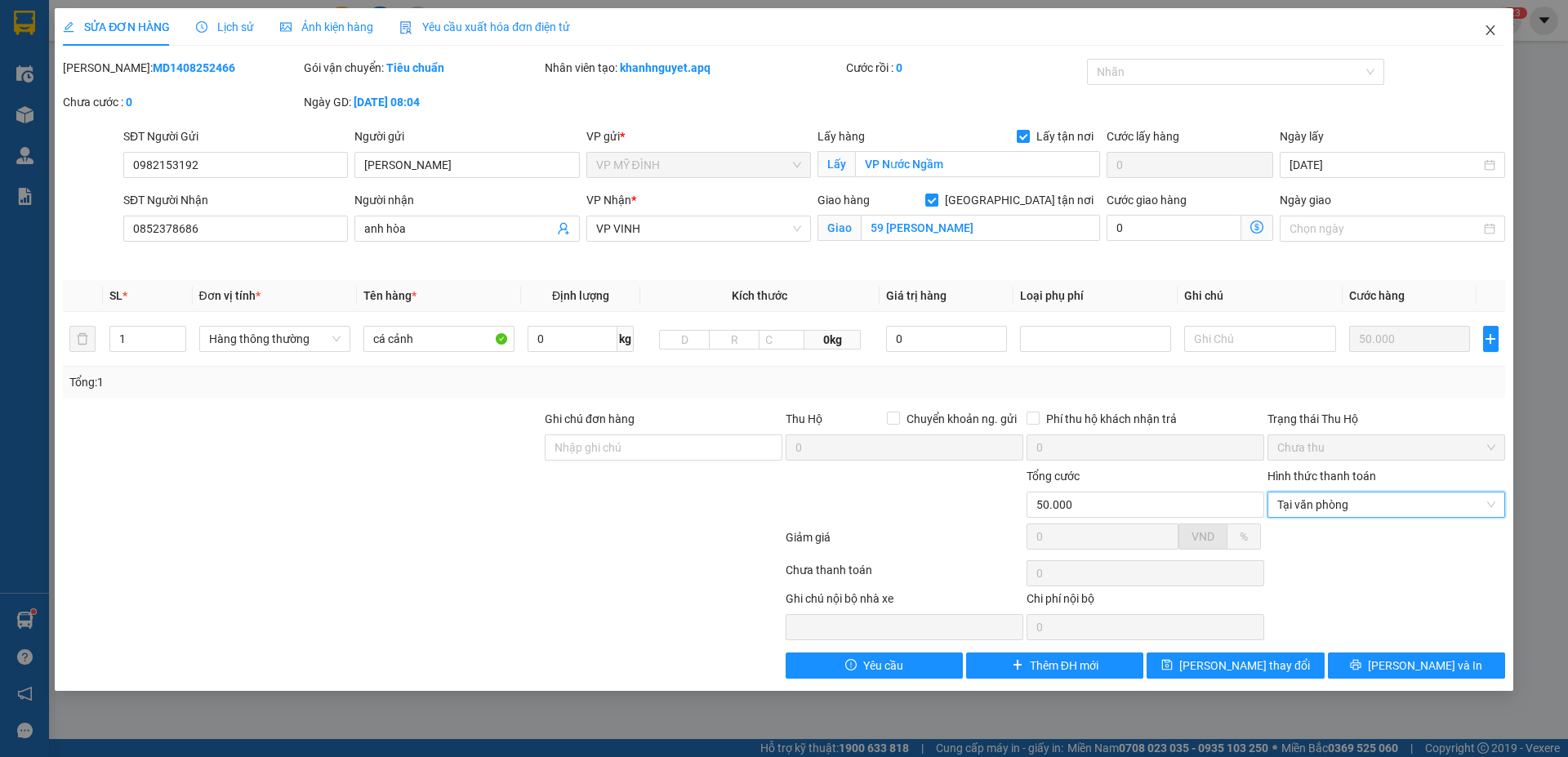
click at [1488, 31] on icon "close" at bounding box center [1490, 30] width 13 height 13
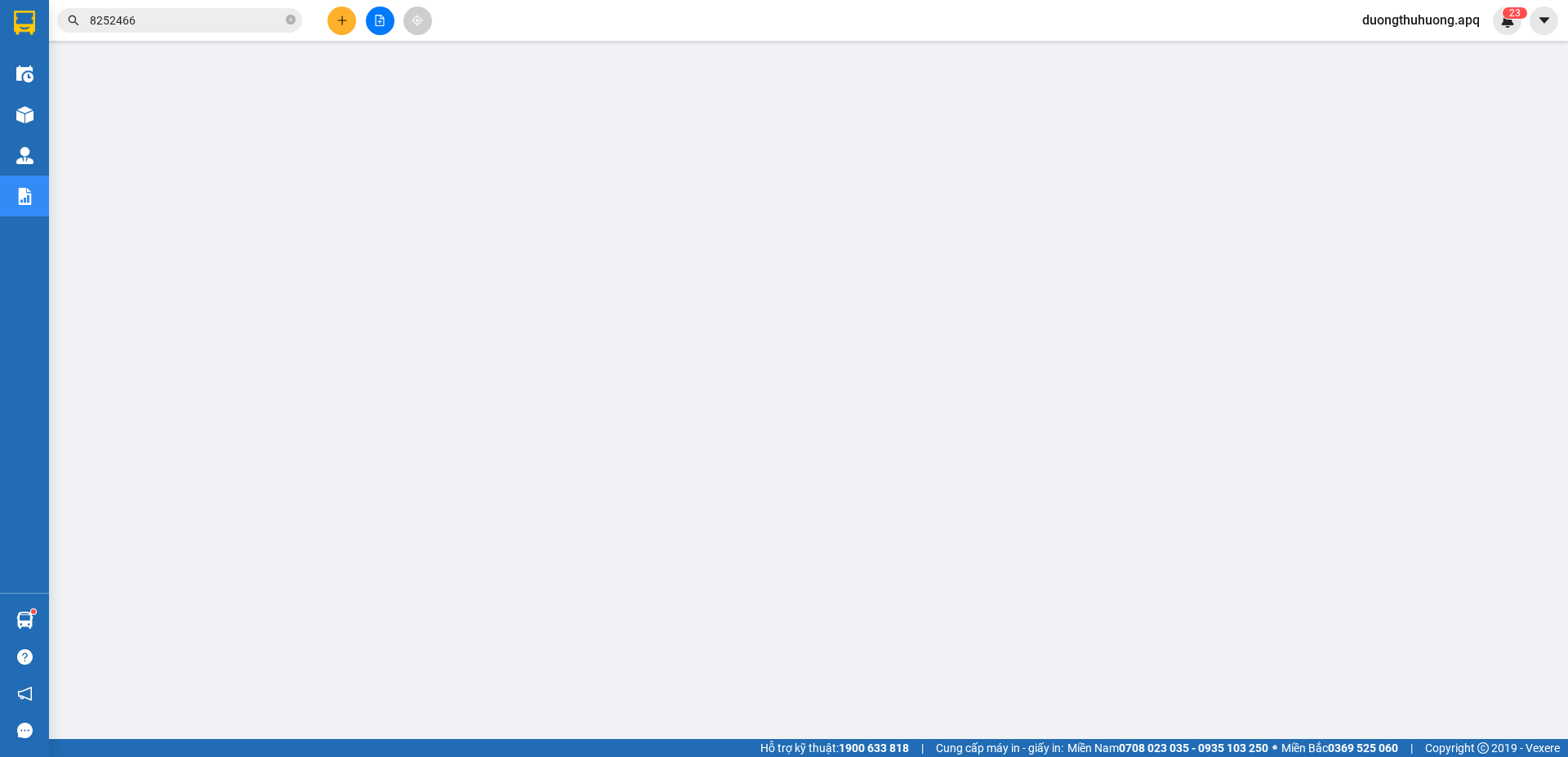
click at [200, 14] on input "8252466" at bounding box center [186, 20] width 192 height 18
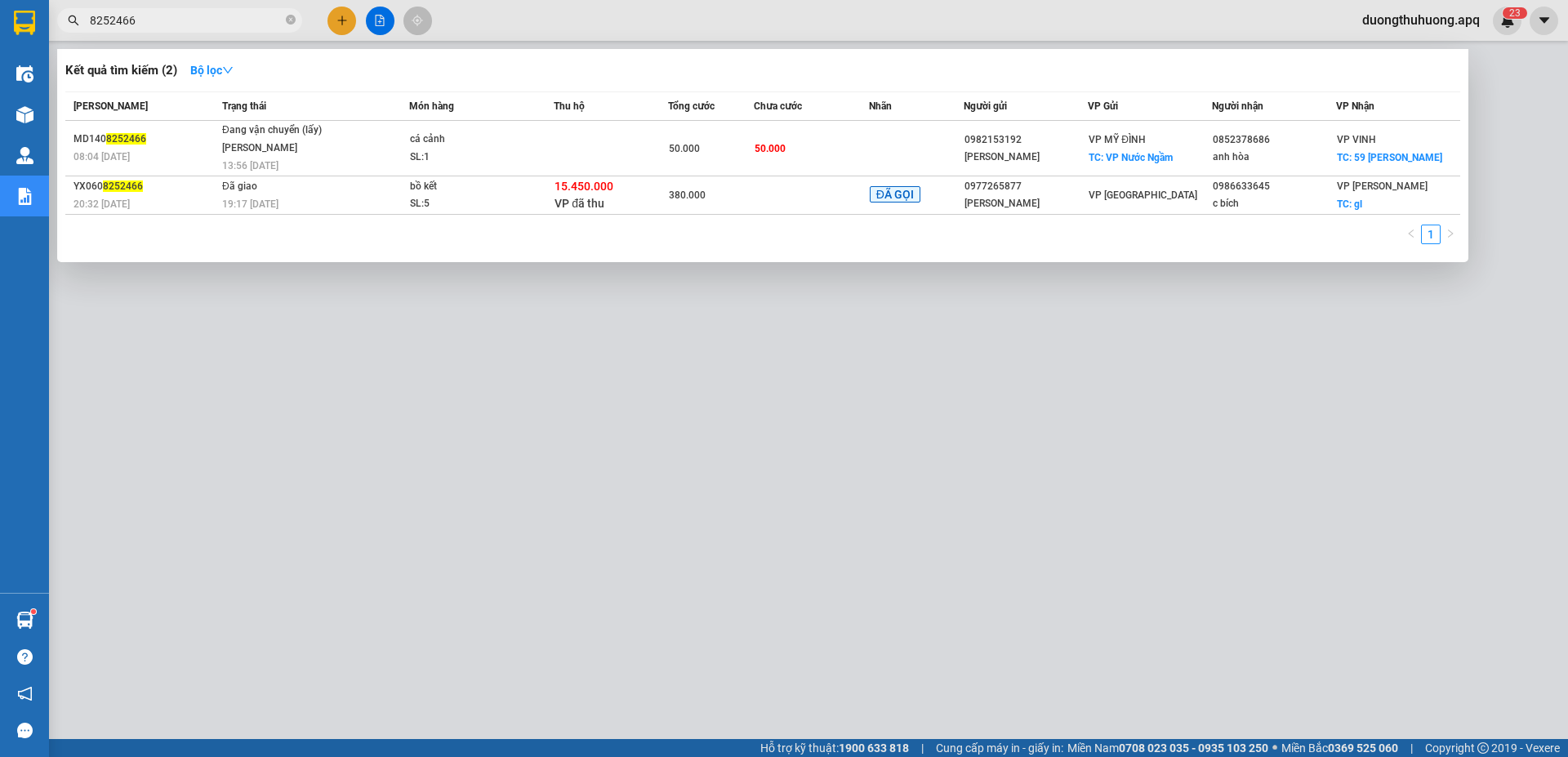
click at [193, 25] on input "8252466" at bounding box center [186, 20] width 192 height 18
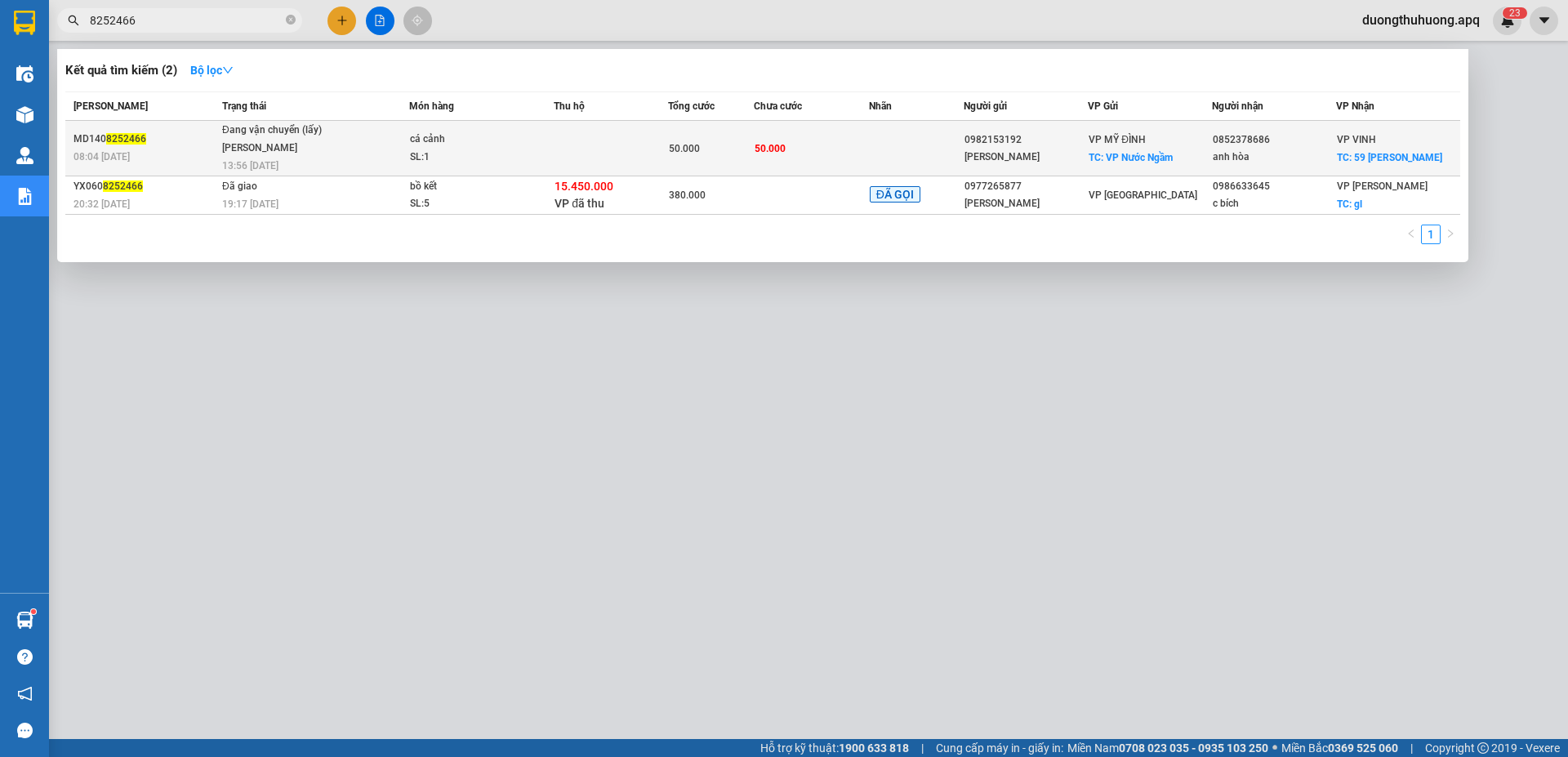
click at [327, 154] on div "Nguyễn Tất Tiến" at bounding box center [283, 149] width 122 height 18
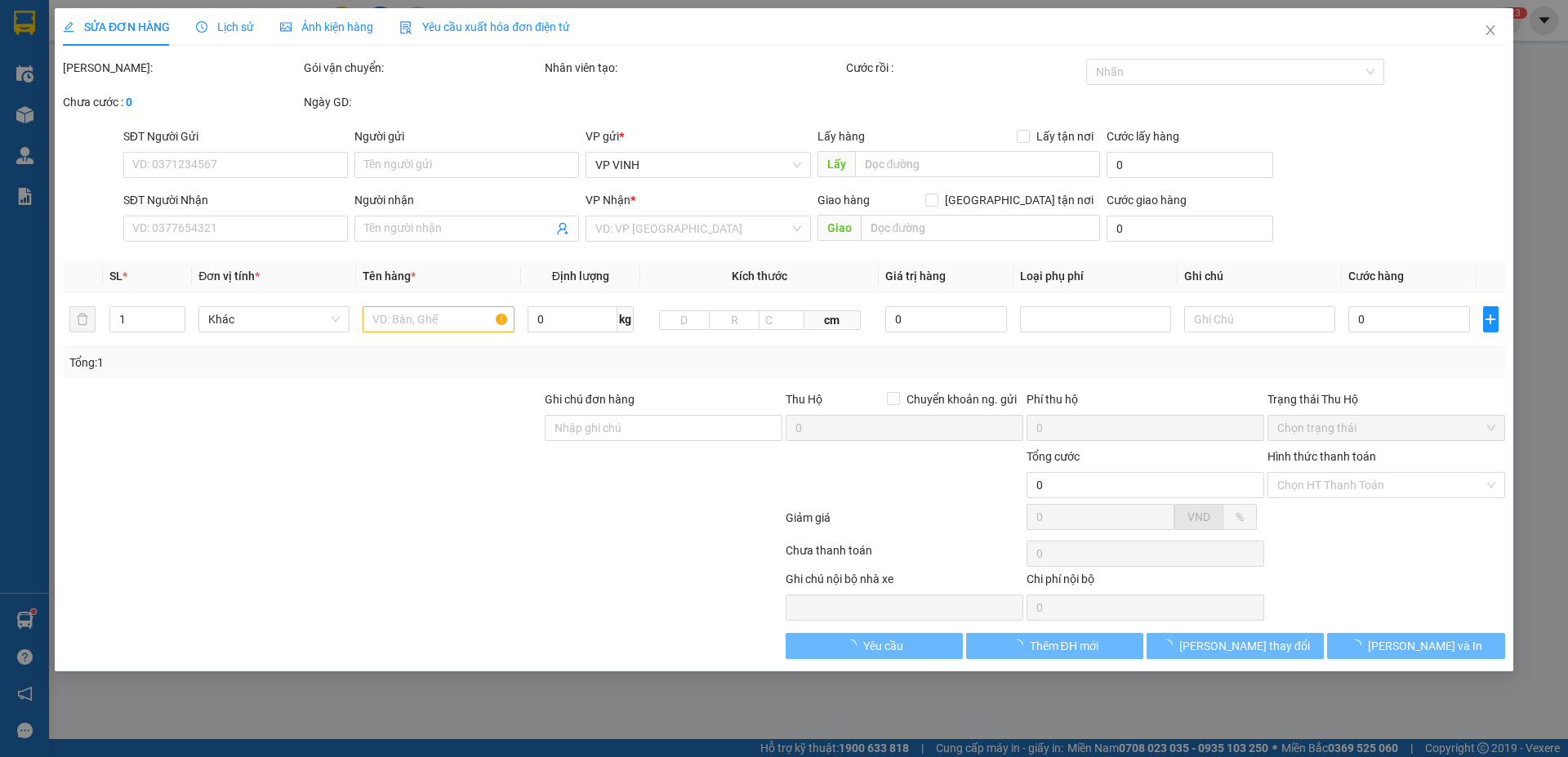
type input "0982153192"
type input "Anh Phong"
checkbox input "true"
type input "VP Nước Ngầm"
type input "0852378686"
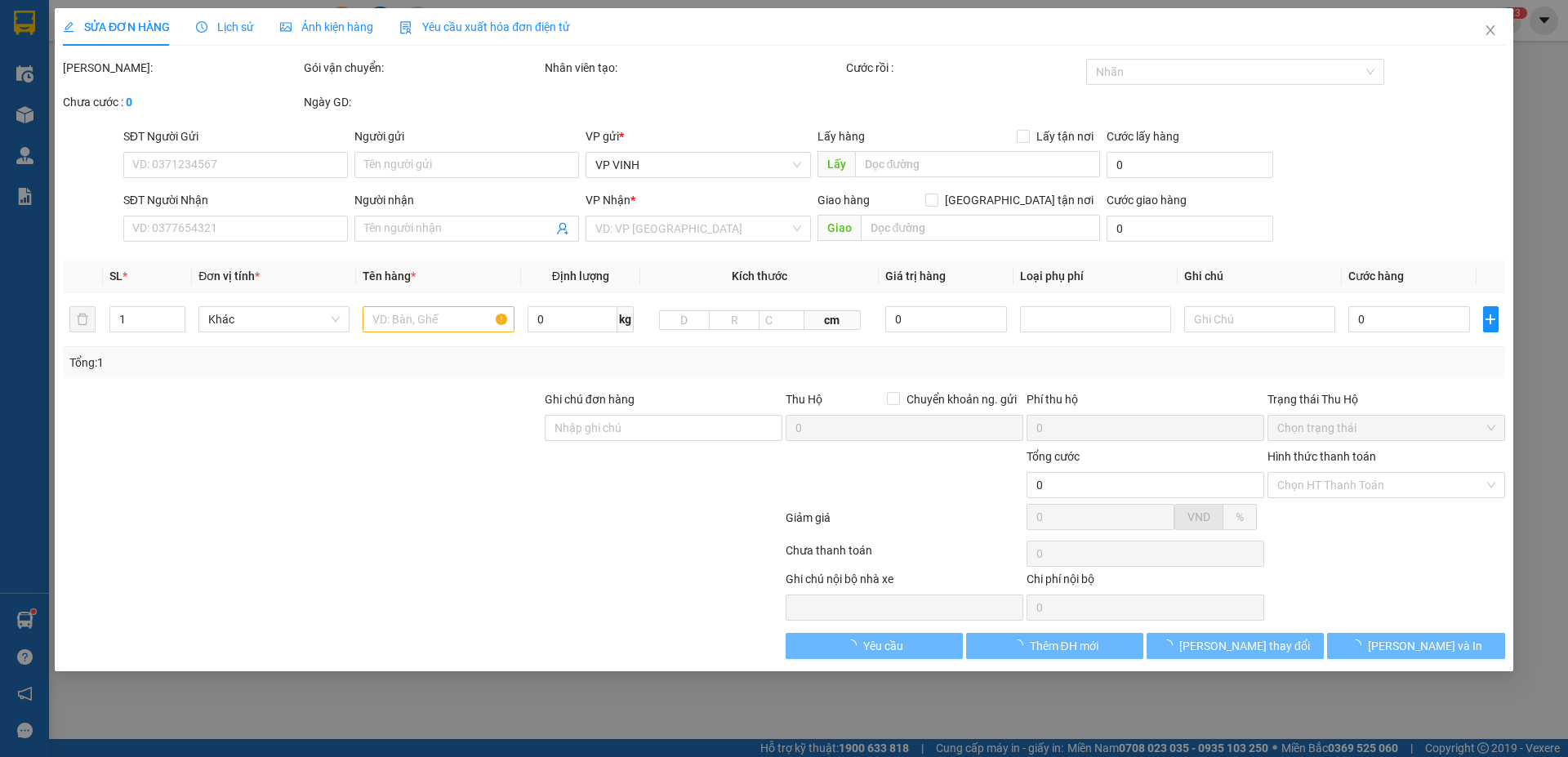
type input "anh hòa"
checkbox input "true"
type input "59 trần phú"
type input "50.000"
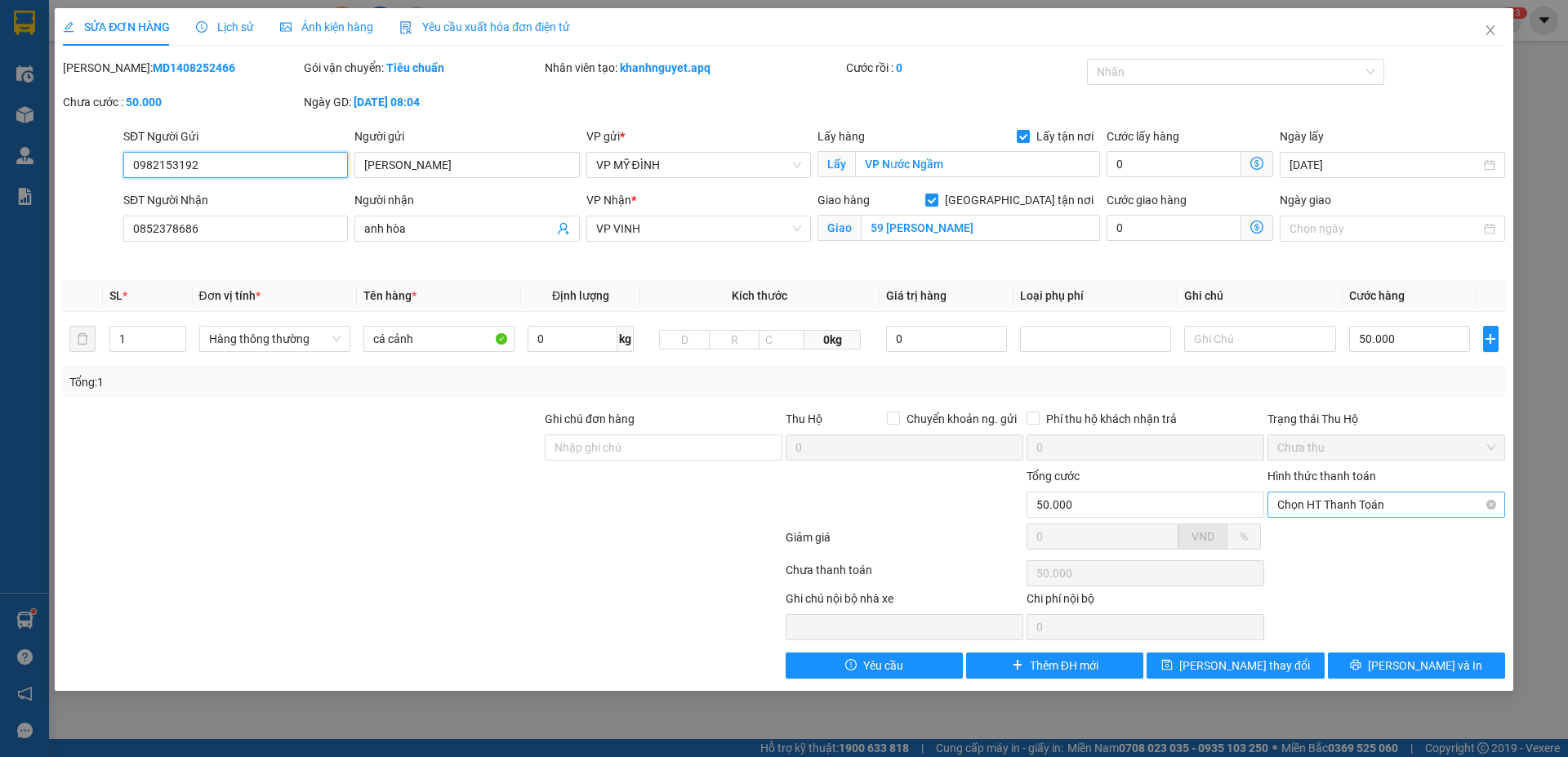
click at [1451, 512] on span "Chọn HT Thanh Toán" at bounding box center [1386, 505] width 218 height 24
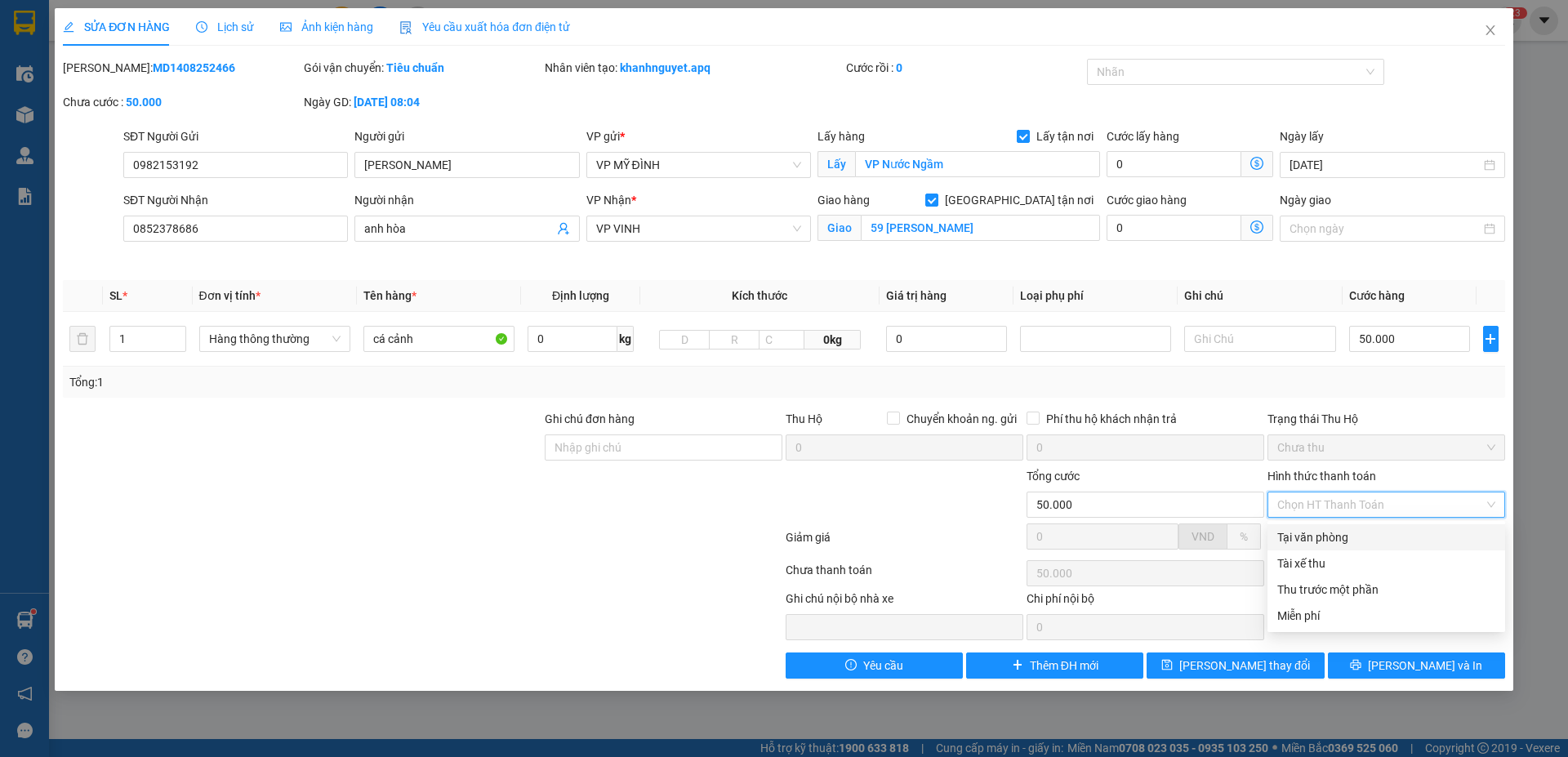
click at [1343, 539] on div "Tại văn phòng" at bounding box center [1386, 537] width 218 height 18
type input "0"
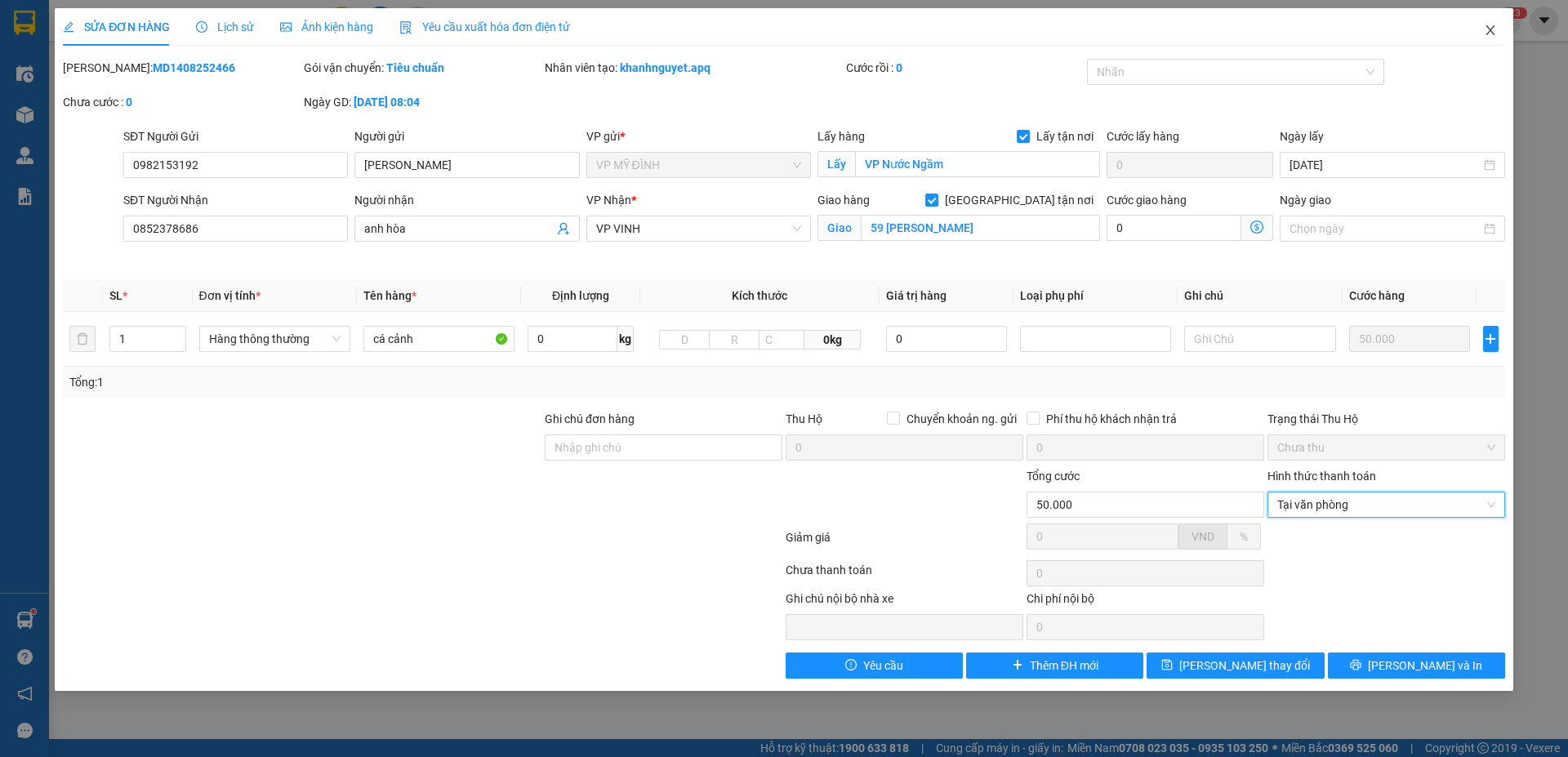
click at [1495, 32] on icon "close" at bounding box center [1490, 30] width 13 height 13
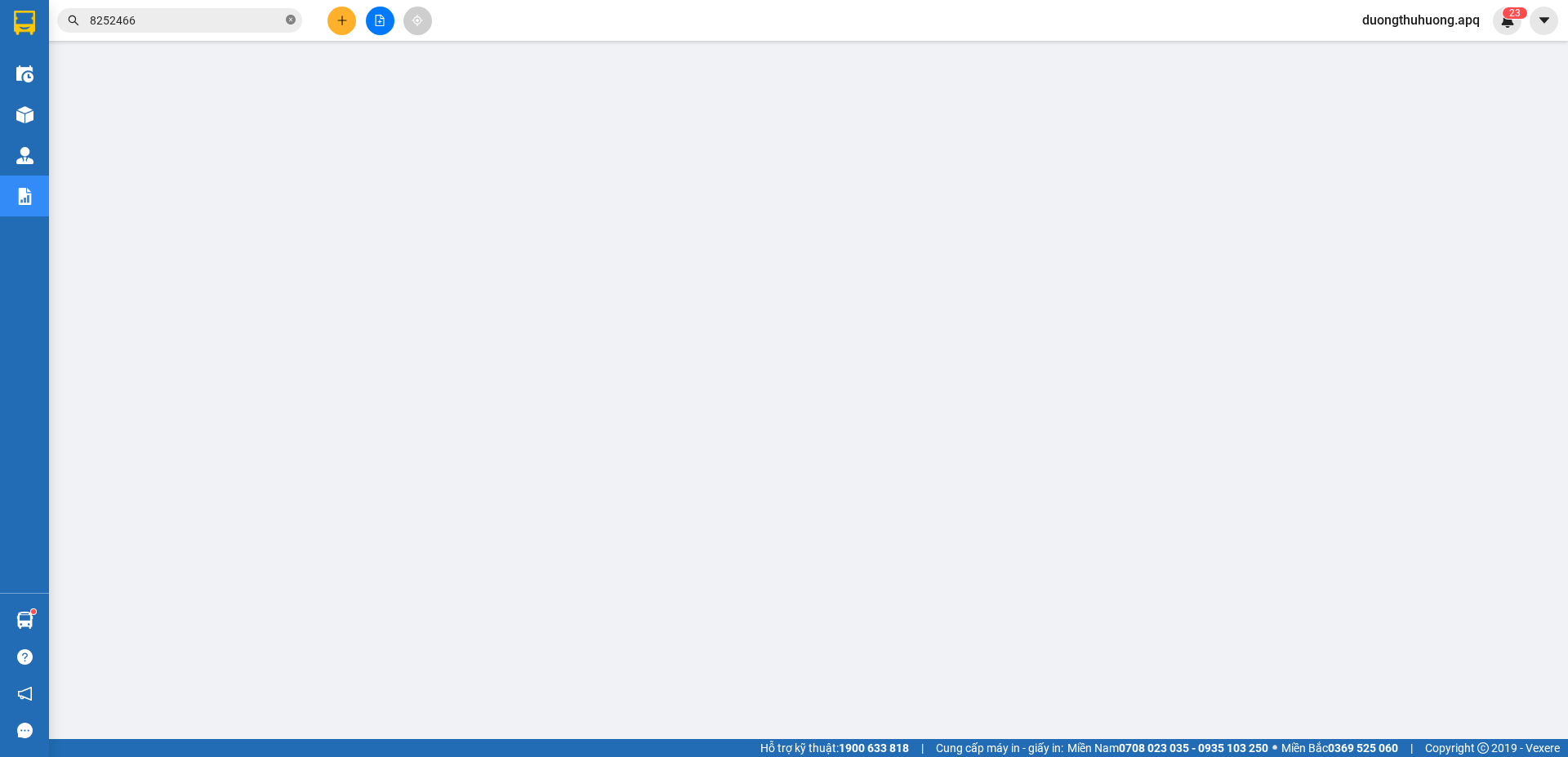
click at [292, 22] on icon "close-circle" at bounding box center [291, 19] width 10 height 10
click at [256, 22] on input "text" at bounding box center [186, 20] width 192 height 18
click at [251, 24] on input "text" at bounding box center [186, 20] width 192 height 18
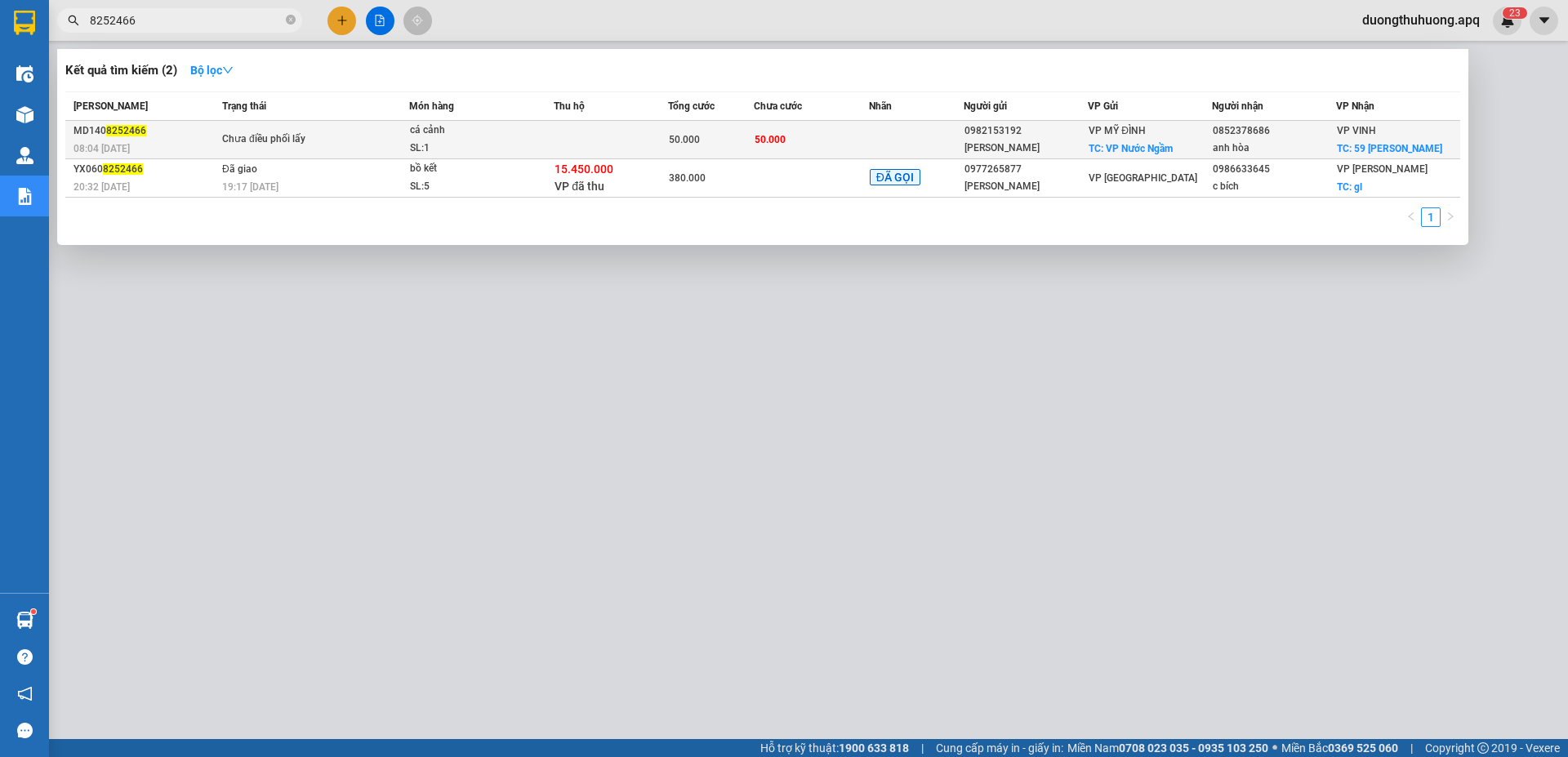
type input "8252466"
click at [465, 143] on div "SL: 1" at bounding box center [471, 149] width 122 height 18
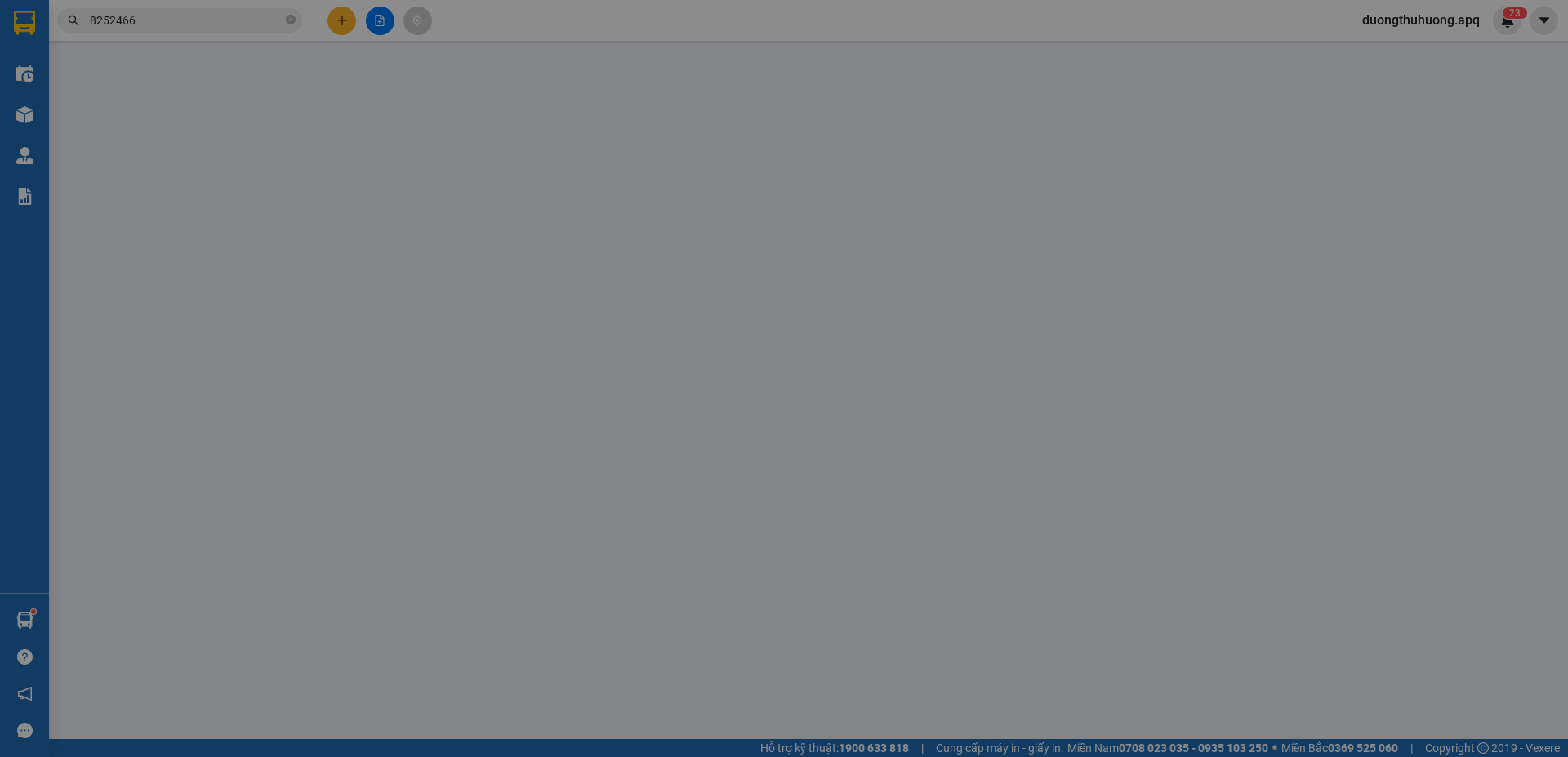
click at [465, 143] on div "Người gửi" at bounding box center [466, 136] width 224 height 18
click at [465, 152] on input "Người gửi" at bounding box center [466, 165] width 224 height 26
type input "0982153192"
type input "Anh Phong"
checkbox input "true"
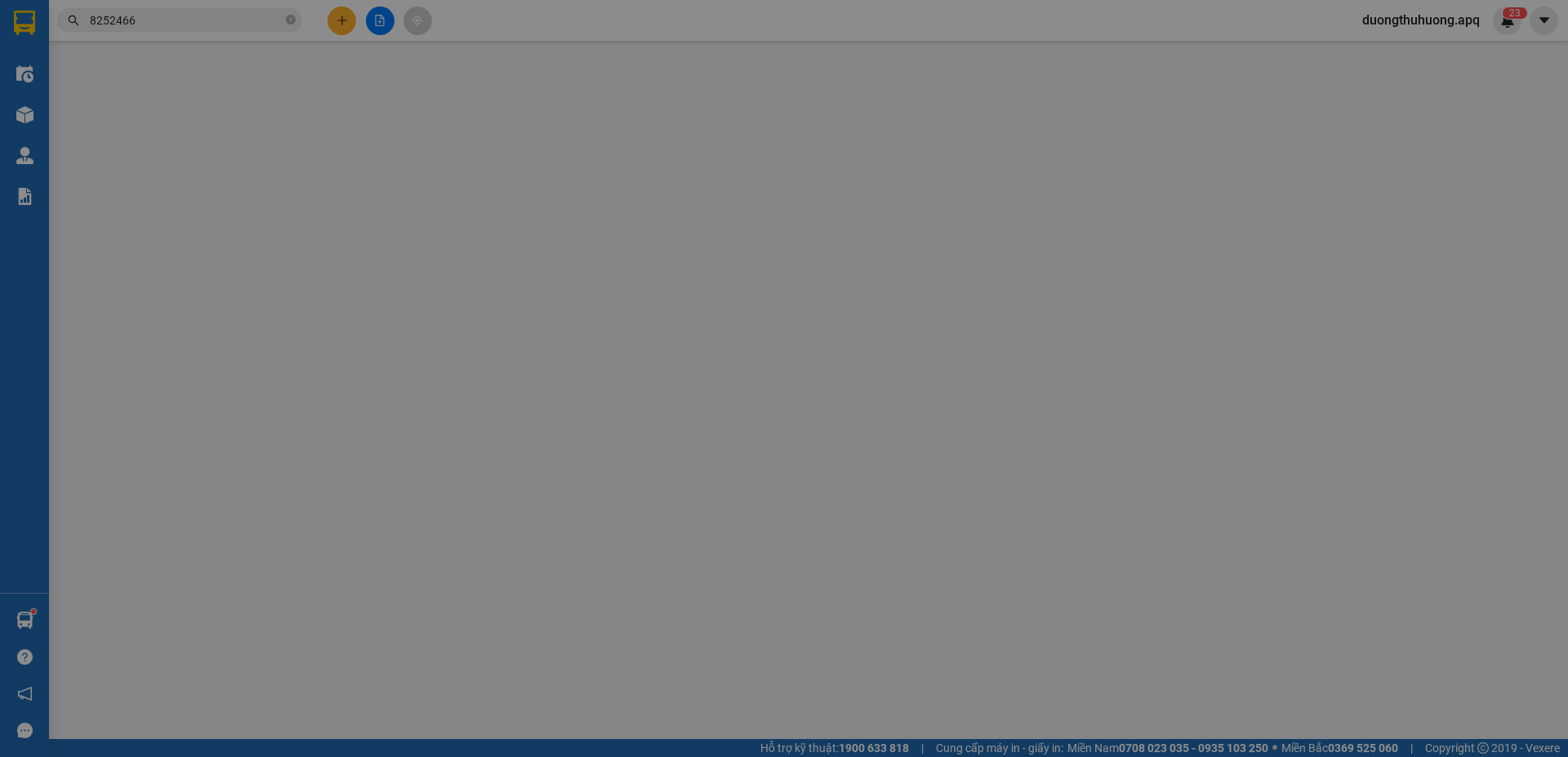
type input "VP Nước Ngầm"
type input "0852378686"
type input "anh hòa"
checkbox input "true"
type input "59 trần phú"
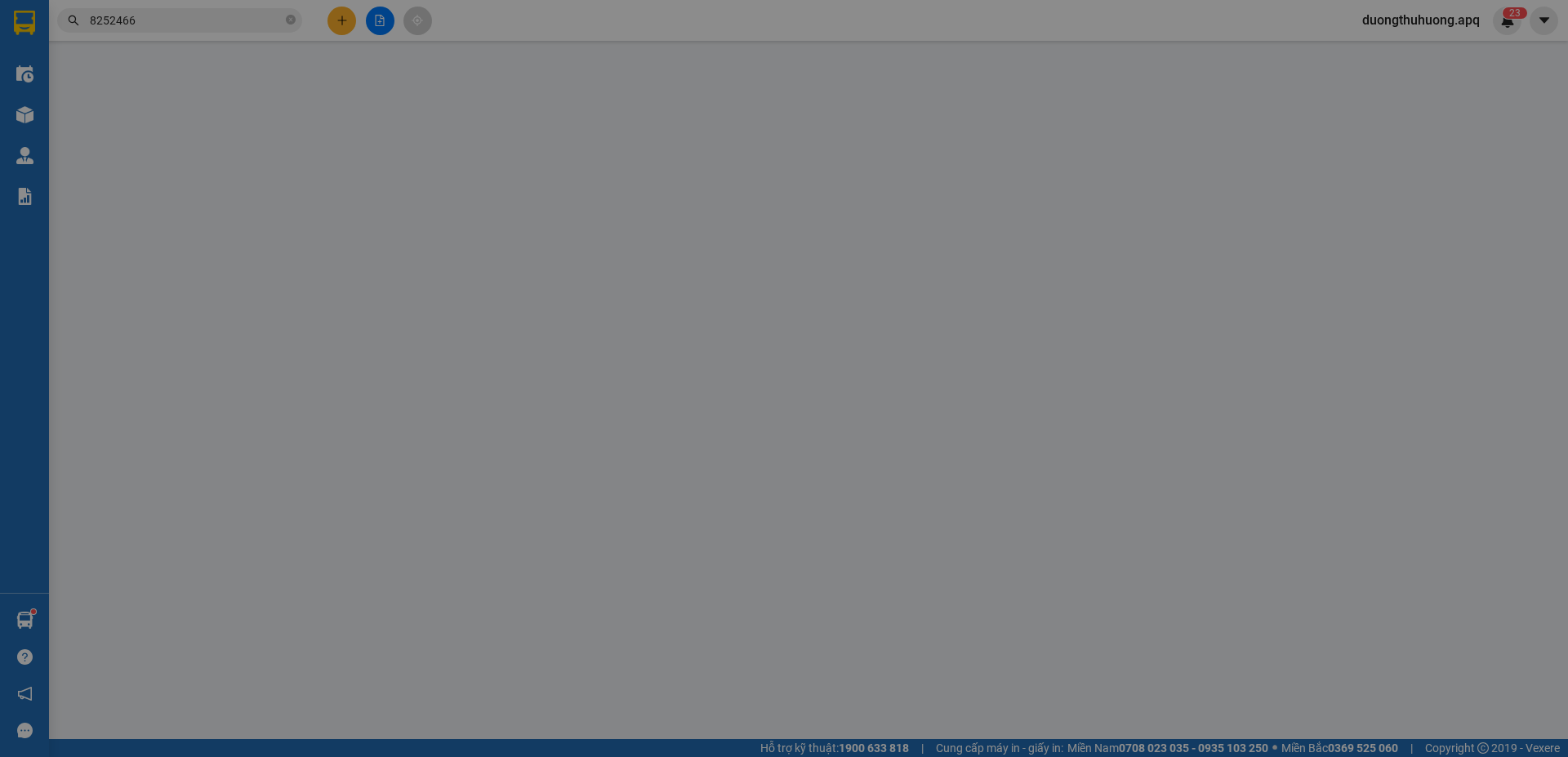
type input "50.000"
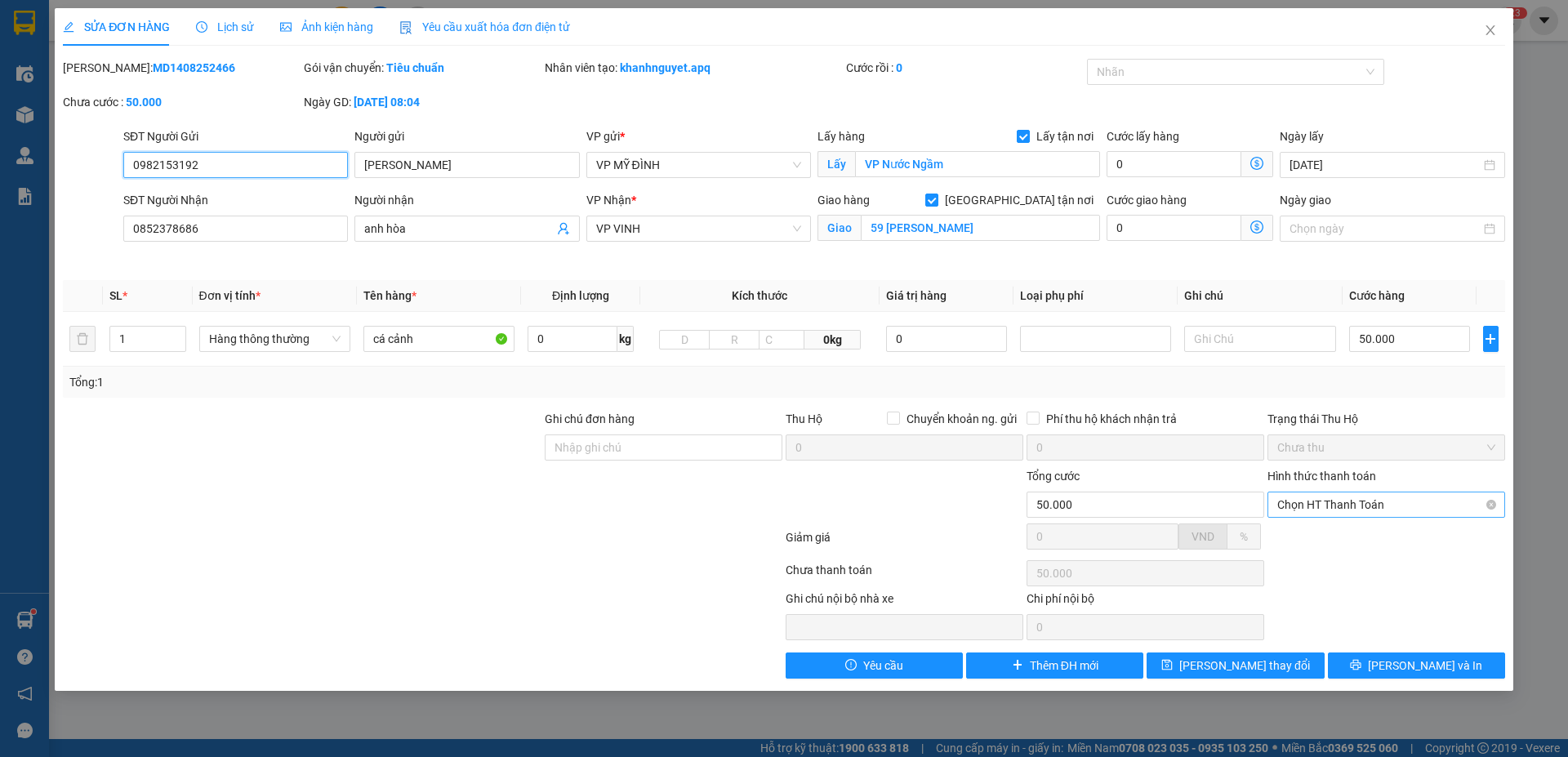
click at [1431, 511] on span "Chọn HT Thanh Toán" at bounding box center [1386, 505] width 218 height 24
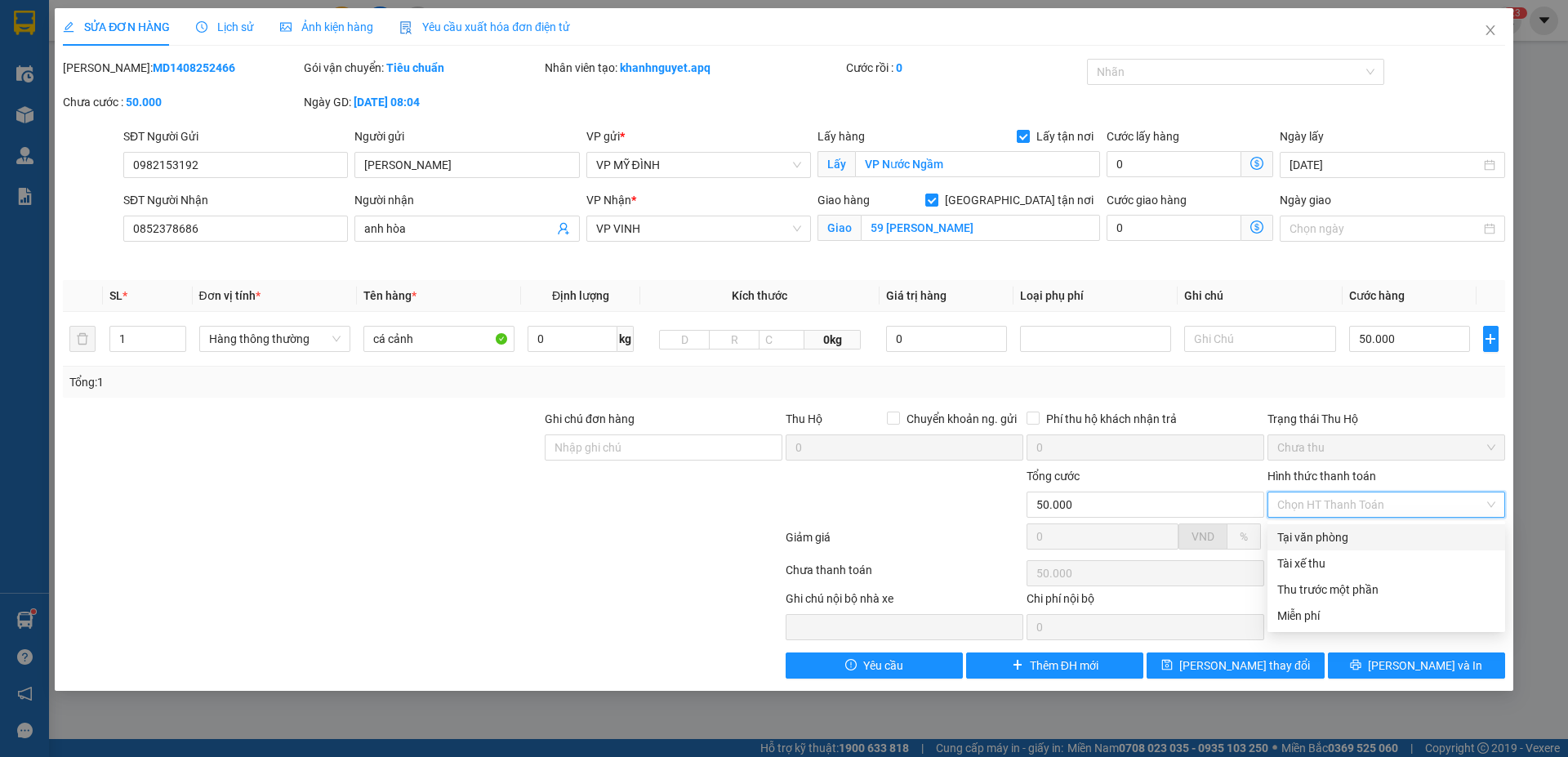
click at [1330, 536] on div "Tại văn phòng" at bounding box center [1386, 537] width 218 height 18
type input "0"
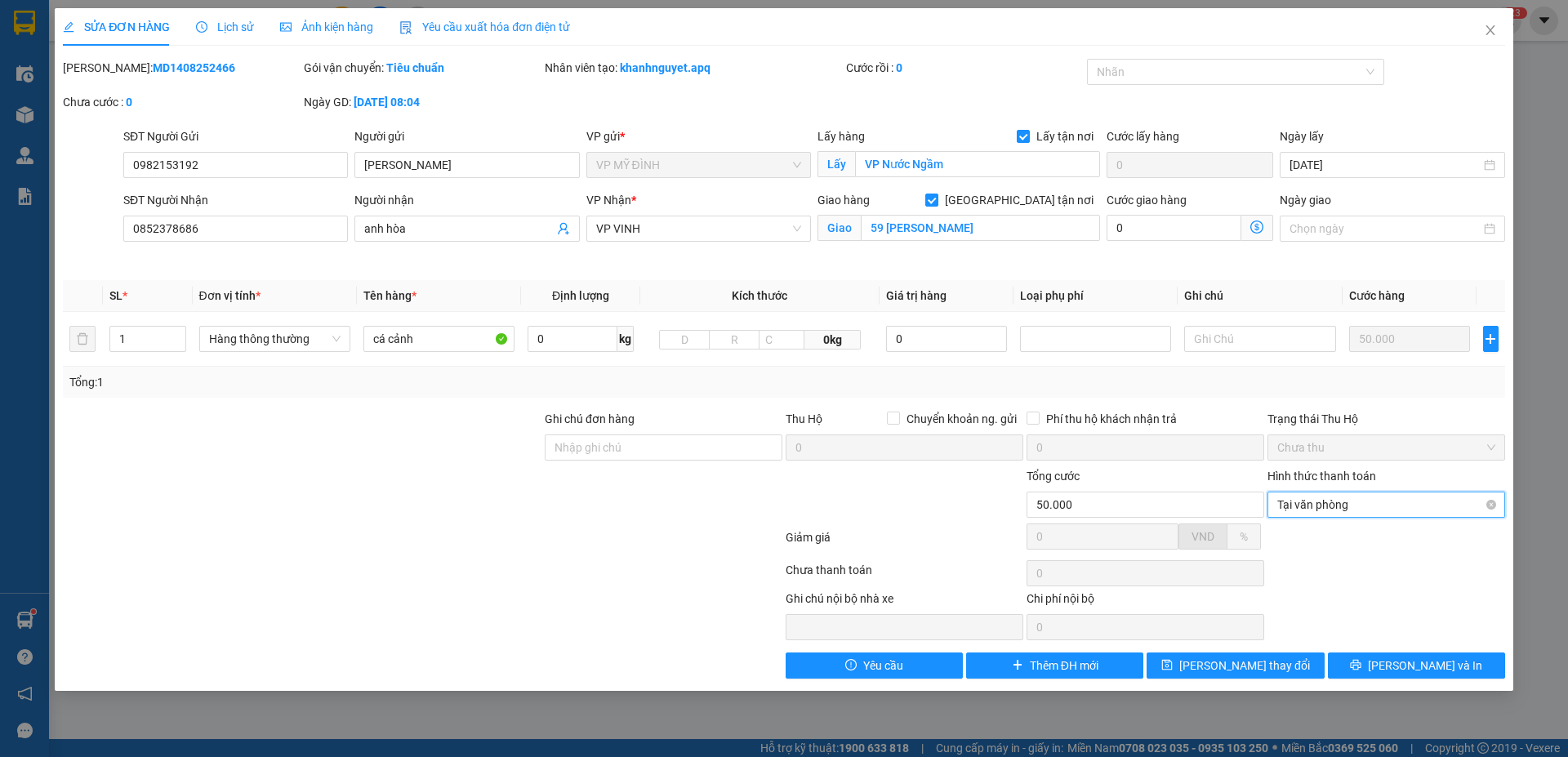
click at [1404, 509] on span "Tại văn phòng" at bounding box center [1386, 505] width 218 height 24
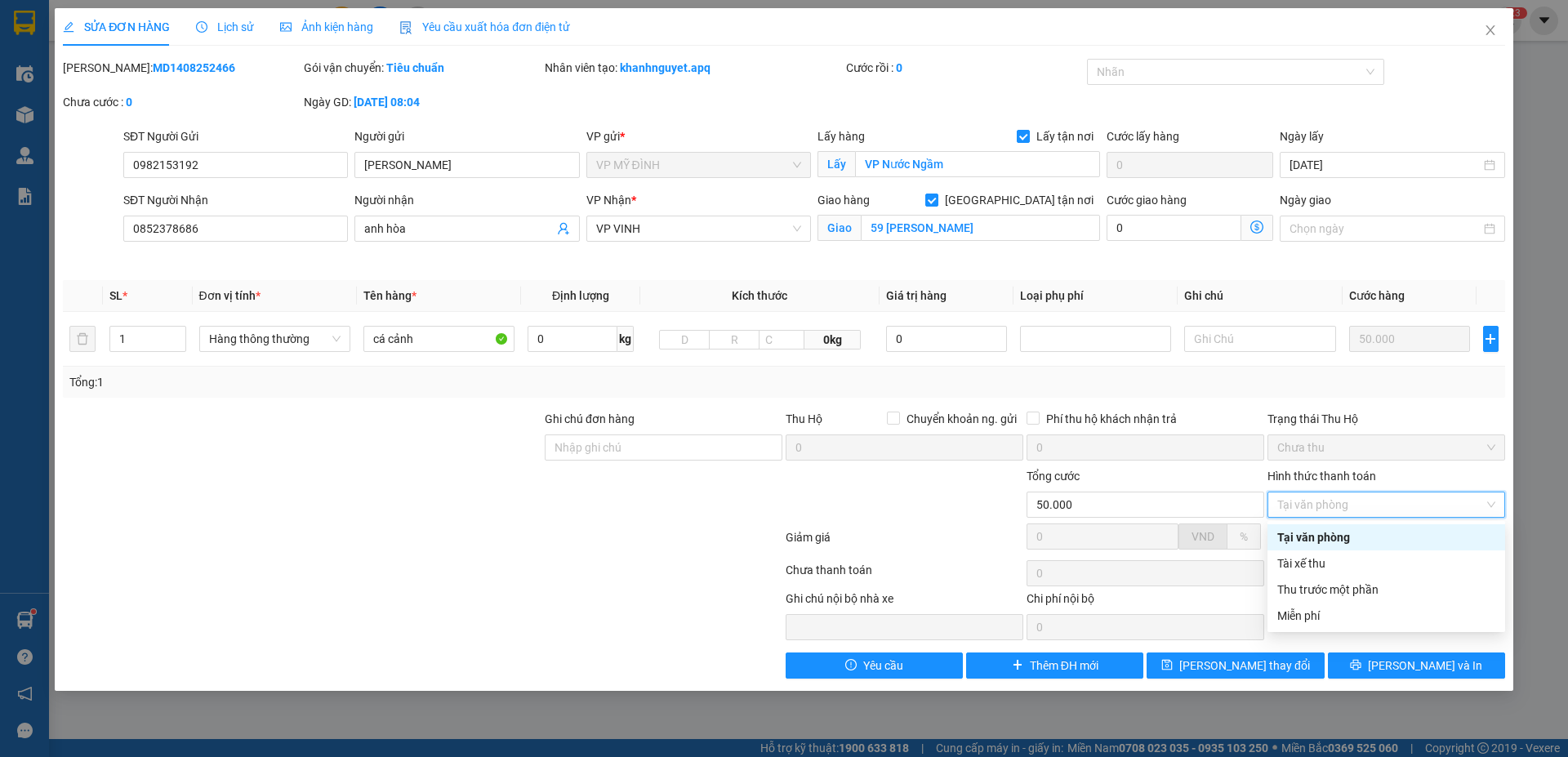
click at [1319, 538] on div "Tại văn phòng" at bounding box center [1386, 537] width 218 height 18
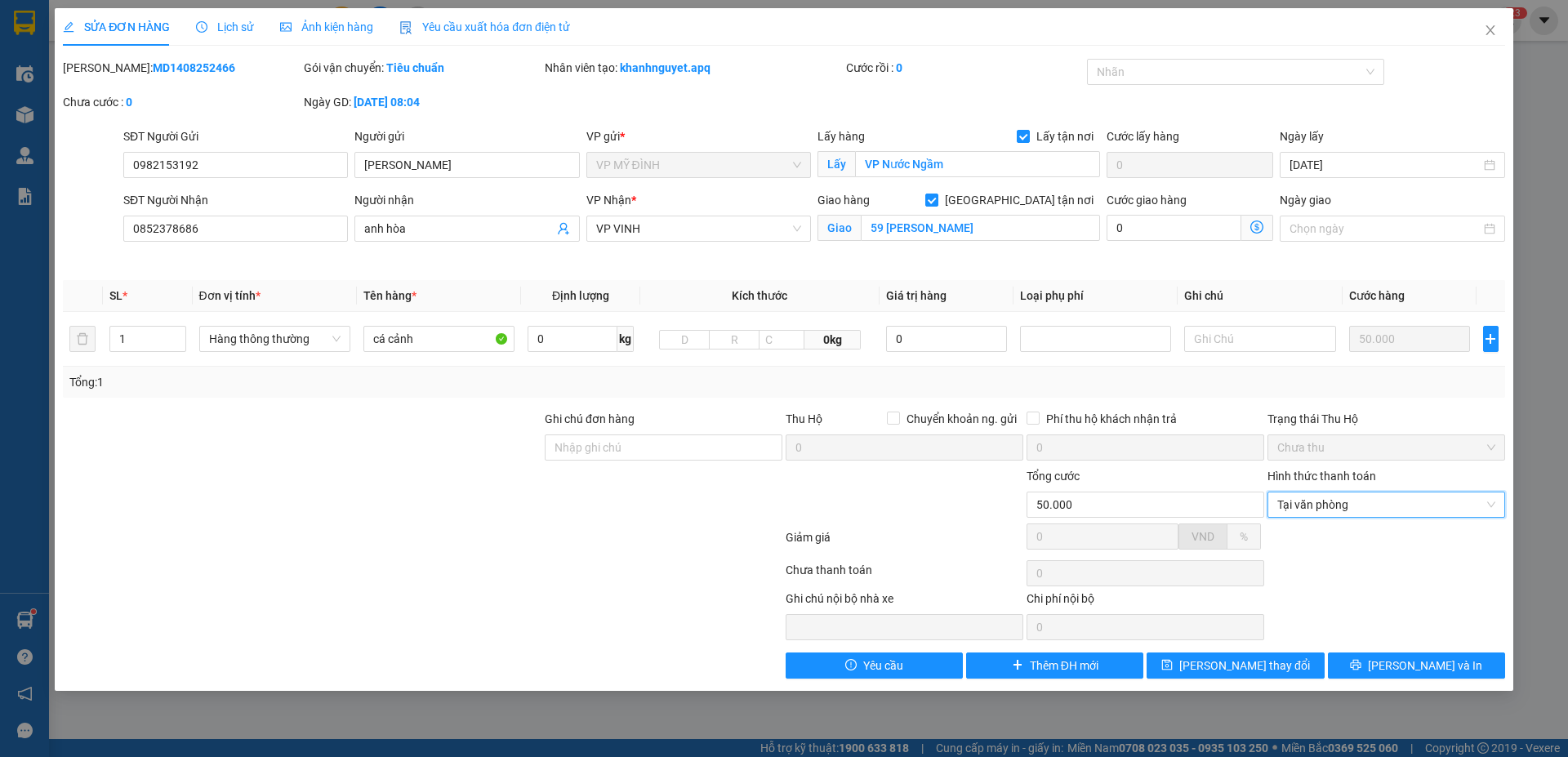
click at [515, 569] on div at bounding box center [423, 573] width 723 height 33
click at [1490, 30] on icon "close" at bounding box center [1490, 30] width 9 height 10
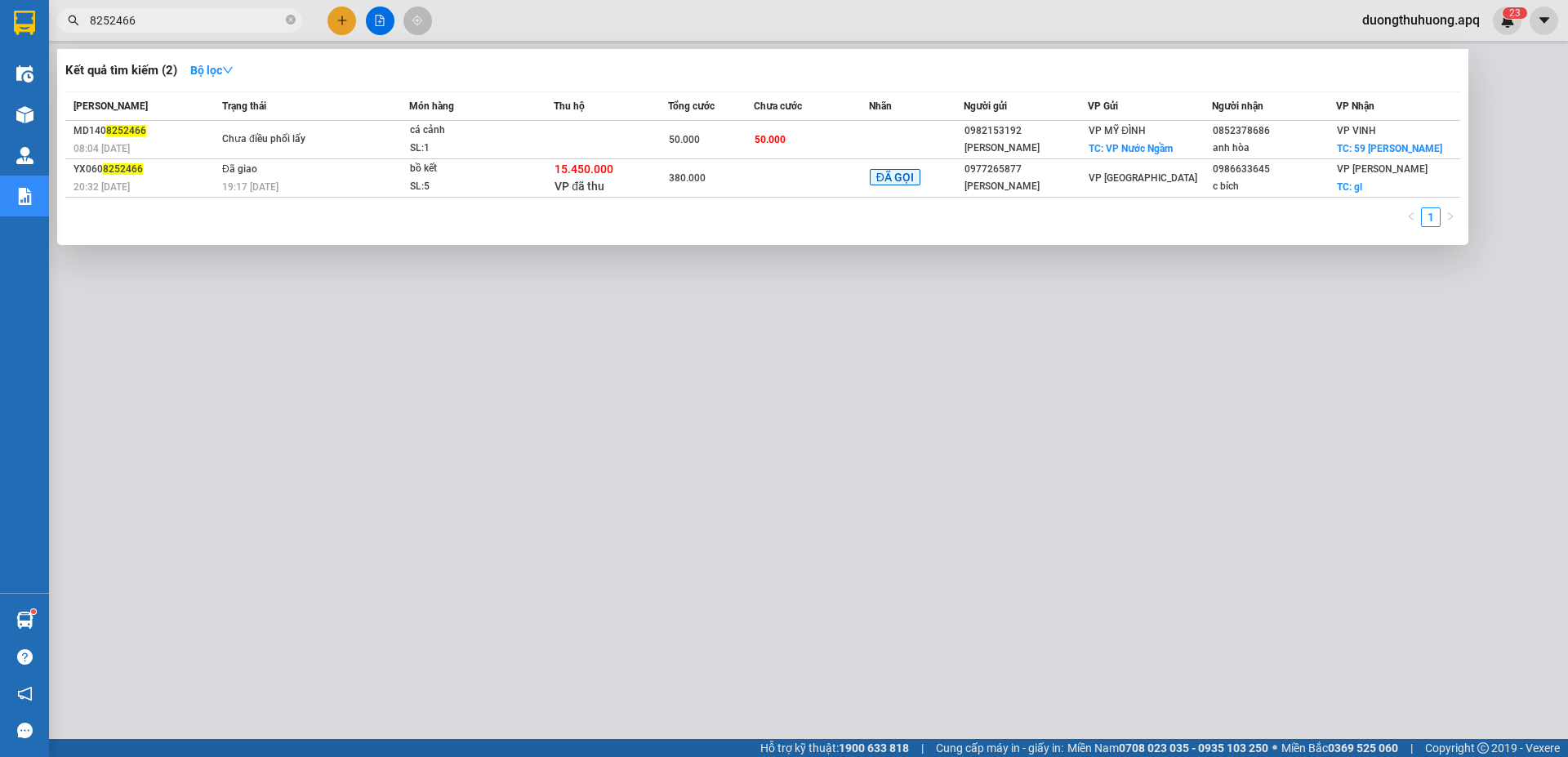
click at [216, 18] on input "8252466" at bounding box center [186, 20] width 192 height 18
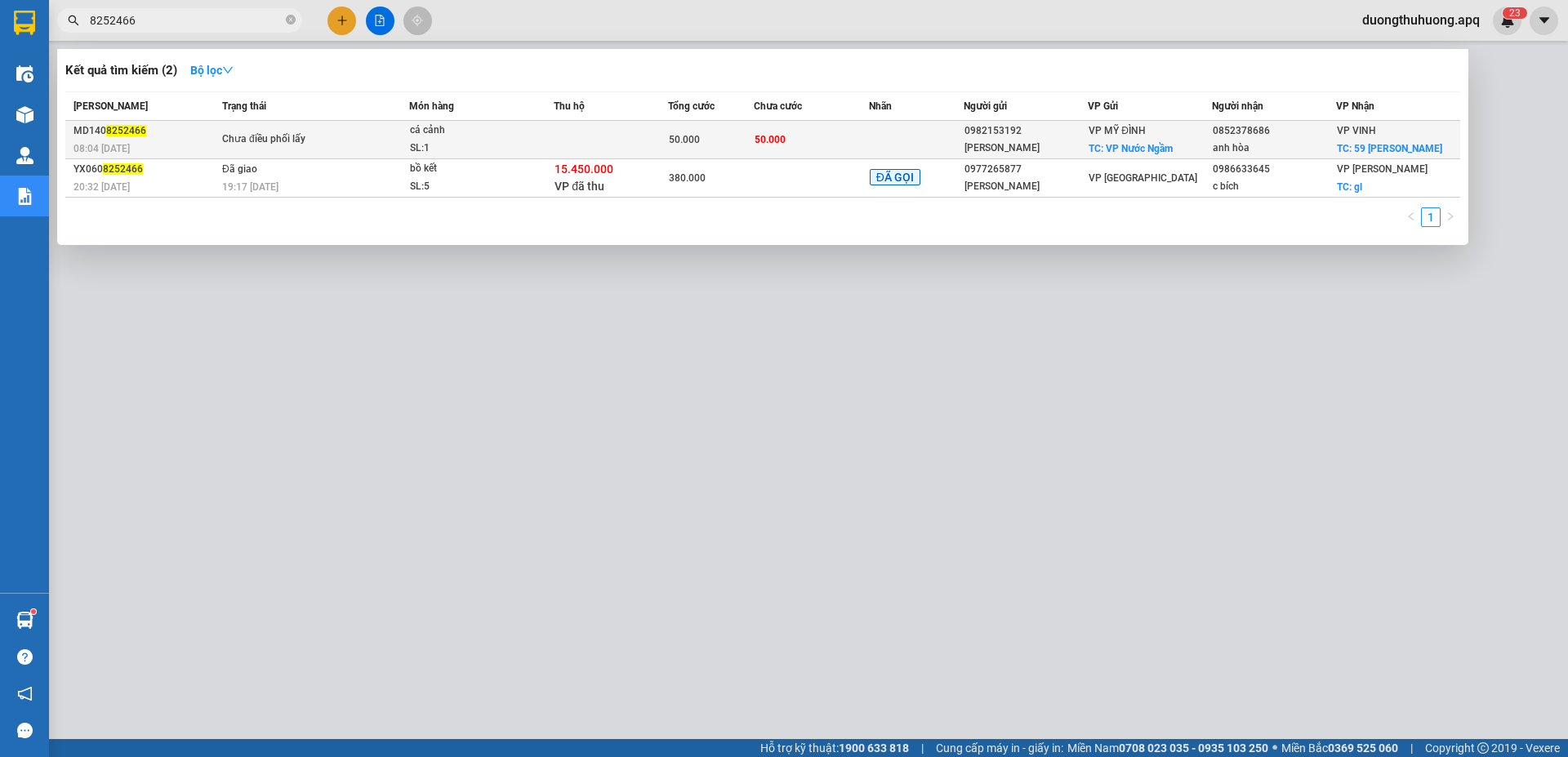
click at [114, 130] on span "8252466" at bounding box center [126, 131] width 40 height 12
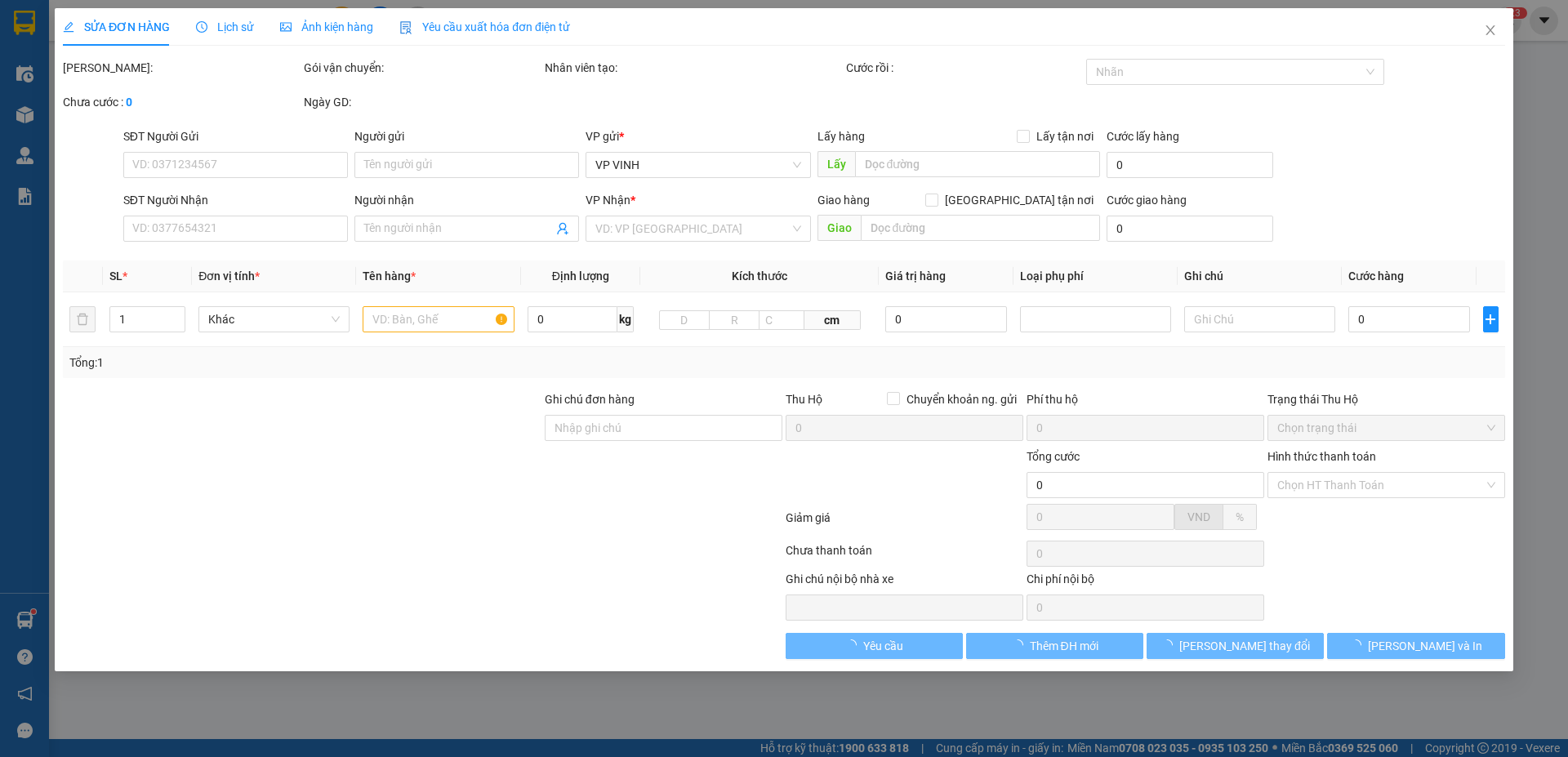
type input "0982153192"
type input "Anh Phong"
checkbox input "true"
type input "VP Nước Ngầm"
type input "0852378686"
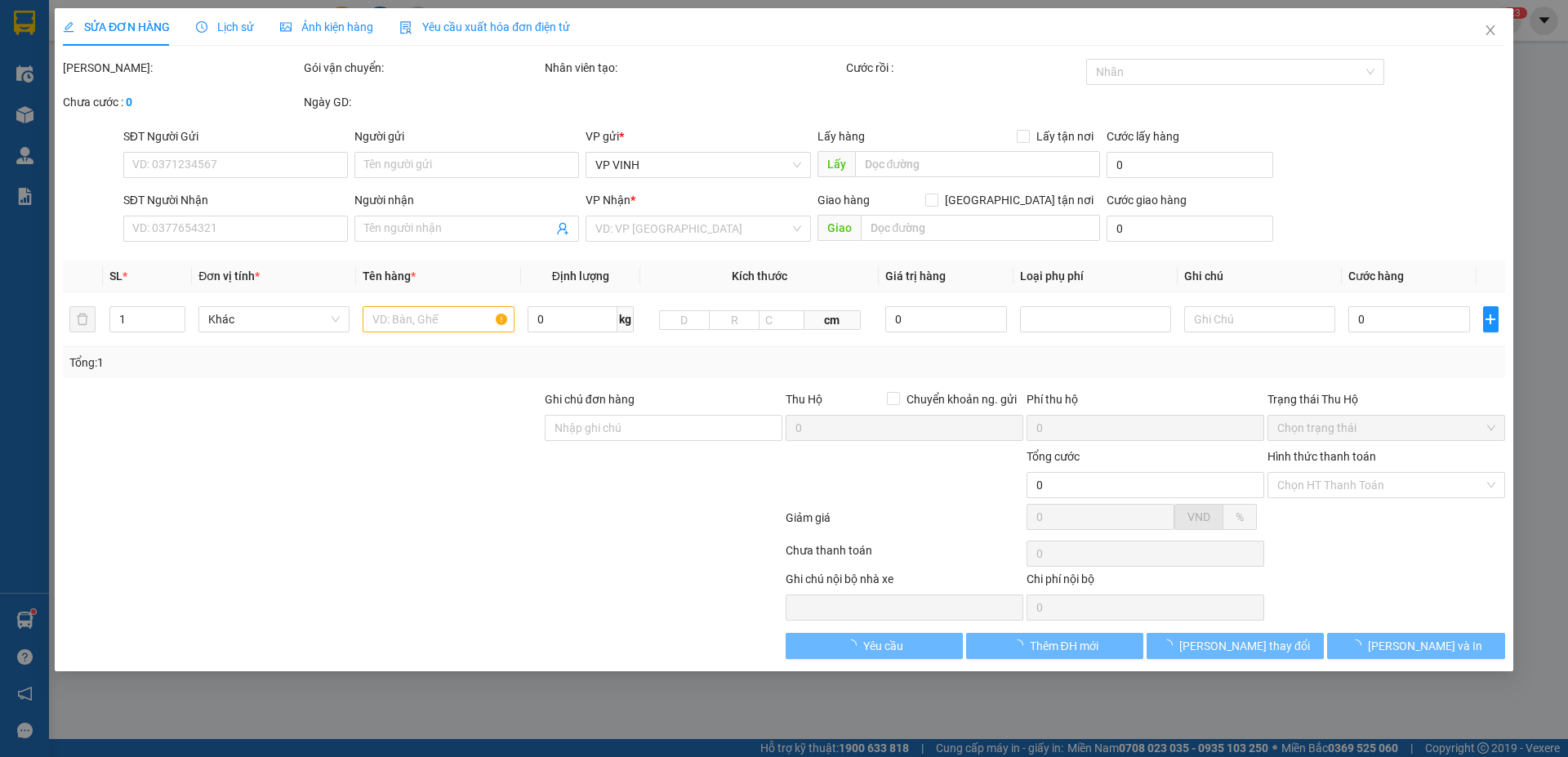
type input "anh hòa"
checkbox input "true"
type input "59 trần phú"
type input "50.000"
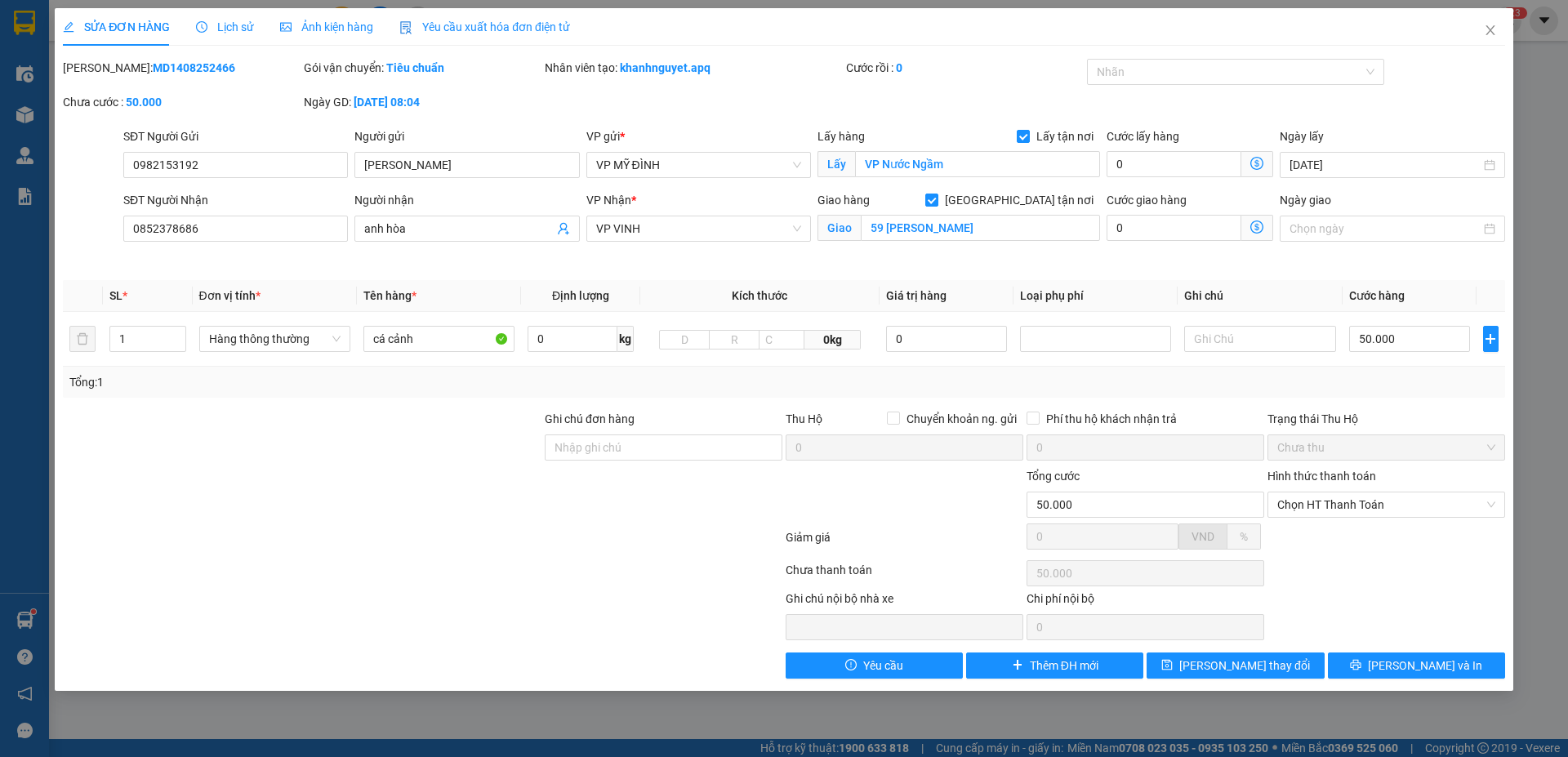
drag, startPoint x: 105, startPoint y: 68, endPoint x: 220, endPoint y: 69, distance: 115.0
click at [220, 69] on div "Mã ĐH: MD1408252466" at bounding box center [182, 68] width 238 height 18
copy b "MD1408252466"
click at [1489, 27] on icon "close" at bounding box center [1490, 30] width 13 height 13
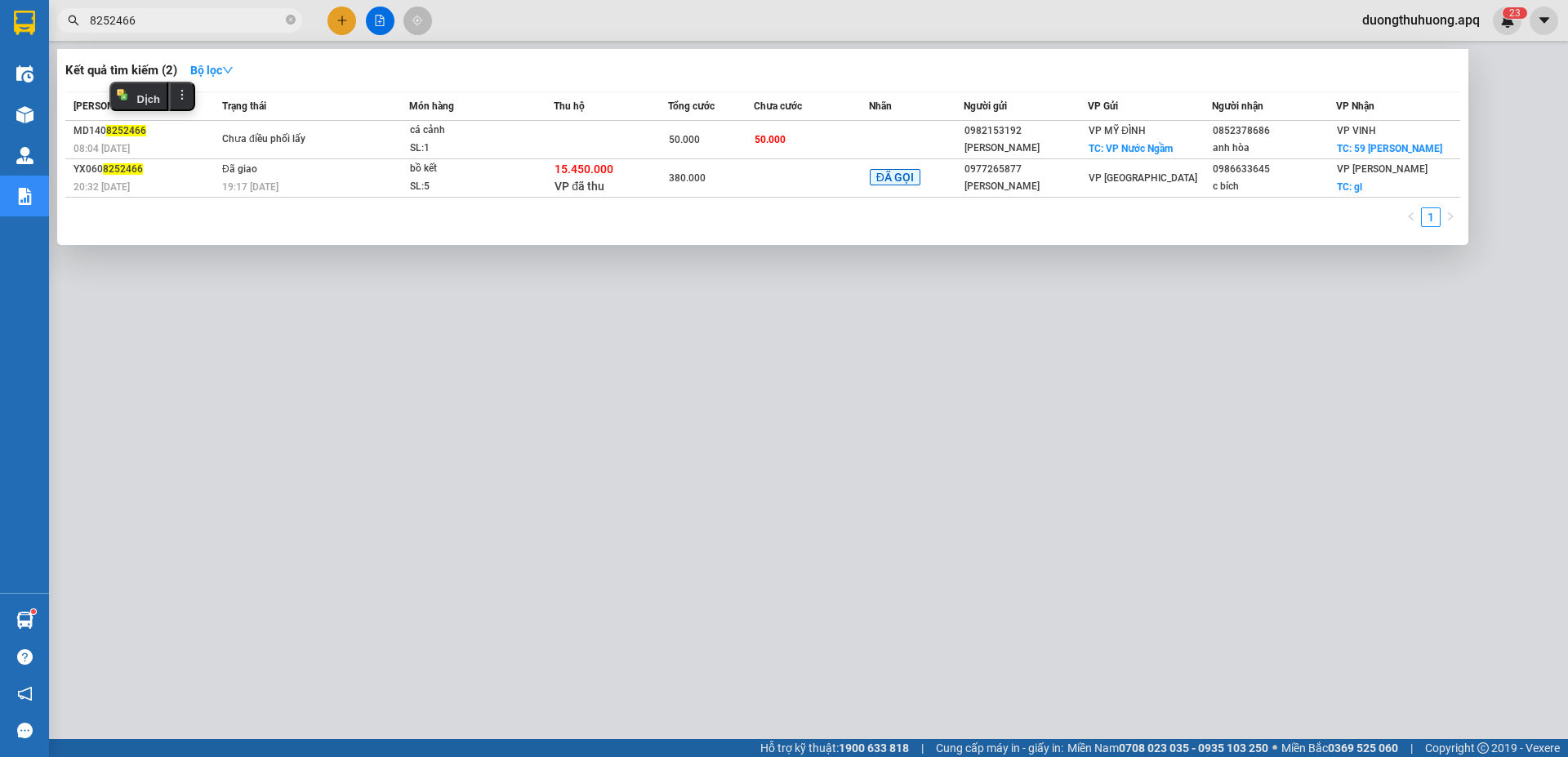
drag, startPoint x: 294, startPoint y: 19, endPoint x: 275, endPoint y: 19, distance: 19.0
click at [293, 19] on icon "close-circle" at bounding box center [291, 19] width 10 height 10
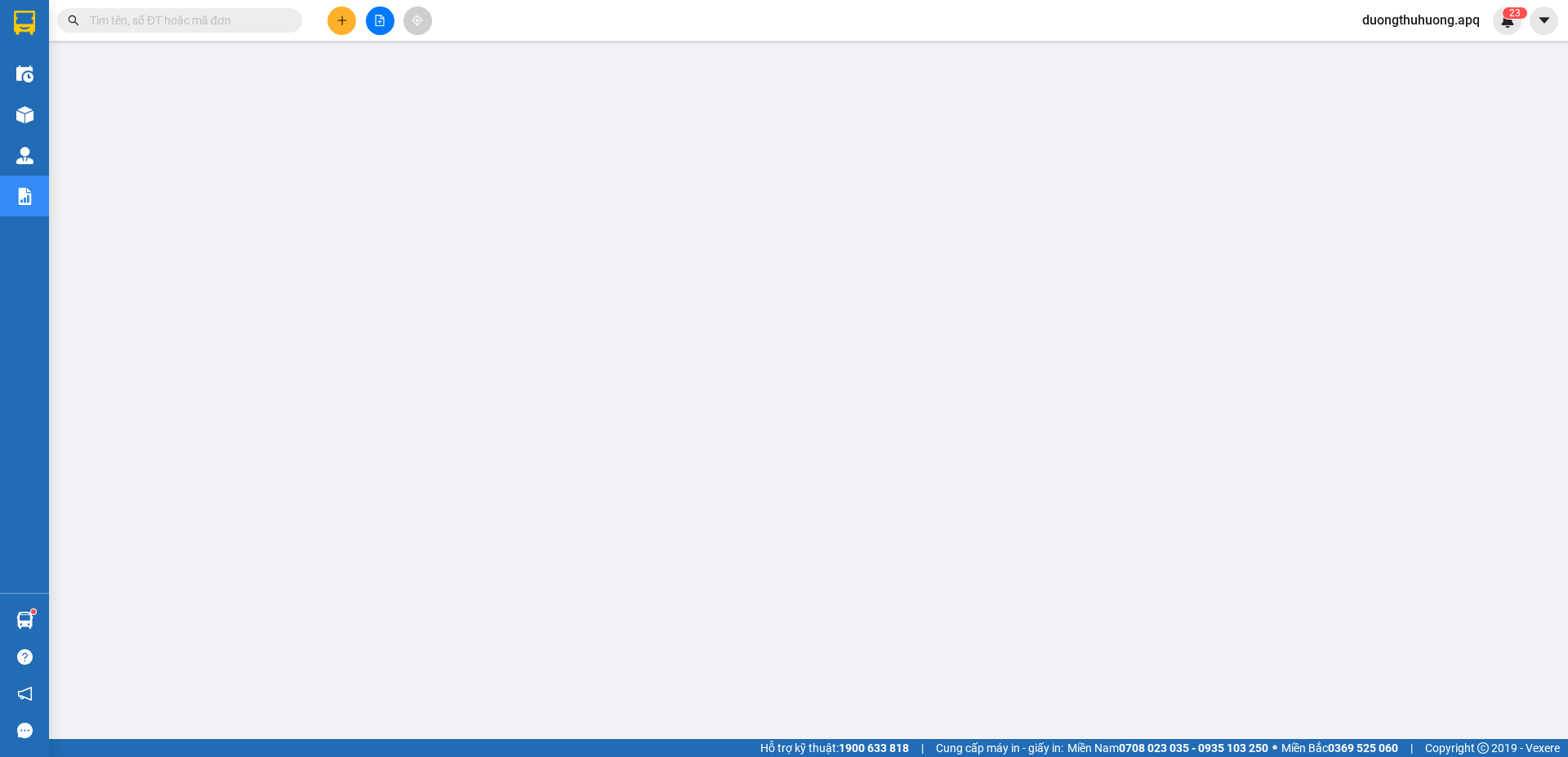
paste input "MD1408252466"
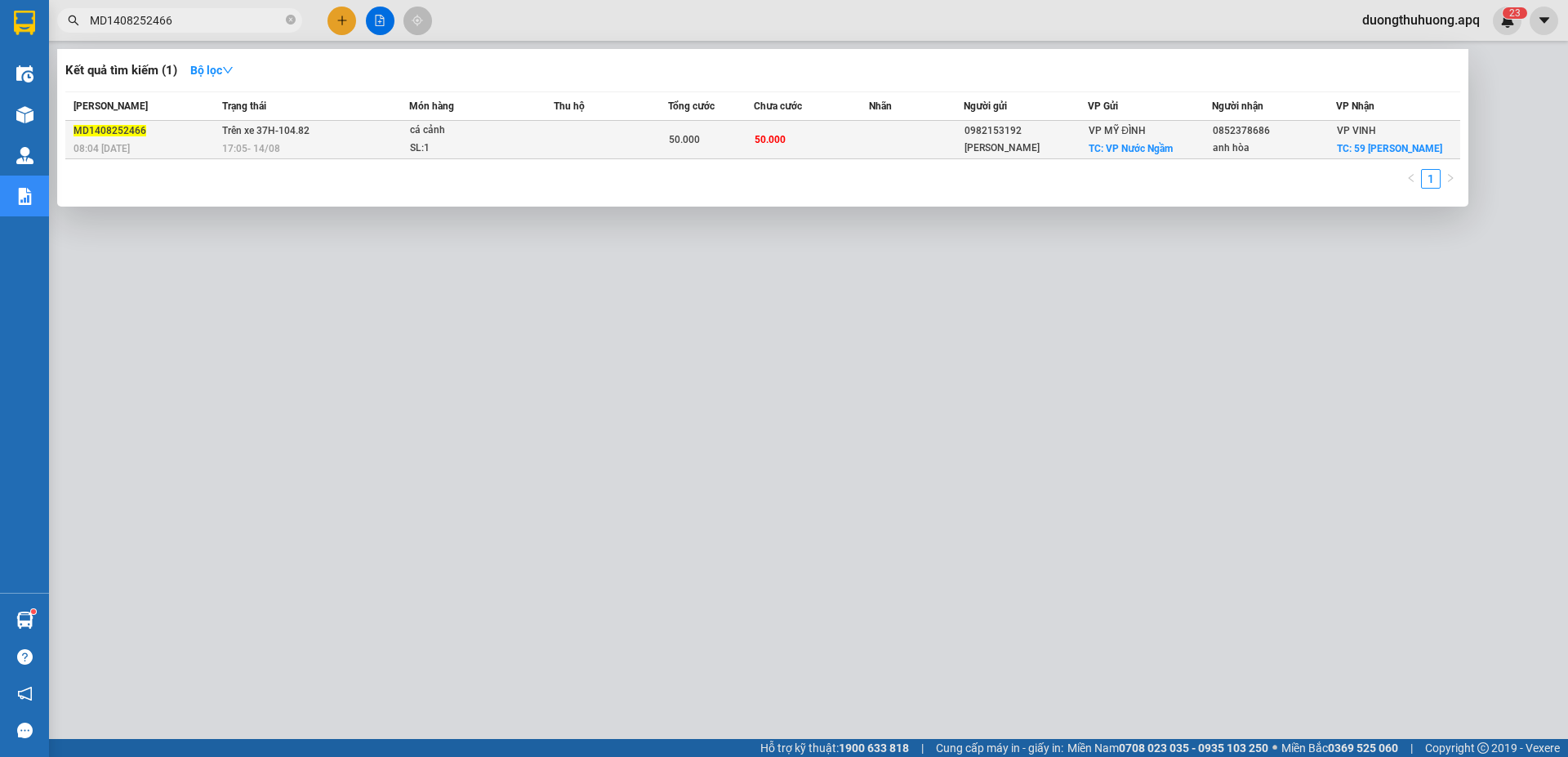
type input "MD1408252466"
click at [479, 140] on div "SL: 1" at bounding box center [471, 149] width 122 height 18
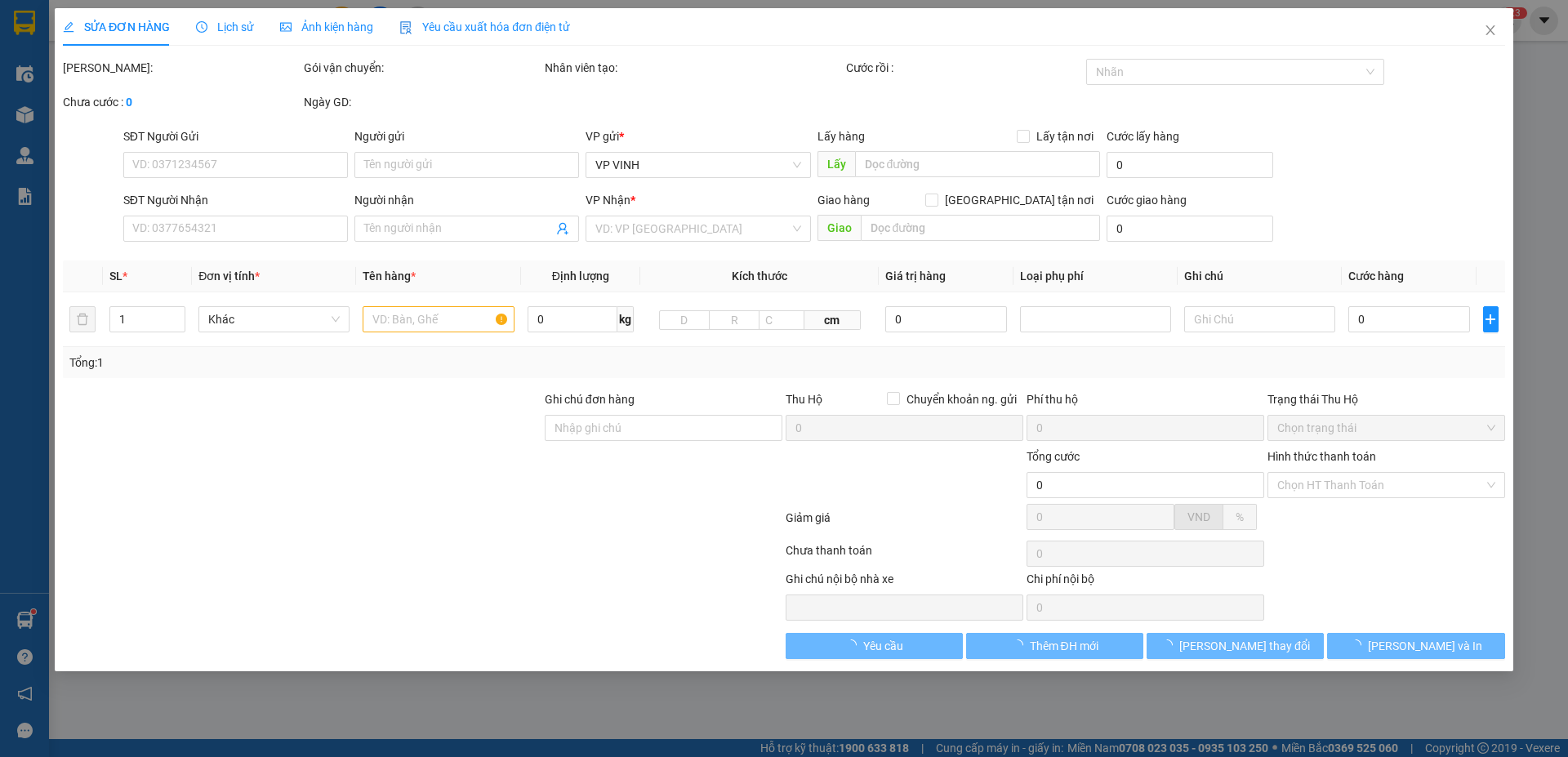
type input "0982153192"
type input "Anh Phong"
checkbox input "true"
type input "VP Nước Ngầm"
type input "0852378686"
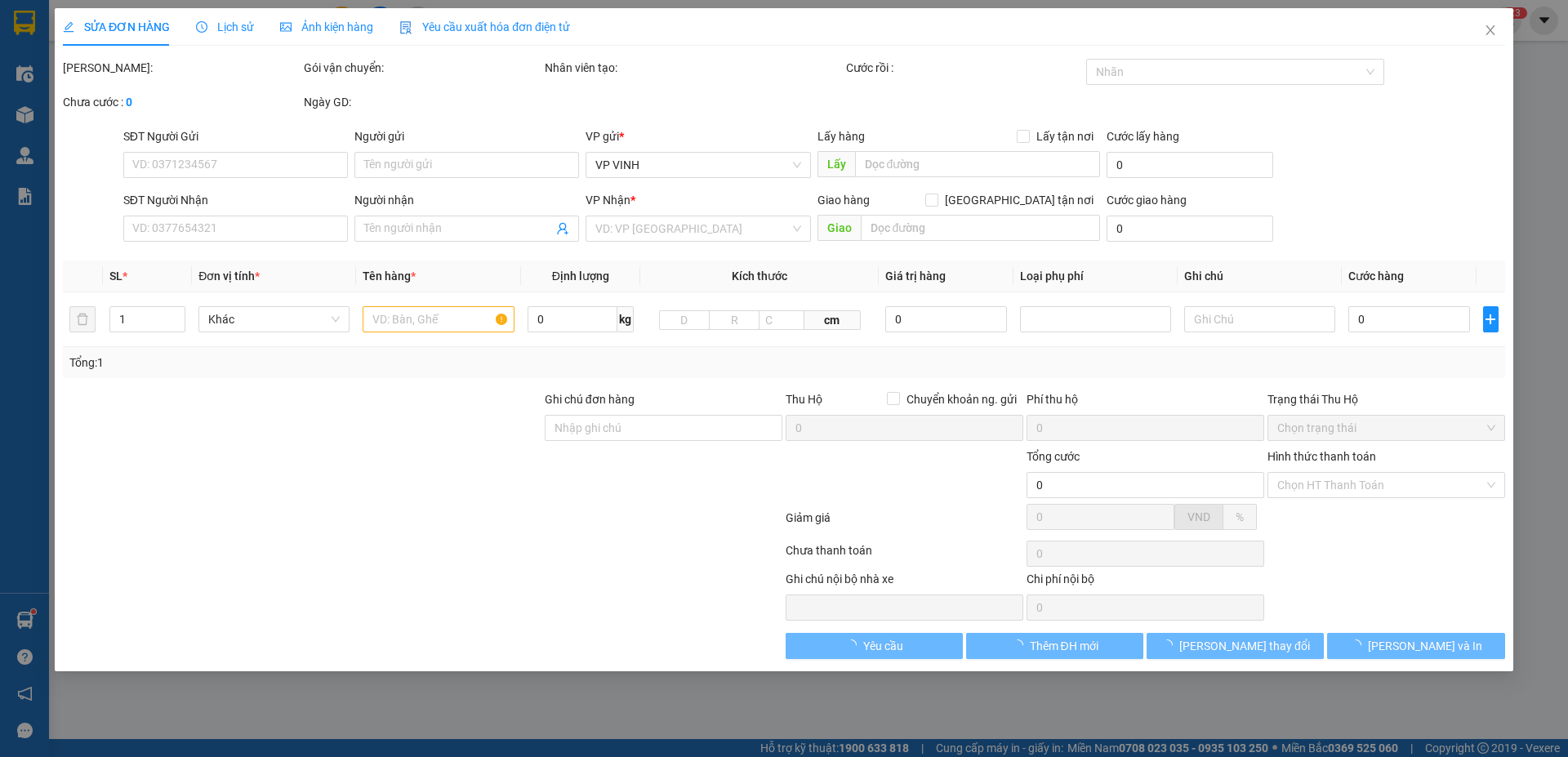
type input "anh hòa"
checkbox input "true"
type input "59 trần phú"
type input "50.000"
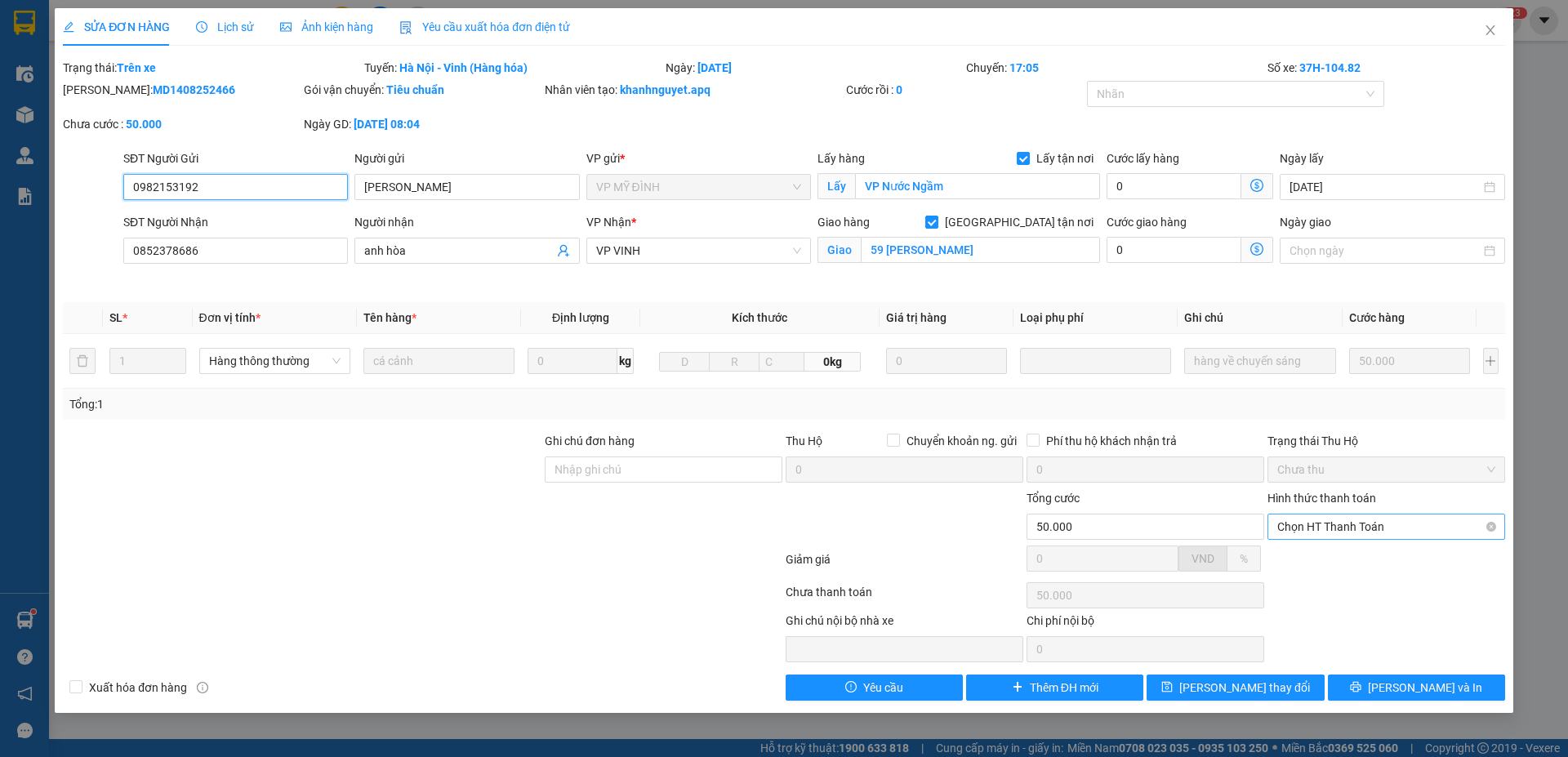
click at [1408, 532] on span "Chọn HT Thanh Toán" at bounding box center [1386, 527] width 218 height 24
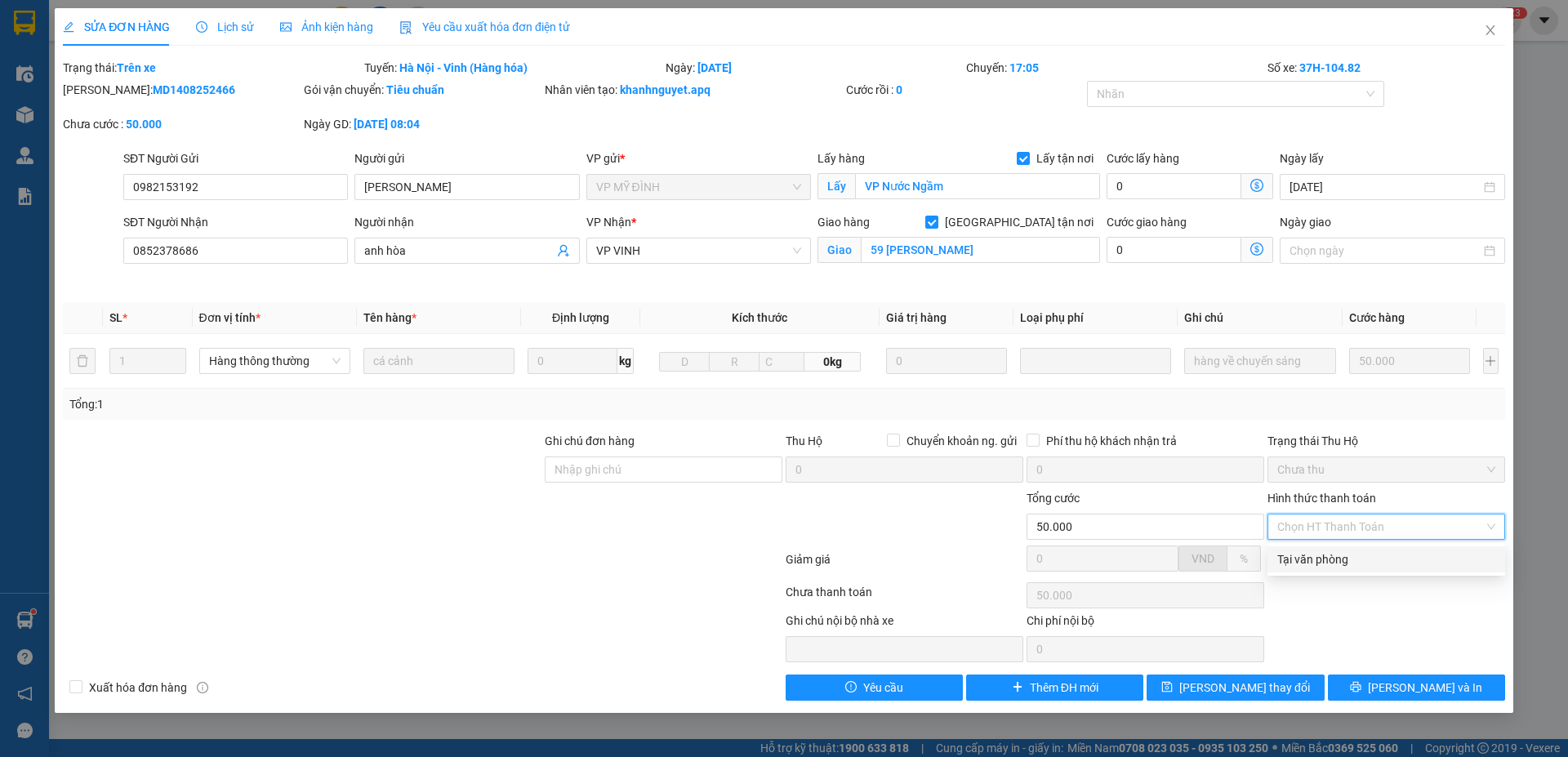
drag, startPoint x: 1325, startPoint y: 562, endPoint x: 1245, endPoint y: 558, distance: 80.1
click at [1324, 561] on div "Tại văn phòng" at bounding box center [1386, 559] width 218 height 18
type input "0"
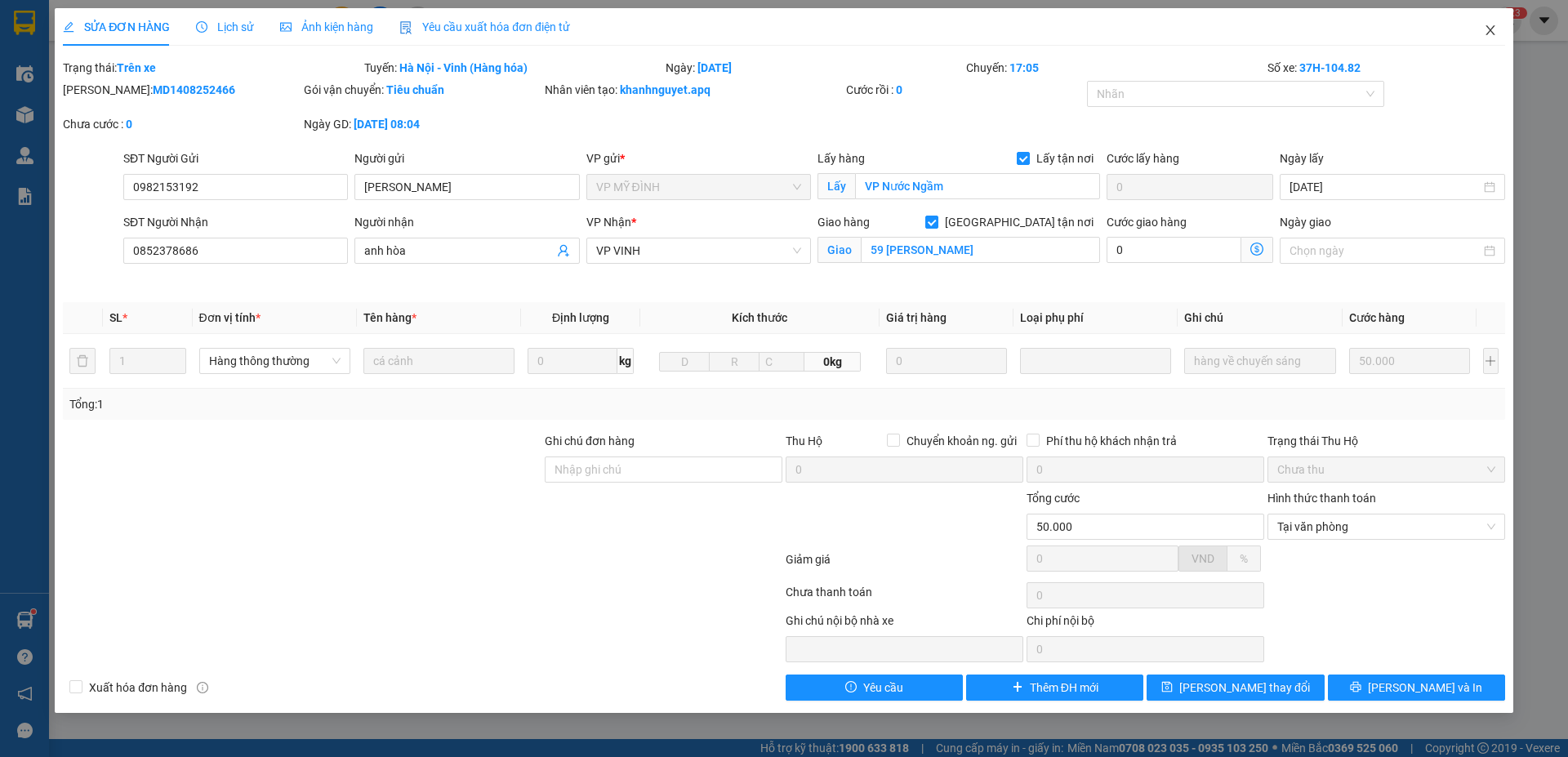
click at [1491, 30] on icon "close" at bounding box center [1490, 30] width 13 height 13
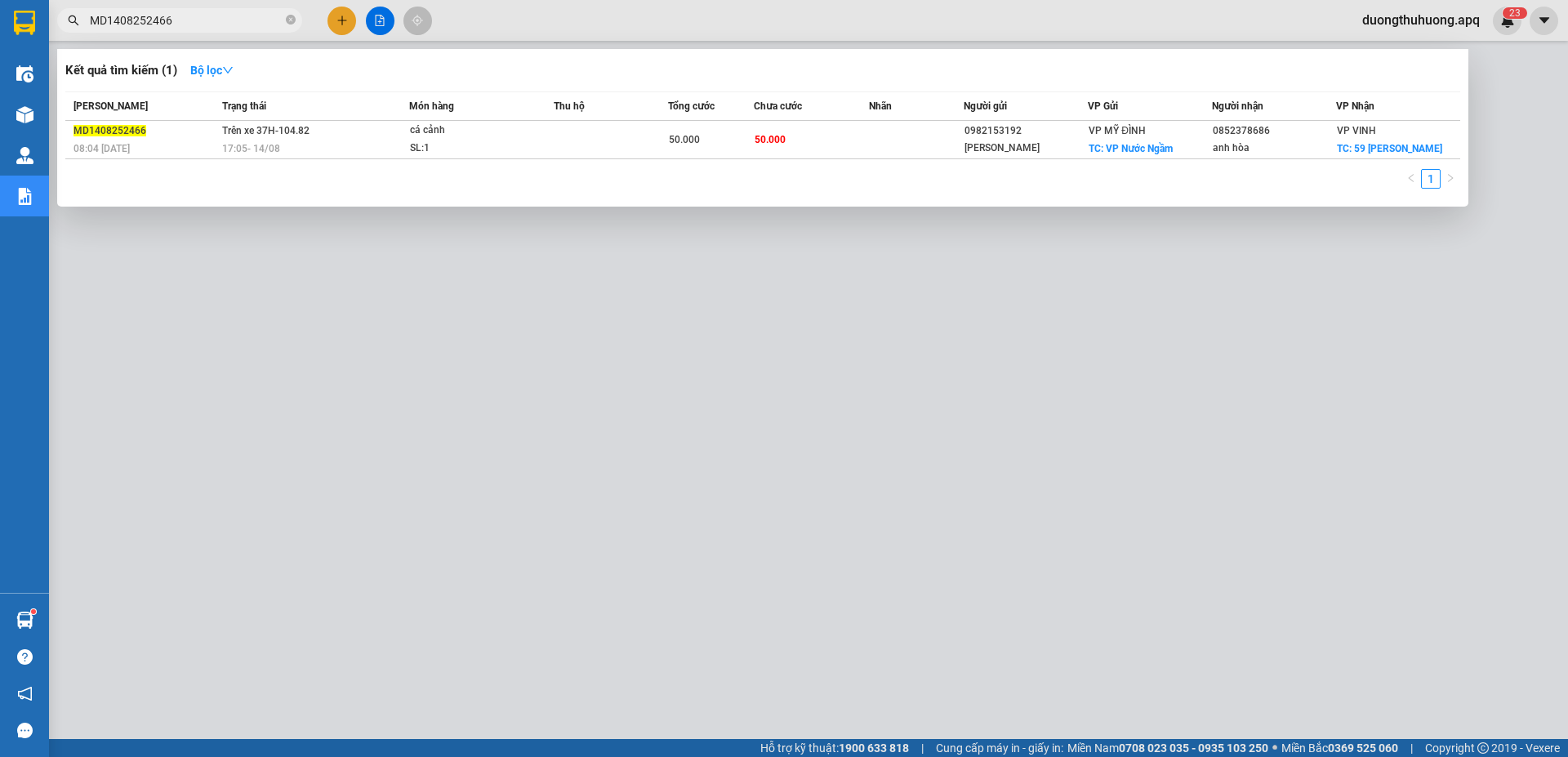
click at [188, 23] on input "MD1408252466" at bounding box center [186, 20] width 192 height 18
click at [504, 535] on div at bounding box center [784, 378] width 1568 height 757
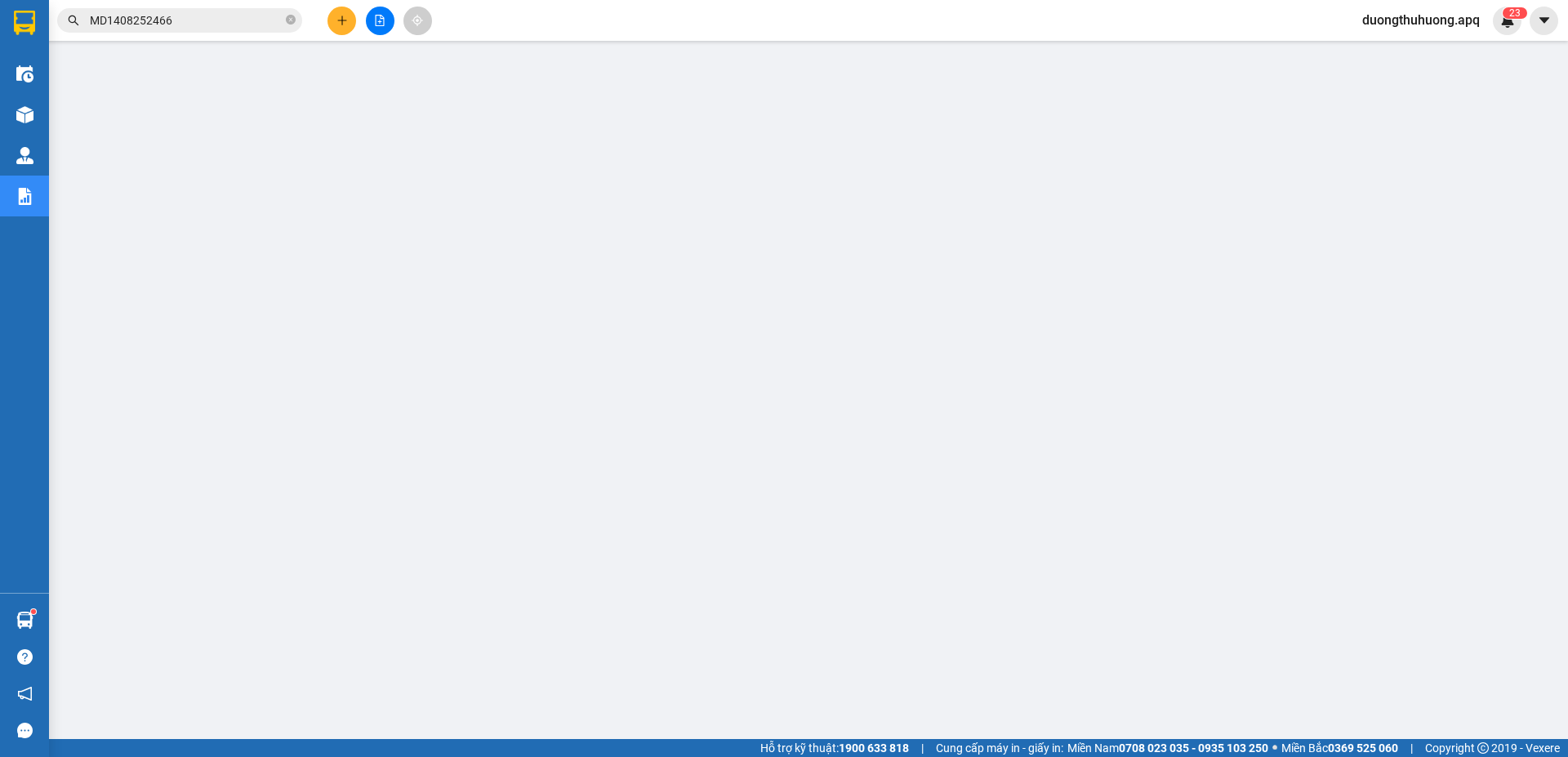
click at [1462, 17] on span "duongthuhuong.apq" at bounding box center [1420, 20] width 143 height 20
click at [1393, 51] on span "Đăng xuất" at bounding box center [1425, 50] width 114 height 18
